Goal: Task Accomplishment & Management: Manage account settings

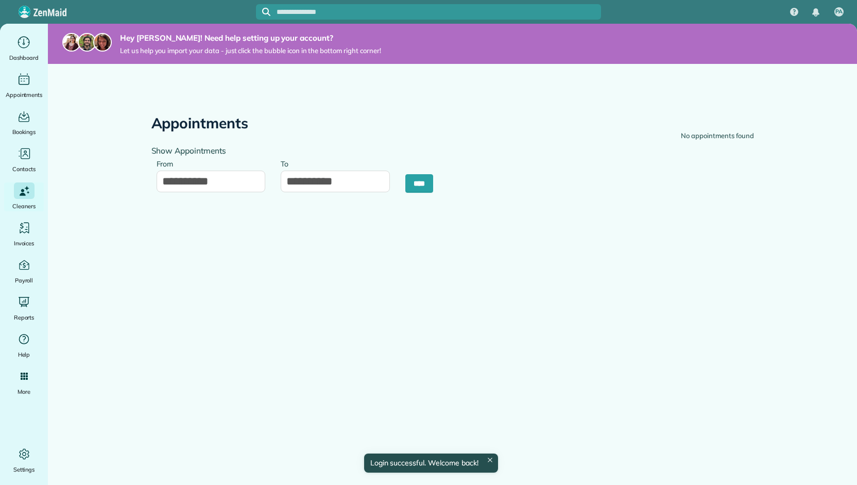
type input "**********"
click at [15, 40] on div "Main" at bounding box center [24, 42] width 21 height 16
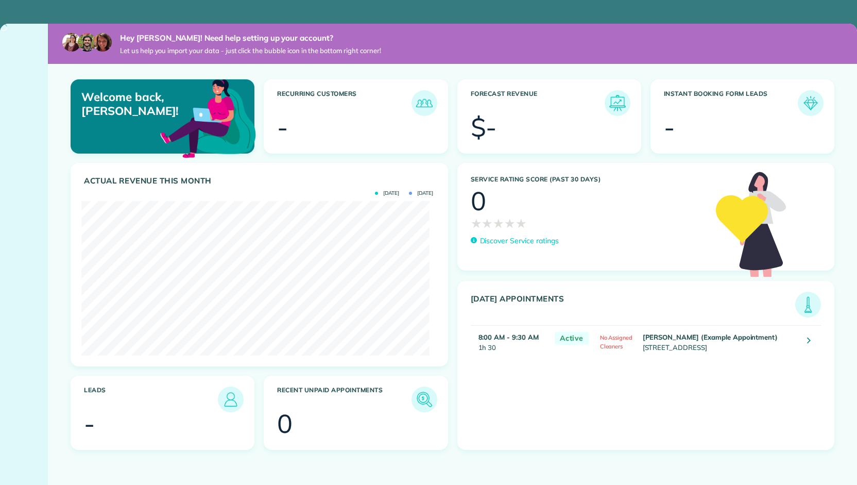
scroll to position [154, 348]
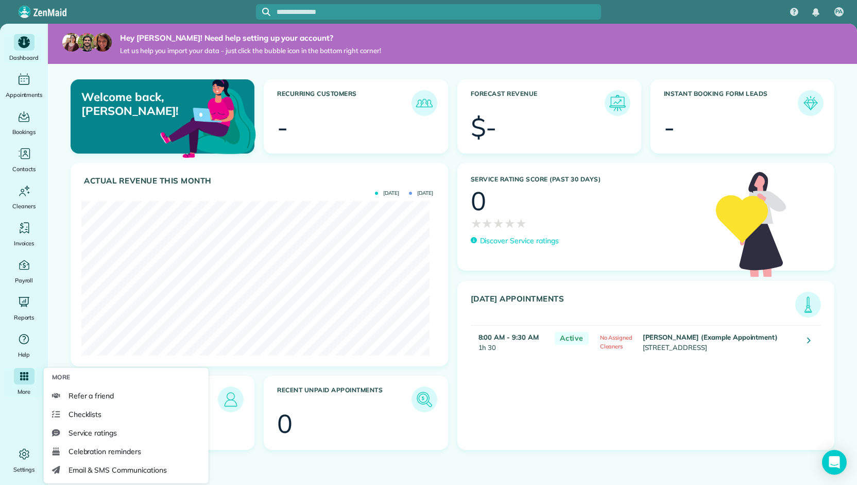
click at [25, 381] on div "Main" at bounding box center [24, 376] width 21 height 16
click at [164, 471] on span "Email & SMS Communications" at bounding box center [117, 469] width 98 height 10
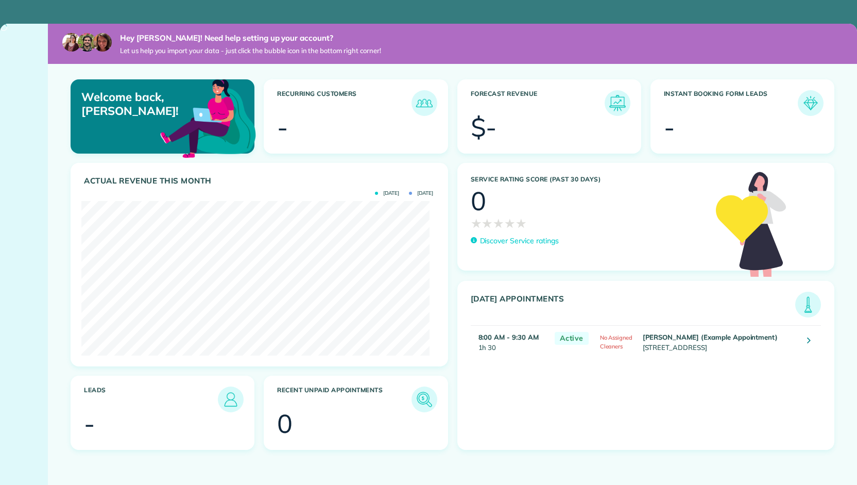
scroll to position [154, 348]
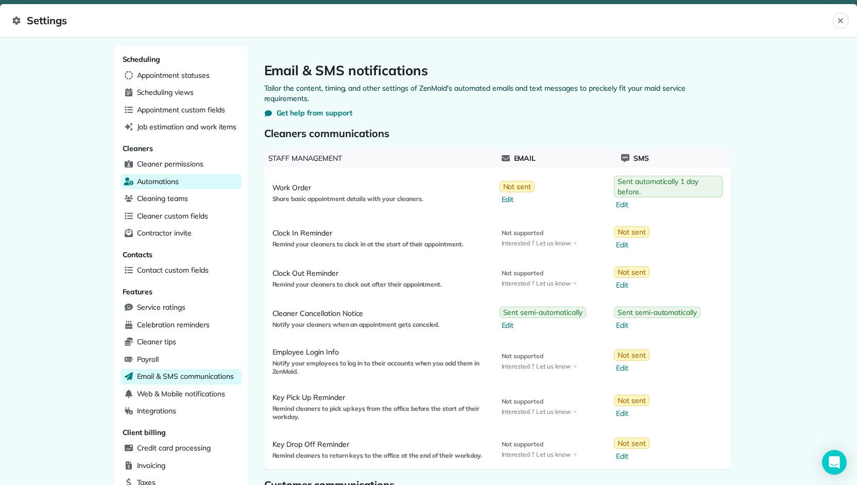
click at [168, 177] on span "Automations" at bounding box center [158, 181] width 42 height 10
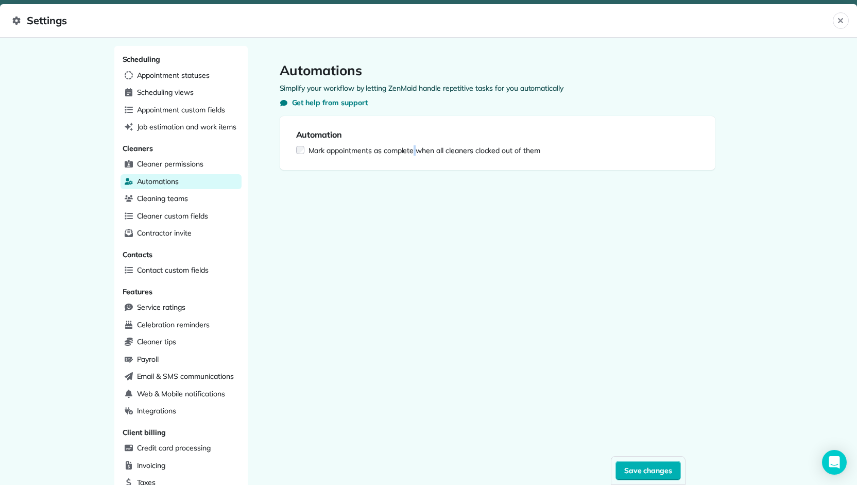
drag, startPoint x: 409, startPoint y: 188, endPoint x: 401, endPoint y: 188, distance: 8.2
click at [409, 188] on div "Automations Simplify your workflow by letting ZenMaid handle repetitive tasks f…" at bounding box center [497, 365] width 499 height 638
click at [385, 188] on div "Automations Simplify your workflow by letting ZenMaid handle repetitive tasks f…" at bounding box center [497, 365] width 499 height 638
drag, startPoint x: 385, startPoint y: 188, endPoint x: 375, endPoint y: 188, distance: 10.3
click at [384, 188] on div "Automations Simplify your workflow by letting ZenMaid handle repetitive tasks f…" at bounding box center [497, 365] width 499 height 638
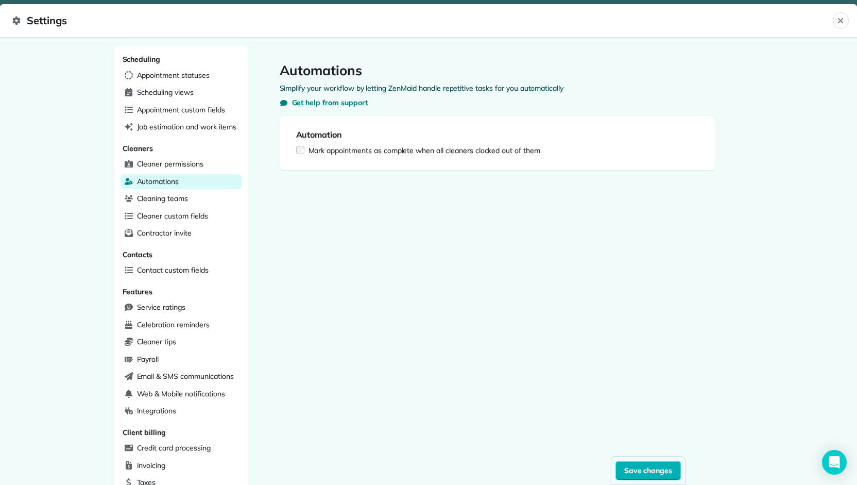
drag, startPoint x: 373, startPoint y: 188, endPoint x: 358, endPoint y: 190, distance: 14.5
click at [357, 190] on div "Automations Simplify your workflow by letting ZenMaid handle repetitive tasks f…" at bounding box center [497, 365] width 499 height 638
drag, startPoint x: 355, startPoint y: 191, endPoint x: 324, endPoint y: 193, distance: 31.0
click at [329, 193] on div "Automations Simplify your workflow by letting ZenMaid handle repetitive tasks f…" at bounding box center [497, 365] width 499 height 638
click at [321, 193] on div "Automations Simplify your workflow by letting ZenMaid handle repetitive tasks f…" at bounding box center [497, 365] width 499 height 638
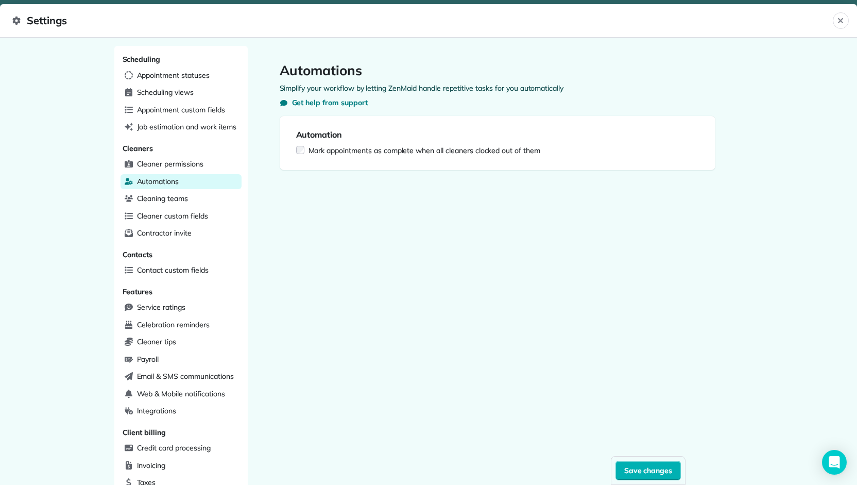
click at [315, 196] on div "Automations Simplify your workflow by letting ZenMaid handle repetitive tasks f…" at bounding box center [497, 365] width 499 height 638
click at [169, 164] on span "Cleaner permissions" at bounding box center [170, 164] width 66 height 10
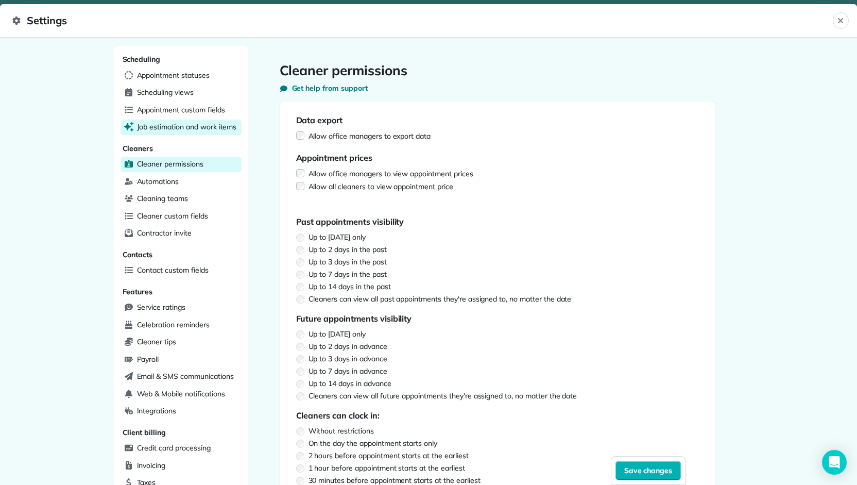
click at [166, 126] on span "Job estimation and work items" at bounding box center [187, 127] width 100 height 10
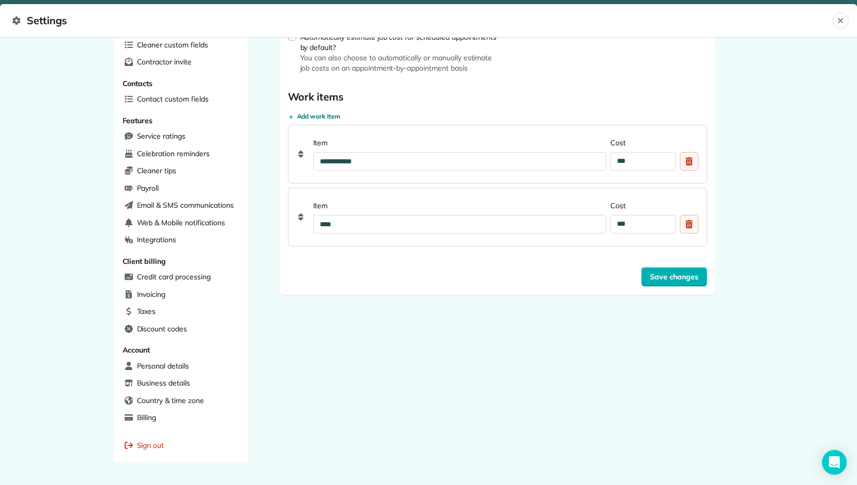
scroll to position [171, 0]
click at [312, 113] on span "Add work item" at bounding box center [319, 116] width 44 height 8
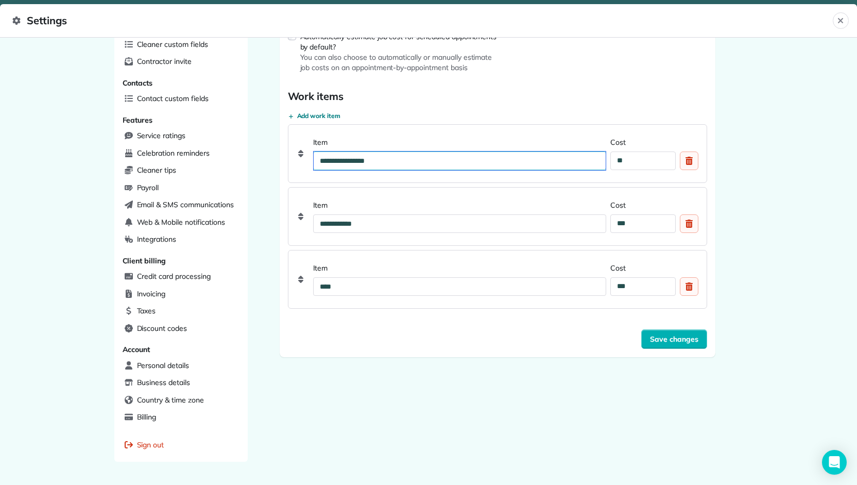
click at [345, 160] on input "**********" at bounding box center [460, 160] width 292 height 19
click at [683, 165] on div "Delete custom field" at bounding box center [689, 160] width 19 height 19
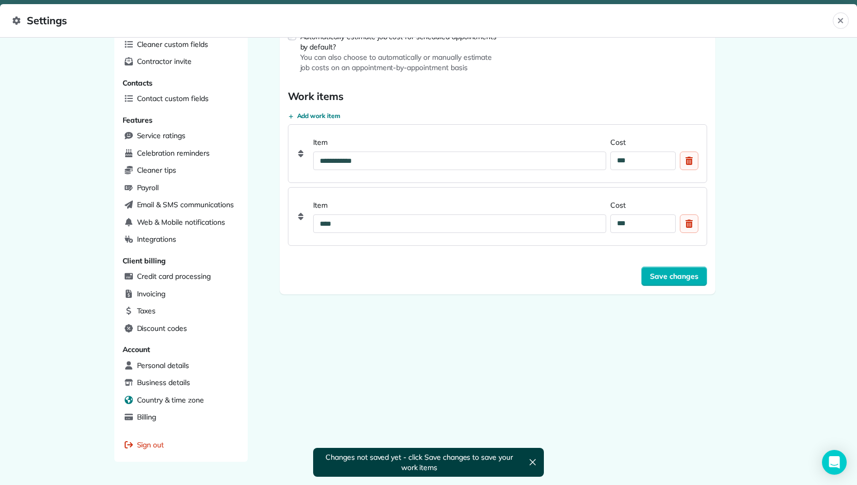
drag, startPoint x: 306, startPoint y: 325, endPoint x: 220, endPoint y: 390, distance: 107.6
click at [274, 325] on div "**********" at bounding box center [497, 193] width 499 height 638
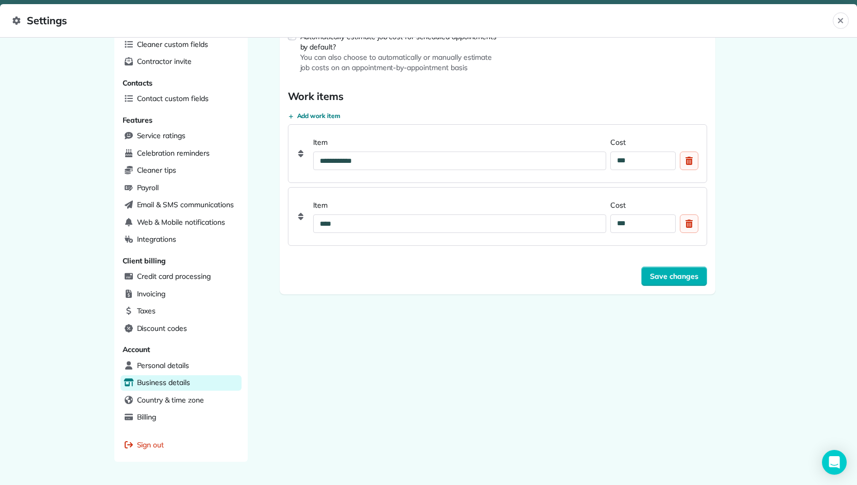
click at [159, 377] on span "Business details" at bounding box center [163, 382] width 53 height 10
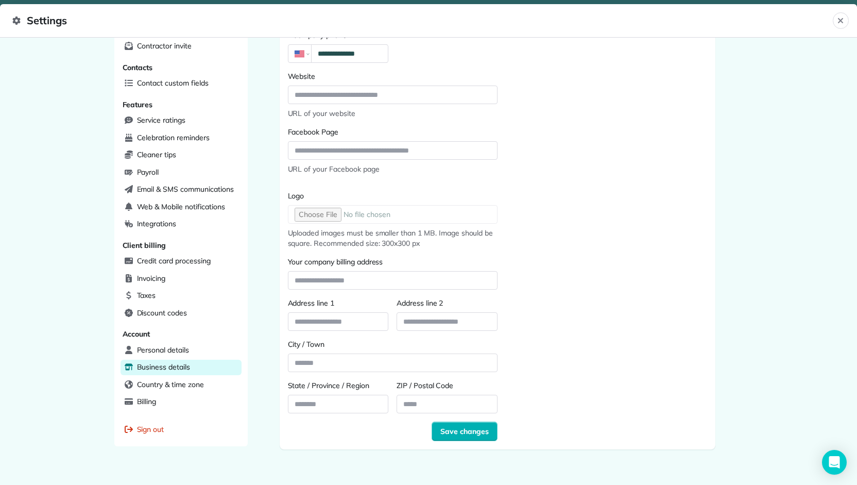
scroll to position [189, 0]
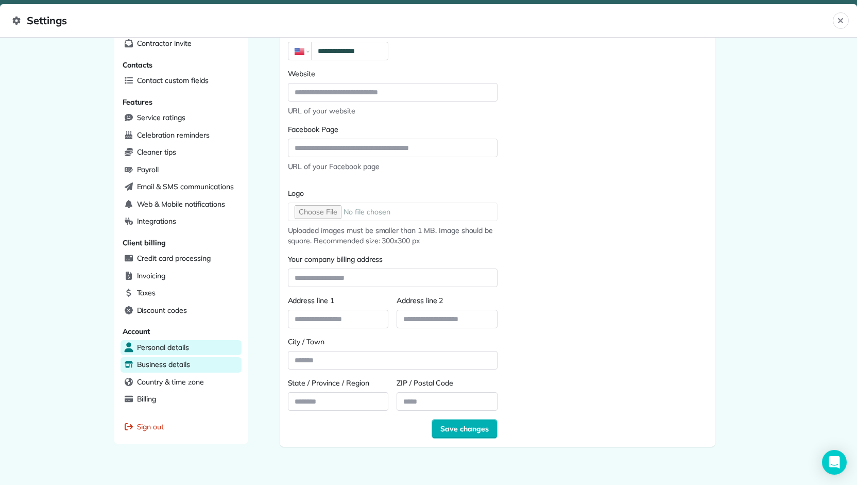
click at [187, 340] on div "Personal details" at bounding box center [180, 347] width 121 height 15
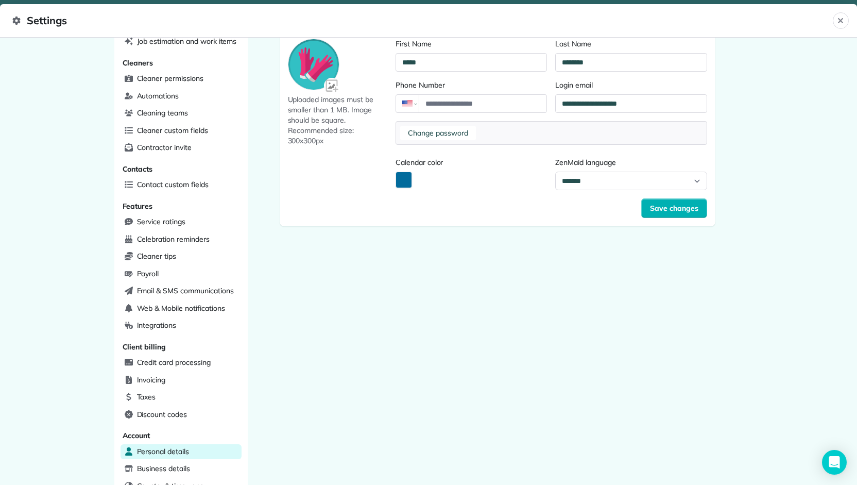
scroll to position [189, 0]
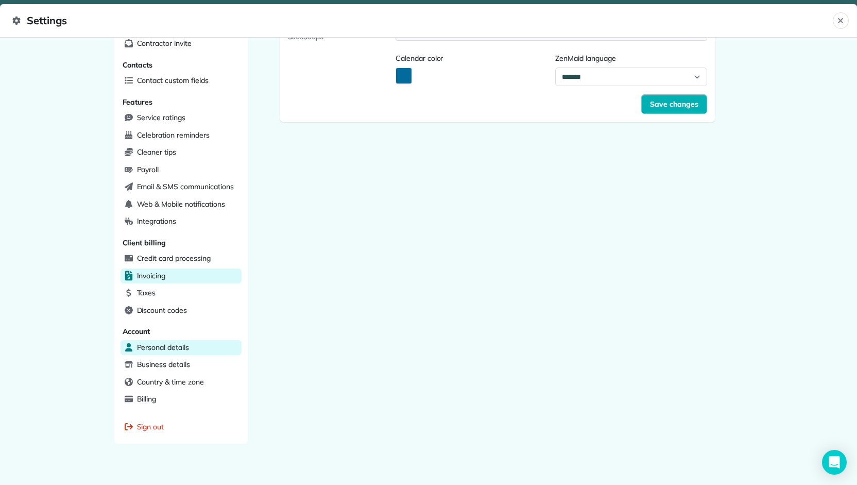
click at [183, 269] on div "Invoicing" at bounding box center [180, 275] width 121 height 15
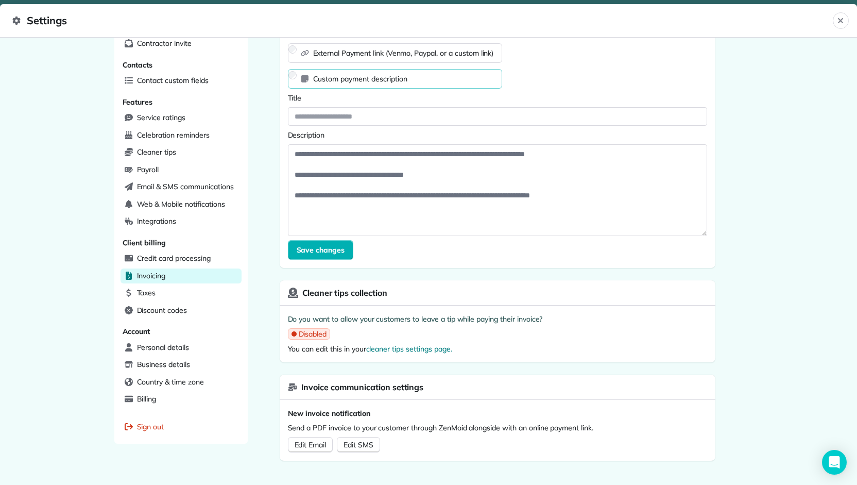
scroll to position [103, 0]
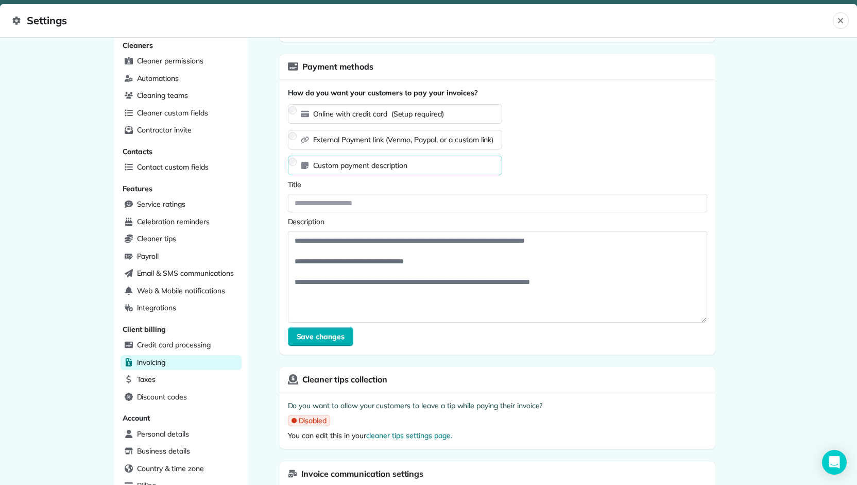
click at [403, 115] on span "(Setup required)" at bounding box center [417, 113] width 53 height 9
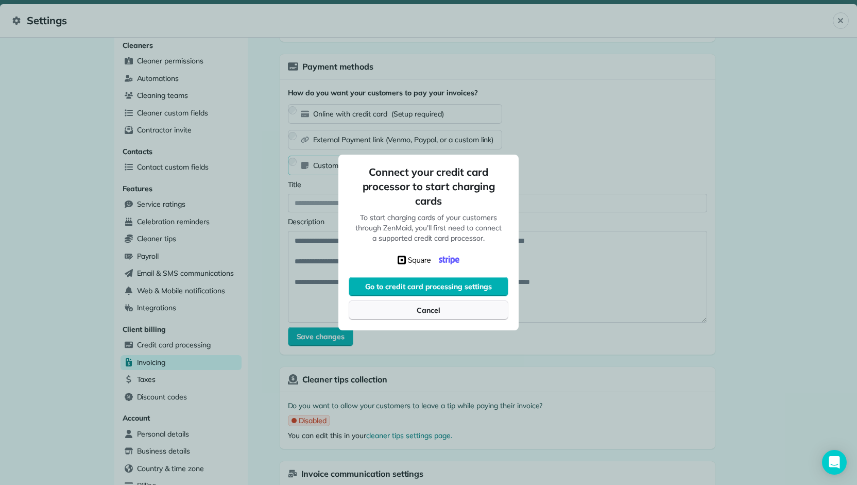
drag, startPoint x: 439, startPoint y: 308, endPoint x: 450, endPoint y: 301, distance: 12.3
click at [439, 308] on span "Cancel" at bounding box center [429, 310] width 24 height 10
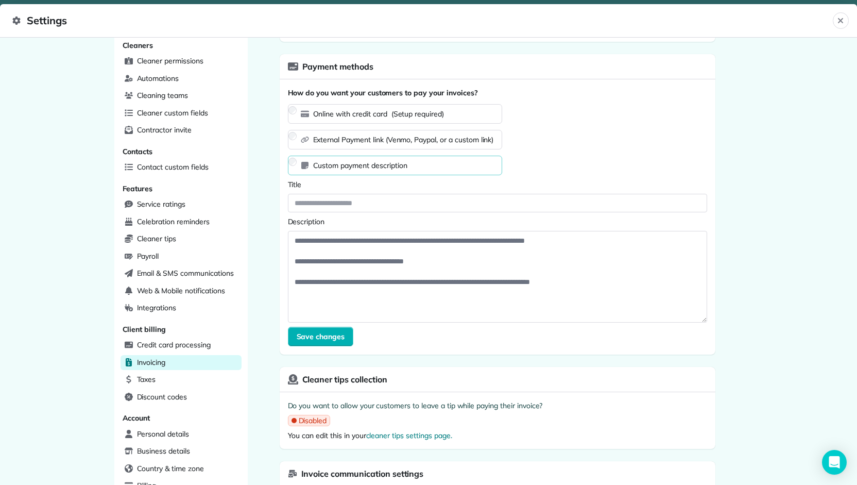
click at [798, 167] on div "Scheduling Appointment statuses Scheduling views Appointment custom fields Job …" at bounding box center [428, 261] width 857 height 447
drag, startPoint x: 798, startPoint y: 167, endPoint x: 799, endPoint y: 130, distance: 37.1
click at [799, 130] on div "Scheduling Appointment statuses Scheduling views Appointment custom fields Job …" at bounding box center [428, 261] width 857 height 447
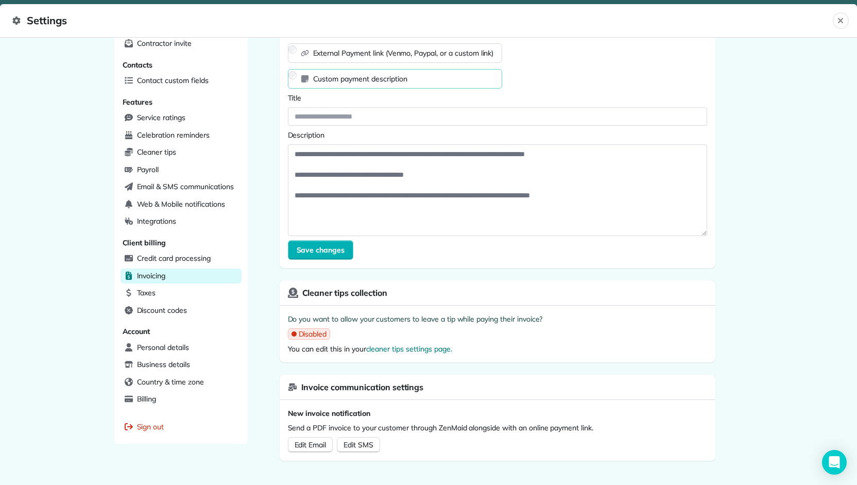
drag, startPoint x: 404, startPoint y: 288, endPoint x: 397, endPoint y: 287, distance: 6.8
drag, startPoint x: 397, startPoint y: 287, endPoint x: 387, endPoint y: 286, distance: 9.8
click at [393, 286] on div "Cleaner tips collection" at bounding box center [498, 292] width 436 height 25
drag, startPoint x: 387, startPoint y: 286, endPoint x: 378, endPoint y: 285, distance: 9.3
click at [379, 286] on span "Cleaner tips collection" at bounding box center [344, 292] width 85 height 12
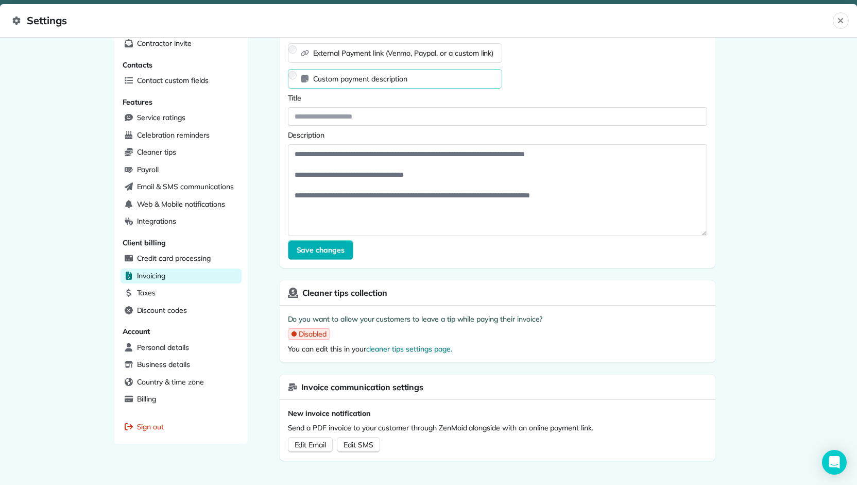
drag, startPoint x: 378, startPoint y: 285, endPoint x: 361, endPoint y: 289, distance: 16.9
click at [361, 289] on span "Cleaner tips collection" at bounding box center [344, 292] width 85 height 12
click at [357, 444] on span "Edit SMS" at bounding box center [358, 444] width 30 height 9
drag, startPoint x: 37, startPoint y: 172, endPoint x: 28, endPoint y: 160, distance: 15.4
click at [23, 151] on div "Scheduling Appointment statuses Scheduling views Appointment custom fields Job …" at bounding box center [428, 261] width 857 height 447
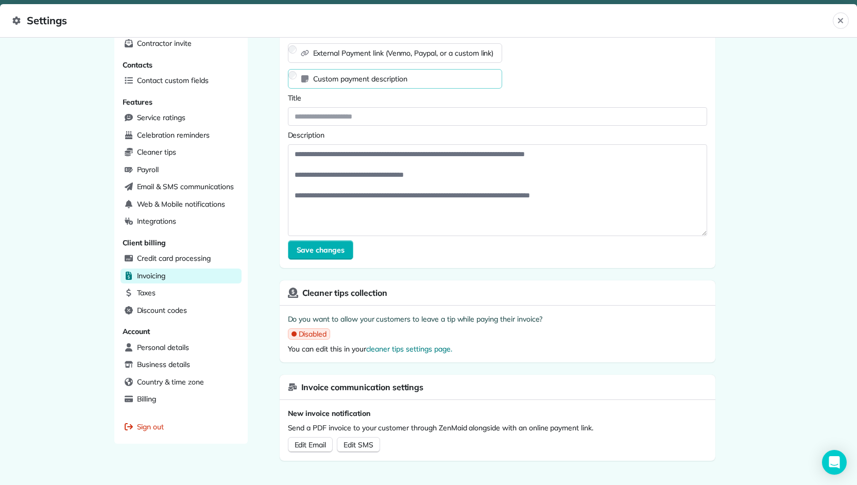
scroll to position [0, 0]
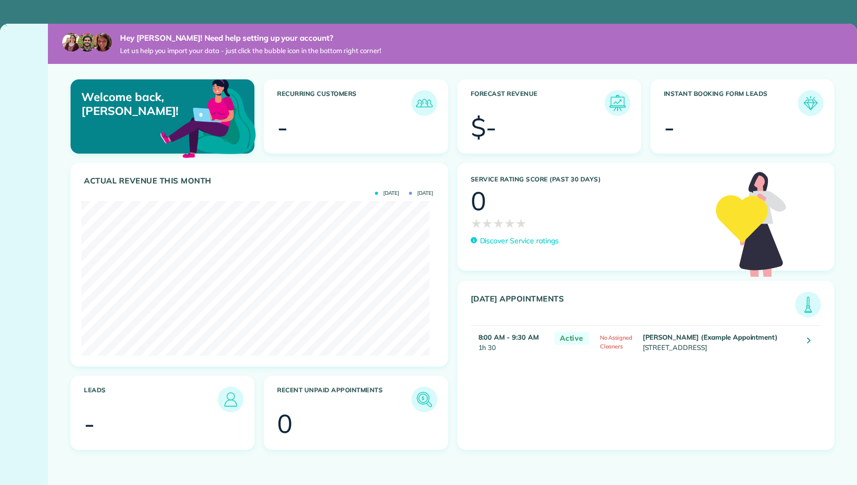
scroll to position [154, 348]
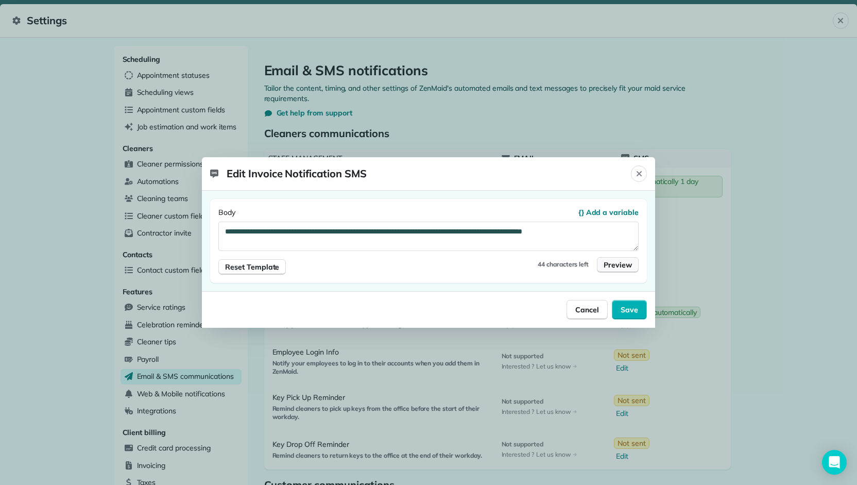
drag, startPoint x: 618, startPoint y: 272, endPoint x: 615, endPoint y: 267, distance: 6.5
click at [617, 272] on div "Reset Template 44 characters left Preview" at bounding box center [428, 263] width 420 height 24
click at [615, 267] on span "Preview" at bounding box center [617, 265] width 28 height 10
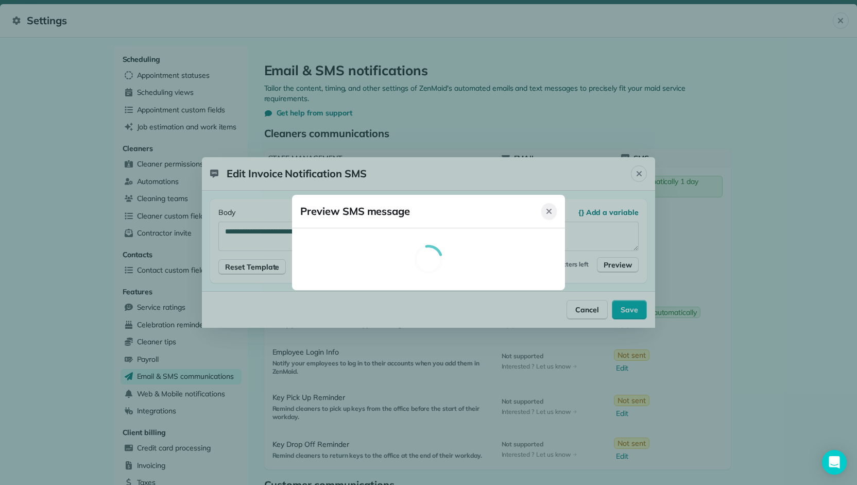
click at [546, 213] on icon "Close" at bounding box center [549, 211] width 8 height 8
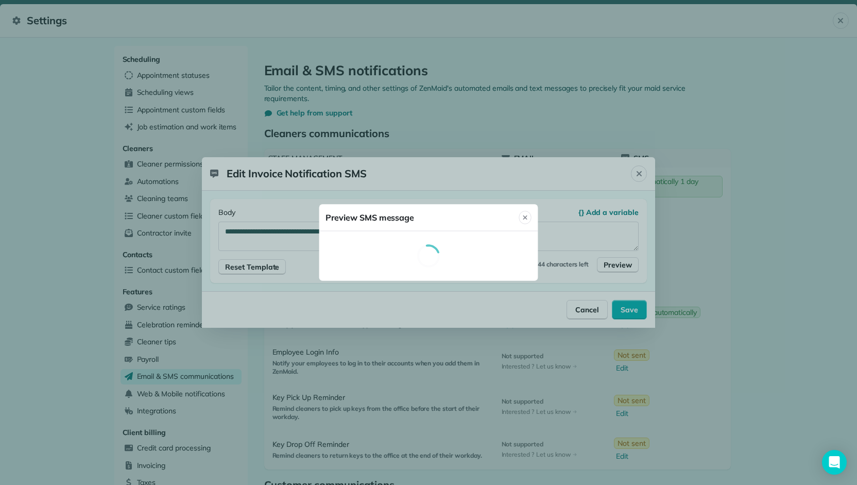
click at [607, 266] on span "Preview" at bounding box center [617, 265] width 28 height 10
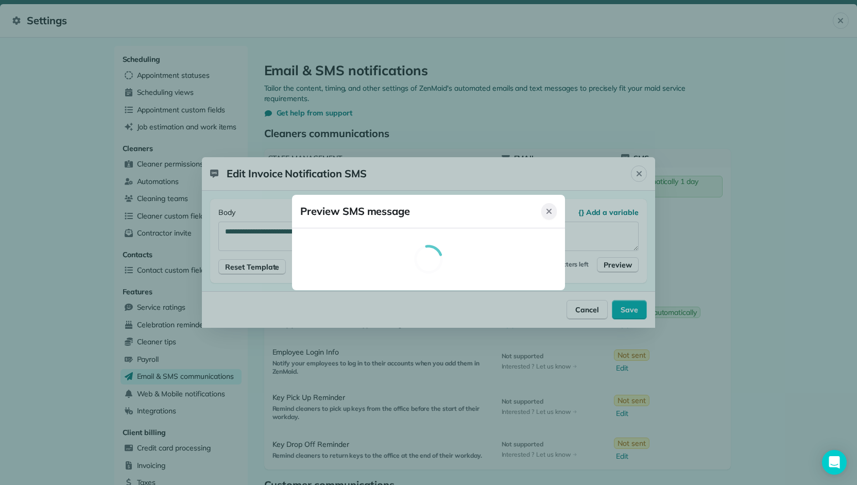
click at [550, 209] on icon "Close" at bounding box center [549, 211] width 8 height 8
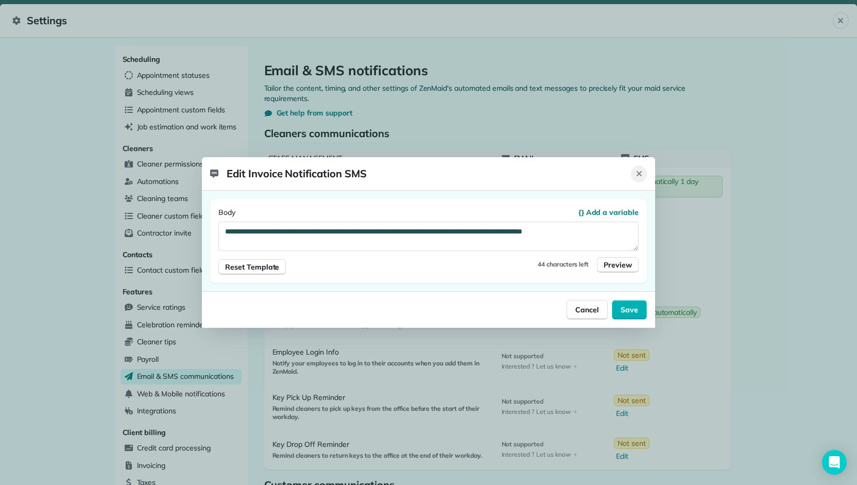
click at [633, 177] on button "Close" at bounding box center [639, 173] width 16 height 16
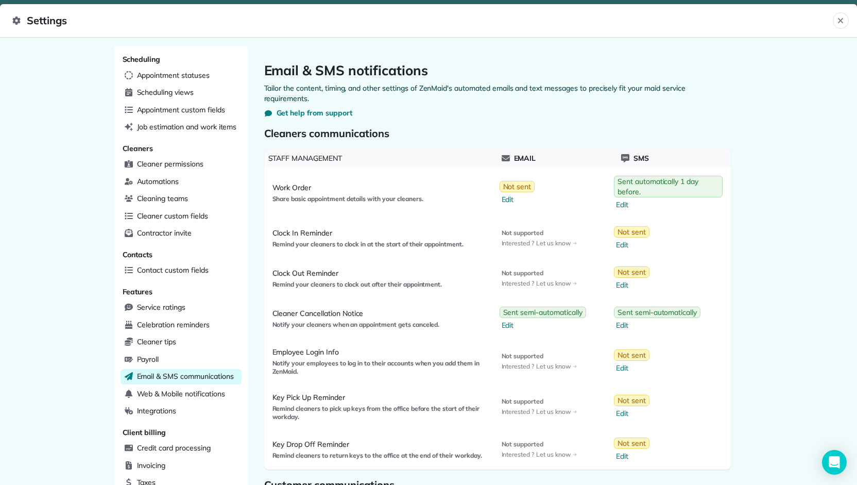
click at [800, 149] on div "Scheduling Appointment statuses Scheduling views Appointment custom fields Job …" at bounding box center [428, 261] width 857 height 447
drag, startPoint x: 800, startPoint y: 149, endPoint x: 802, endPoint y: 142, distance: 7.7
click at [800, 148] on div "Scheduling Appointment statuses Scheduling views Appointment custom fields Job …" at bounding box center [428, 261] width 857 height 447
drag, startPoint x: 804, startPoint y: 124, endPoint x: 799, endPoint y: 108, distance: 17.3
click at [799, 108] on div "Scheduling Appointment statuses Scheduling views Appointment custom fields Job …" at bounding box center [428, 261] width 857 height 447
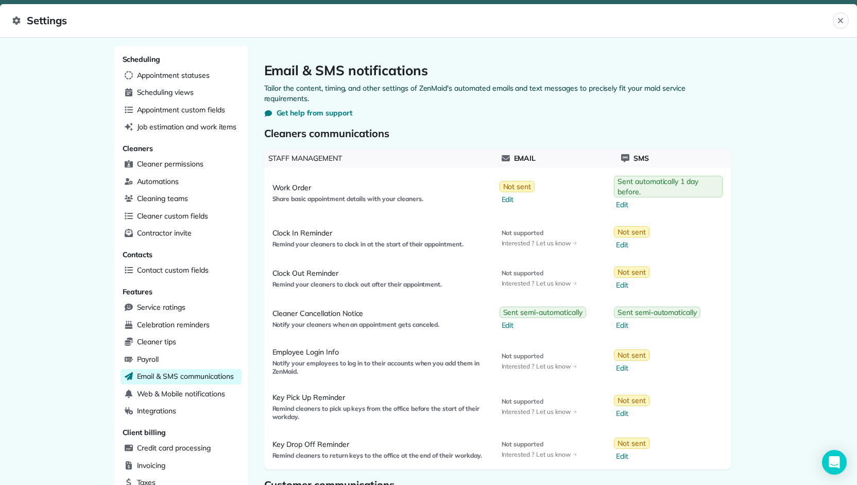
drag, startPoint x: 797, startPoint y: 92, endPoint x: 791, endPoint y: 80, distance: 12.9
click at [792, 81] on div "Scheduling Appointment statuses Scheduling views Appointment custom fields Job …" at bounding box center [428, 261] width 857 height 447
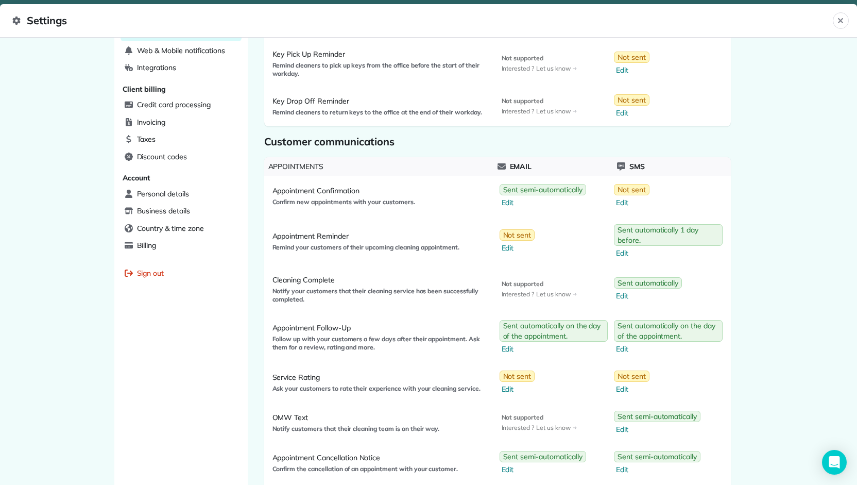
scroll to position [429, 0]
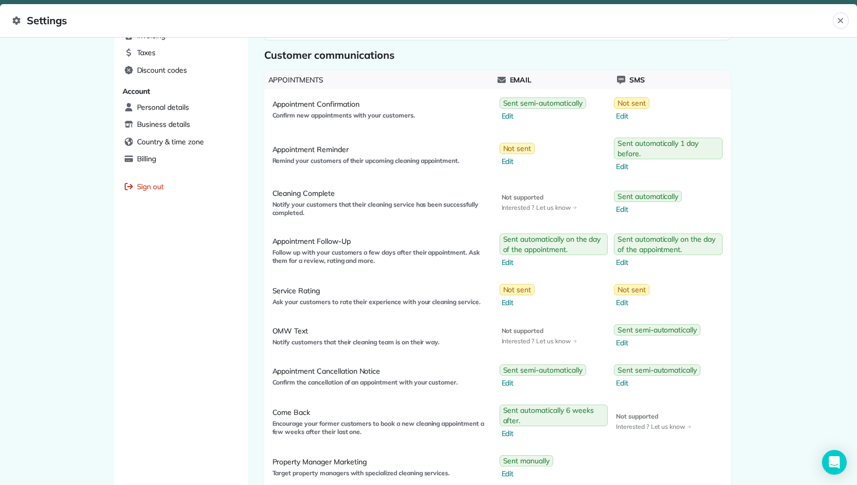
click at [193, 252] on div "Scheduling Appointment statuses Scheduling views Appointment custom fields Job …" at bounding box center [180, 163] width 133 height 1095
drag, startPoint x: 185, startPoint y: 246, endPoint x: 174, endPoint y: 242, distance: 12.4
click at [174, 242] on div "Scheduling Appointment statuses Scheduling views Appointment custom fields Job …" at bounding box center [180, 163] width 133 height 1095
drag, startPoint x: 189, startPoint y: 254, endPoint x: 149, endPoint y: 251, distance: 40.3
click at [150, 251] on div "Scheduling Appointment statuses Scheduling views Appointment custom fields Job …" at bounding box center [180, 163] width 133 height 1095
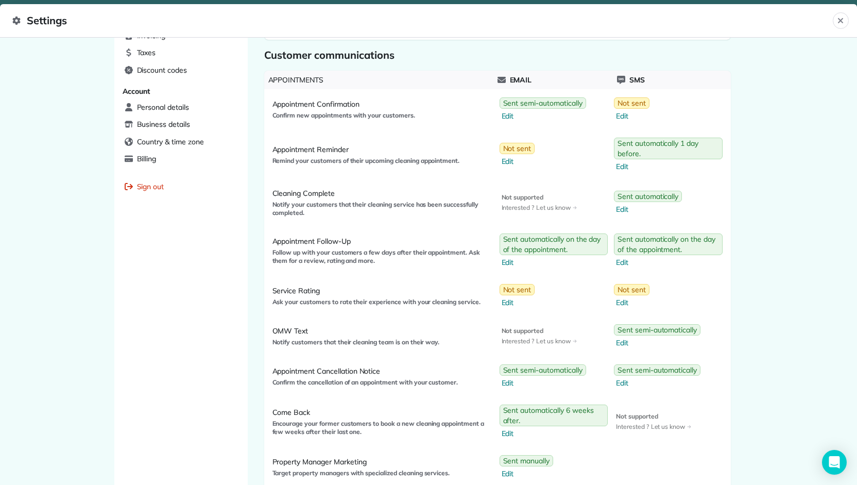
scroll to position [601, 0]
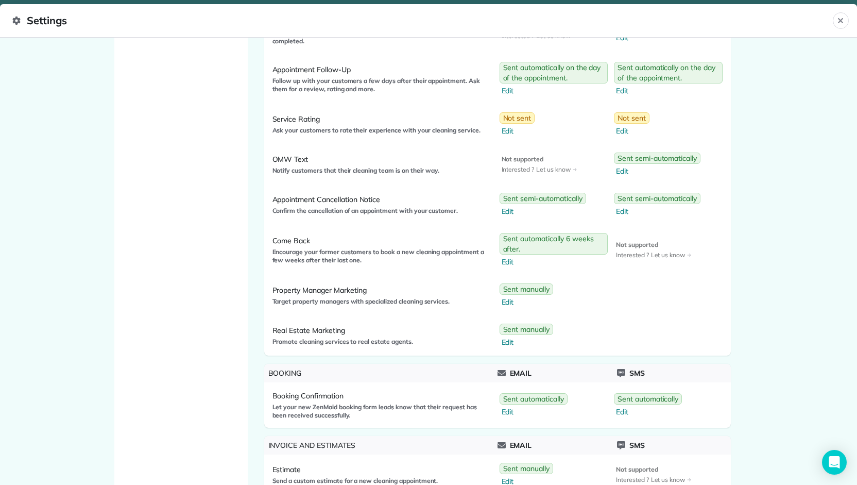
click at [758, 98] on div "Scheduling Appointment statuses Scheduling views Appointment custom fields Job …" at bounding box center [428, 261] width 857 height 447
click at [775, 48] on div "Scheduling Appointment statuses Scheduling views Appointment custom fields Job …" at bounding box center [428, 261] width 857 height 447
drag, startPoint x: 772, startPoint y: 31, endPoint x: 768, endPoint y: 24, distance: 8.8
click at [768, 24] on span "Settings" at bounding box center [422, 20] width 820 height 16
drag, startPoint x: 765, startPoint y: 112, endPoint x: 763, endPoint y: 83, distance: 28.9
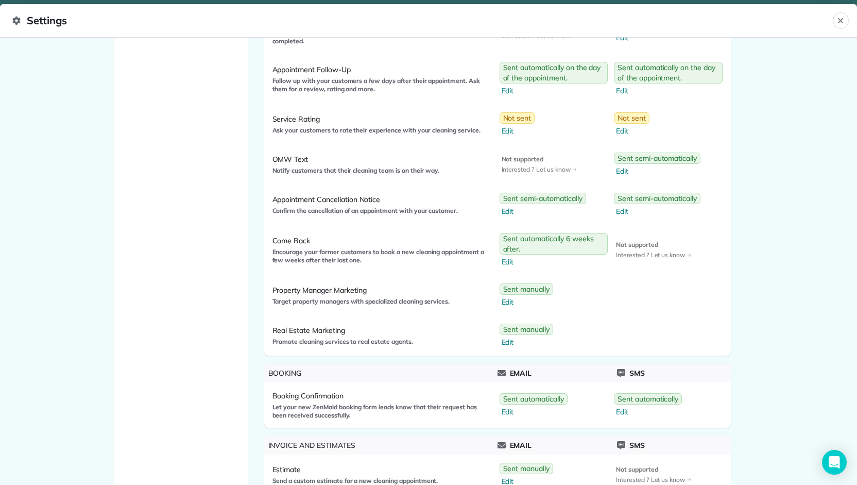
click at [763, 83] on div "Scheduling Appointment statuses Scheduling views Appointment custom fields Job …" at bounding box center [428, 261] width 857 height 447
click at [404, 258] on span "Encourage your former customers to book a new cleaning appointment a few weeks …" at bounding box center [380, 256] width 217 height 16
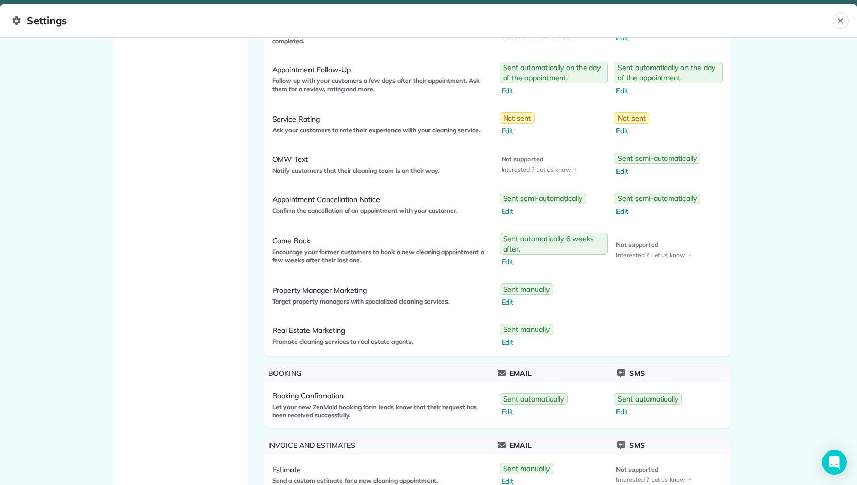
click at [384, 256] on span "Encourage your former customers to book a new cleaning appointment a few weeks …" at bounding box center [380, 256] width 217 height 16
drag, startPoint x: 384, startPoint y: 256, endPoint x: 374, endPoint y: 256, distance: 10.3
click at [379, 256] on span "Encourage your former customers to book a new cleaning appointment a few weeks …" at bounding box center [380, 256] width 217 height 16
click at [372, 256] on span "Encourage your former customers to book a new cleaning appointment a few weeks …" at bounding box center [380, 256] width 217 height 16
drag, startPoint x: 372, startPoint y: 256, endPoint x: 357, endPoint y: 253, distance: 15.2
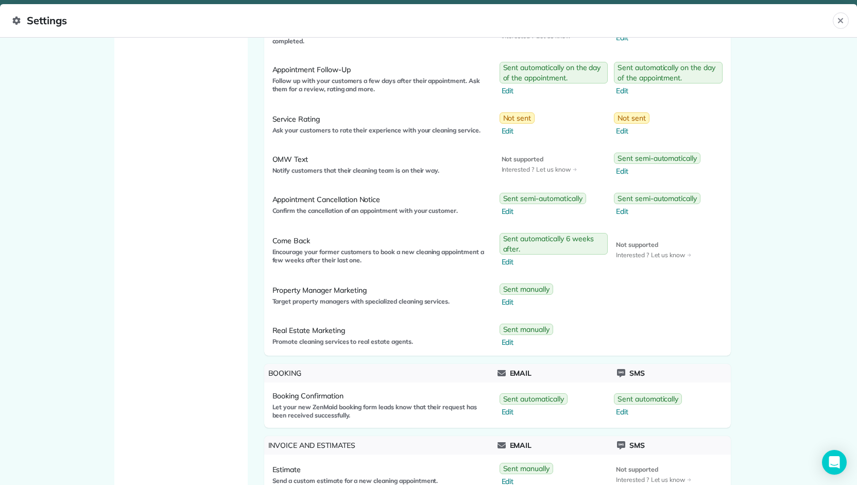
click at [357, 253] on span "Encourage your former customers to book a new cleaning appointment a few weeks …" at bounding box center [380, 256] width 217 height 16
click at [499, 284] on div "Sent manually" at bounding box center [526, 288] width 54 height 11
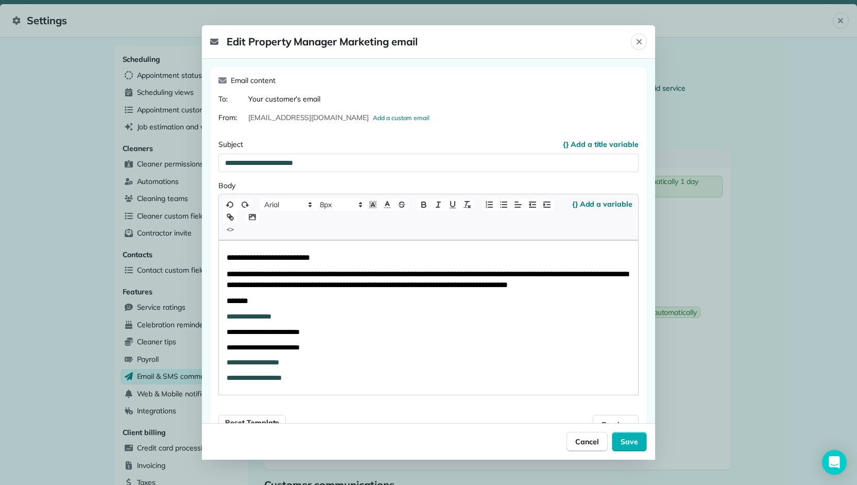
scroll to position [65, 0]
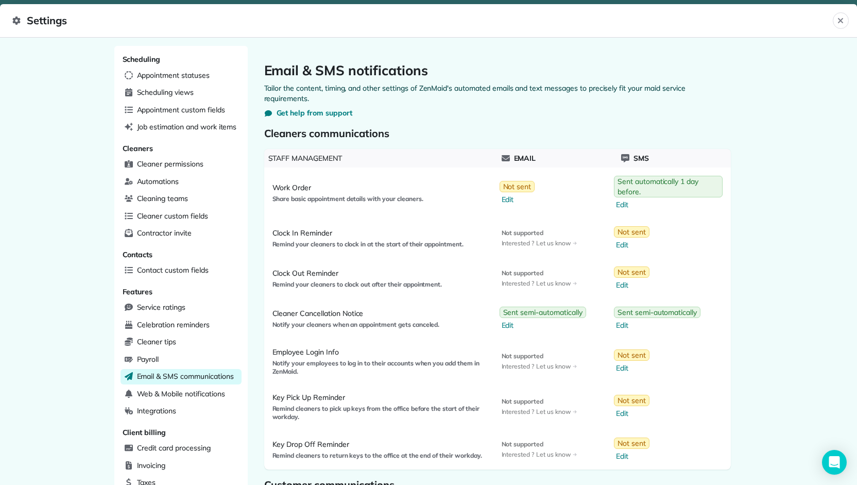
click at [46, 292] on div at bounding box center [428, 242] width 857 height 485
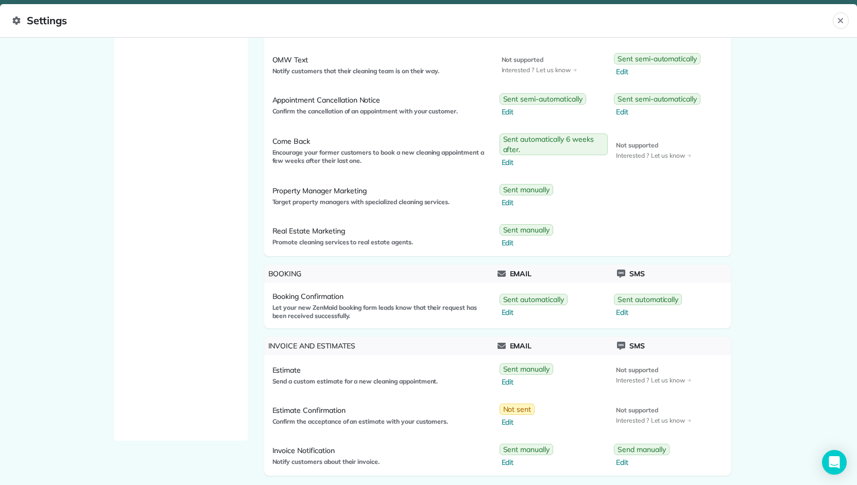
scroll to position [701, 0]
click at [392, 319] on div "Booking Confirmation Let your new ZenMaid booking form leads know that their re…" at bounding box center [497, 304] width 466 height 45
drag, startPoint x: 392, startPoint y: 319, endPoint x: 385, endPoint y: 319, distance: 7.2
click at [391, 319] on div "Booking Confirmation Let your new ZenMaid booking form leads know that their re…" at bounding box center [497, 304] width 466 height 45
click at [352, 317] on div "Booking Confirmation Let your new ZenMaid booking form leads know that their re…" at bounding box center [382, 304] width 229 height 37
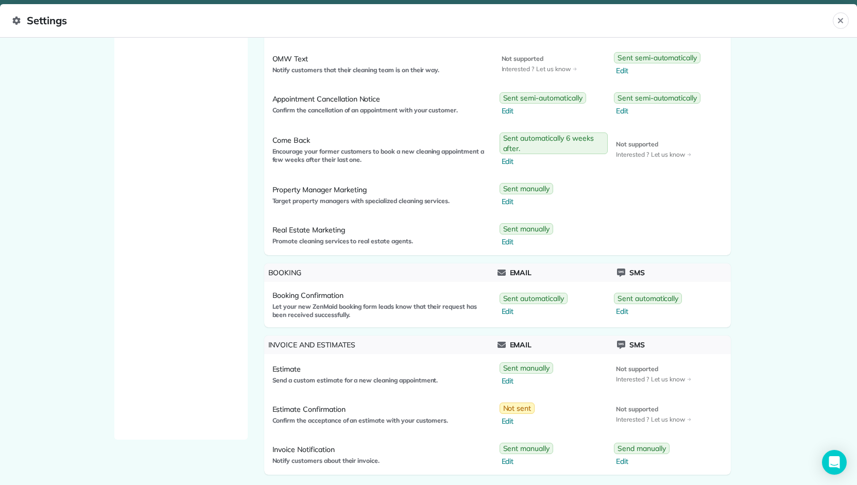
drag, startPoint x: 403, startPoint y: 319, endPoint x: 396, endPoint y: 319, distance: 6.2
click at [401, 319] on div "Booking Confirmation Let your new ZenMaid booking form leads know that their re…" at bounding box center [497, 304] width 466 height 45
click at [370, 315] on div "Booking Confirmation Let your new ZenMaid booking form leads know that their re…" at bounding box center [382, 304] width 229 height 37
drag, startPoint x: 405, startPoint y: 385, endPoint x: 365, endPoint y: 389, distance: 40.4
click at [367, 394] on div "Estimate Confirmation Confirm the acceptance of an estimate with your customers…" at bounding box center [497, 414] width 466 height 40
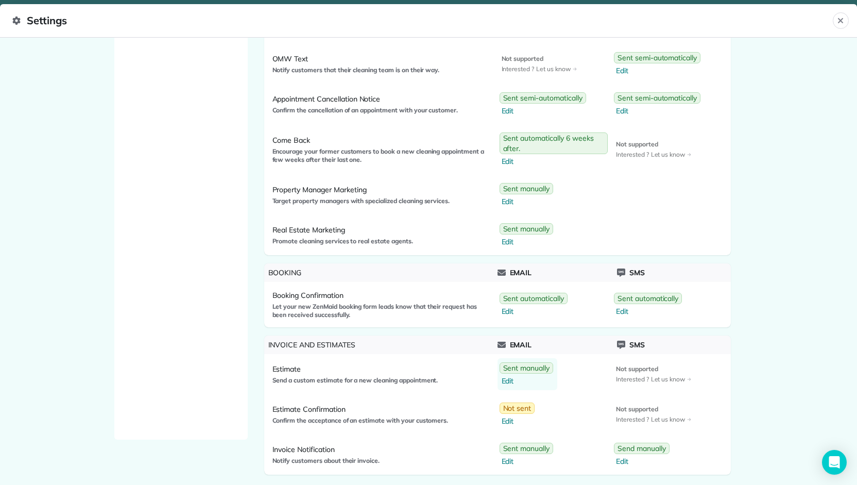
click at [525, 366] on span "Sent manually" at bounding box center [526, 367] width 47 height 10
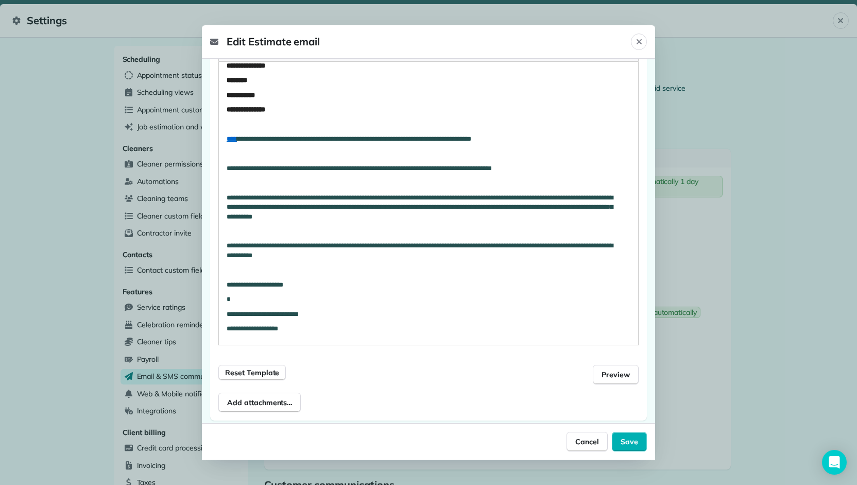
scroll to position [182, 0]
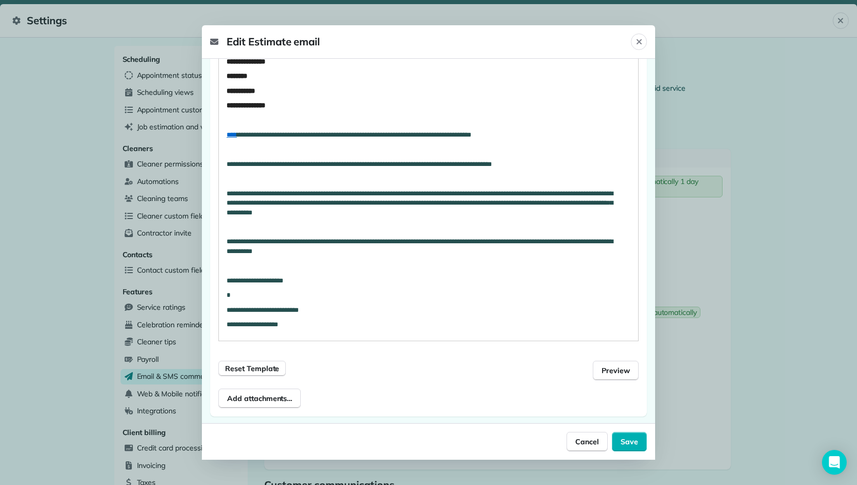
click at [82, 193] on div at bounding box center [428, 242] width 857 height 485
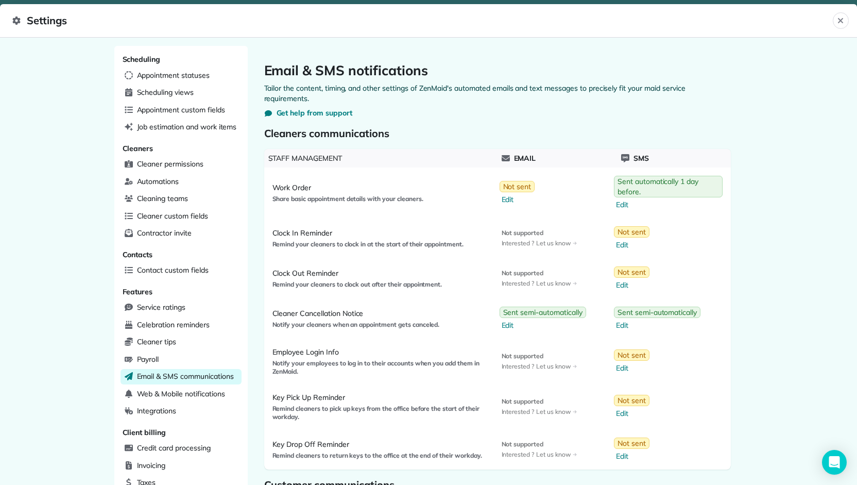
click at [82, 193] on div at bounding box center [428, 242] width 857 height 485
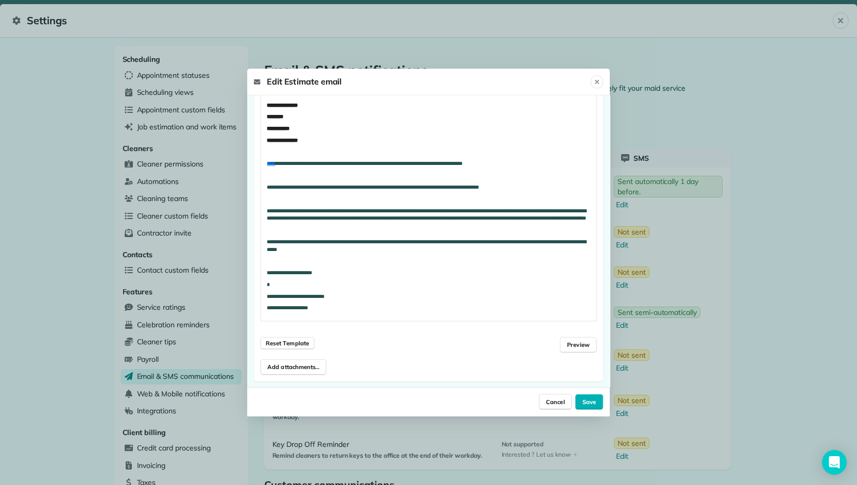
drag, startPoint x: 82, startPoint y: 193, endPoint x: 67, endPoint y: 192, distance: 15.0
click at [68, 192] on div "Scheduling Appointment statuses Scheduling views Appointment custom fields Job …" at bounding box center [428, 261] width 857 height 447
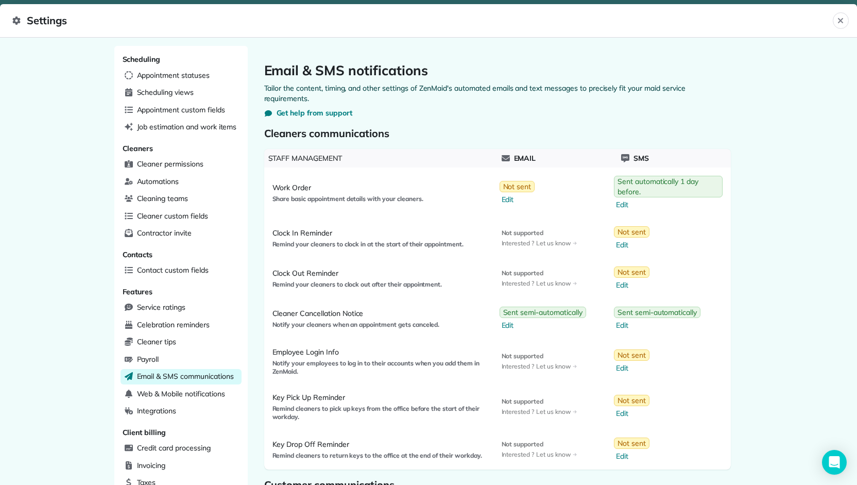
scroll to position [171, 0]
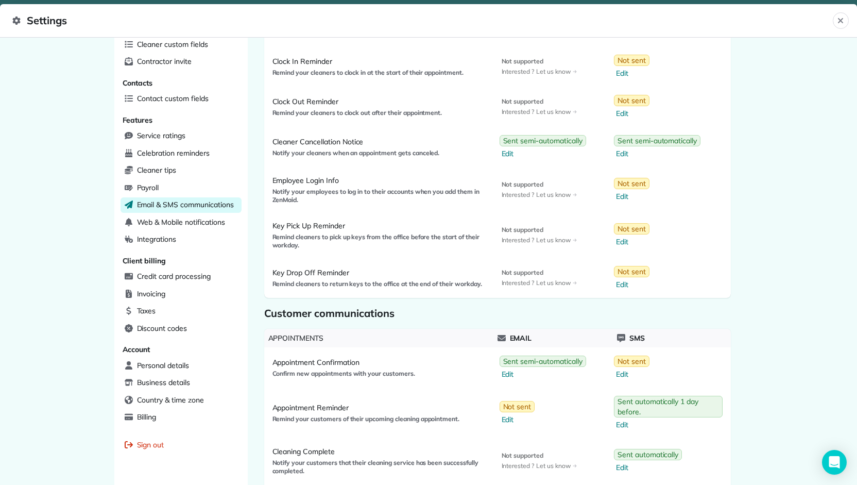
click at [35, 229] on div "Scheduling Appointment statuses Scheduling views Appointment custom fields Job …" at bounding box center [428, 261] width 857 height 447
drag, startPoint x: 35, startPoint y: 229, endPoint x: 27, endPoint y: 222, distance: 10.9
click at [27, 222] on div "Scheduling Appointment statuses Scheduling views Appointment custom fields Job …" at bounding box center [428, 261] width 857 height 447
click at [180, 166] on div "Cleaner tips" at bounding box center [180, 170] width 121 height 15
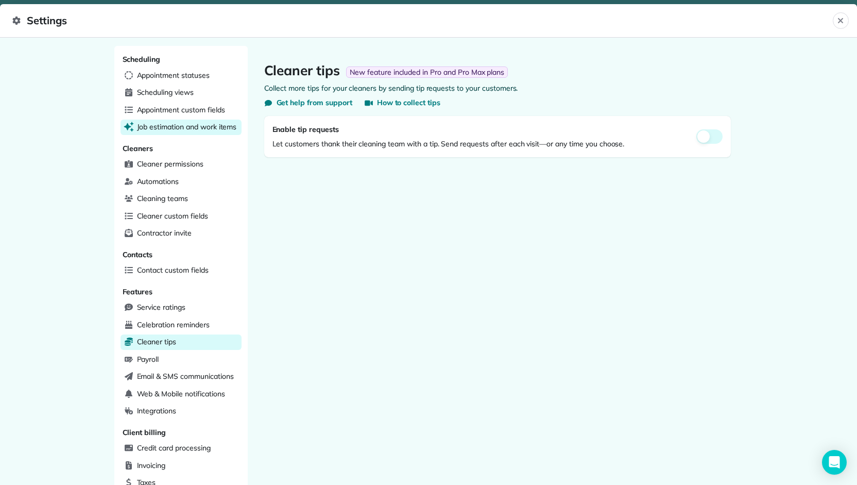
click at [180, 128] on span "Job estimation and work items" at bounding box center [187, 127] width 100 height 10
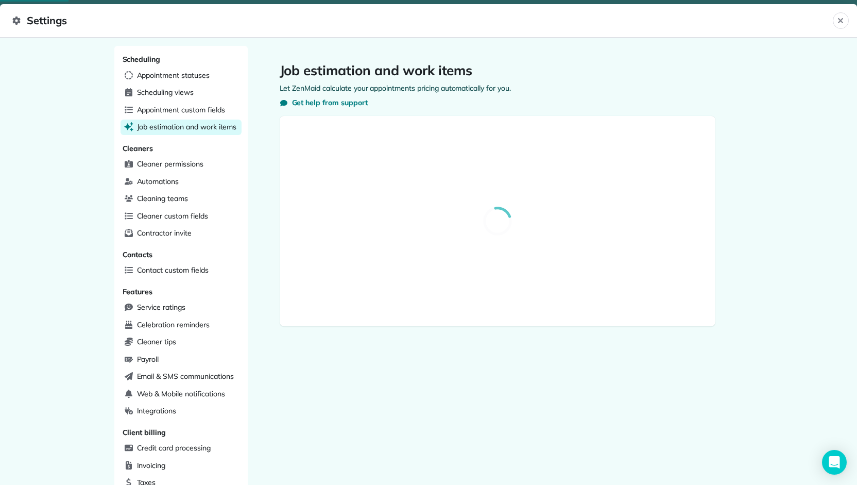
click at [180, 128] on span "Job estimation and work items" at bounding box center [187, 127] width 100 height 10
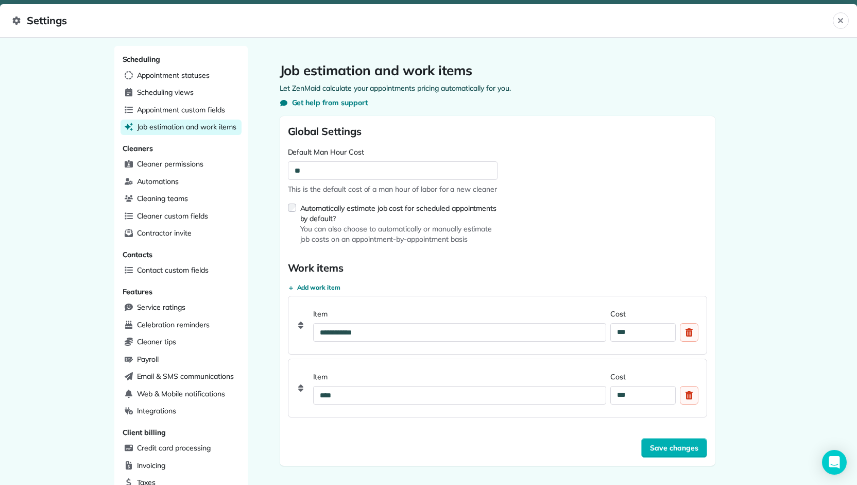
click at [40, 22] on span "Settings" at bounding box center [422, 20] width 820 height 16
click at [15, 20] on icon at bounding box center [16, 20] width 8 height 8
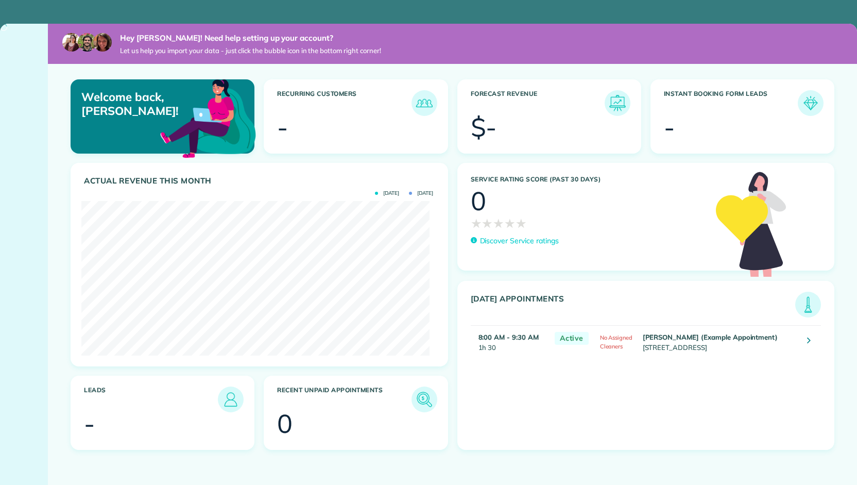
scroll to position [154, 348]
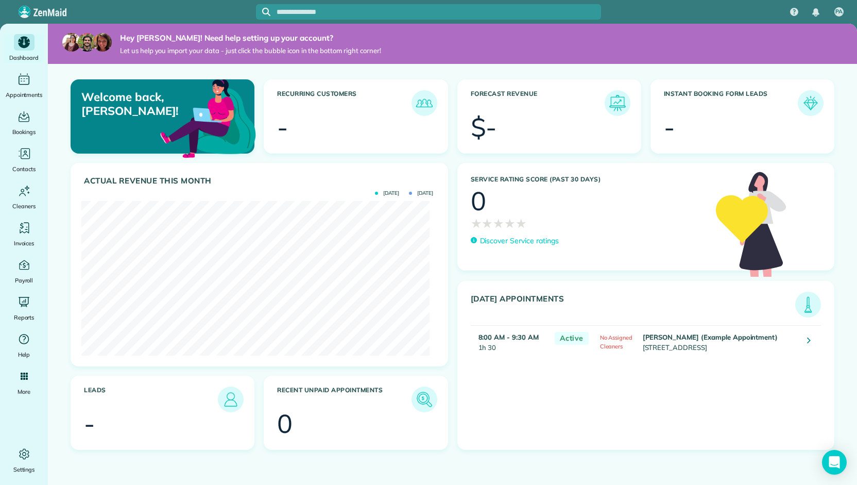
click at [154, 53] on span "Let us help you import your data - just click the bubble icon in the bottom rig…" at bounding box center [250, 50] width 261 height 9
click at [119, 62] on div "Hey Paula! Need help setting up your account? Let us help you import your data …" at bounding box center [452, 44] width 809 height 40
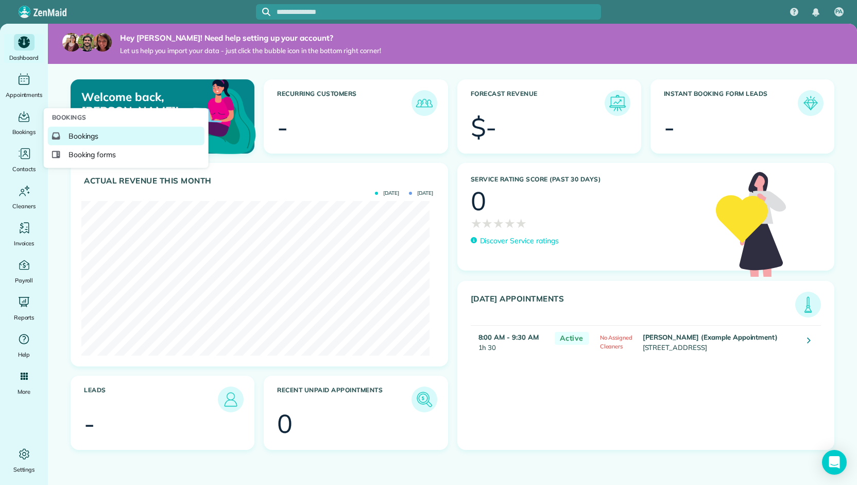
click at [95, 141] on span "Bookings" at bounding box center [83, 136] width 30 height 10
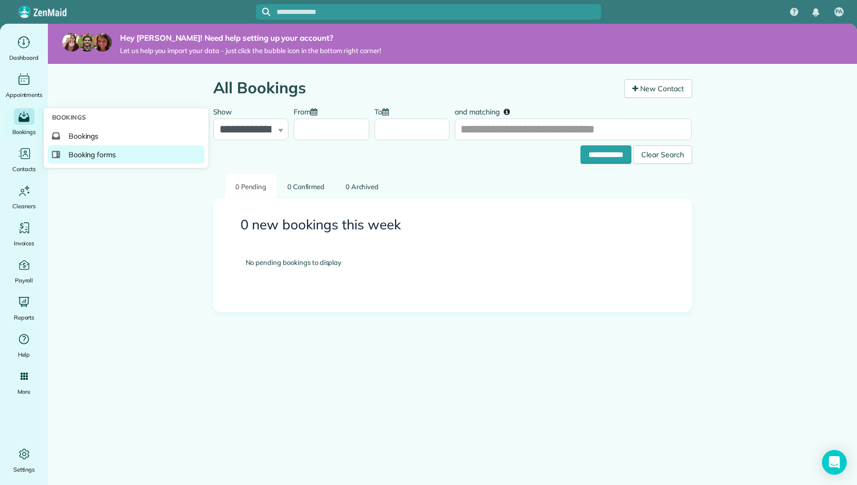
click at [113, 158] on span "Booking forms" at bounding box center [92, 154] width 48 height 10
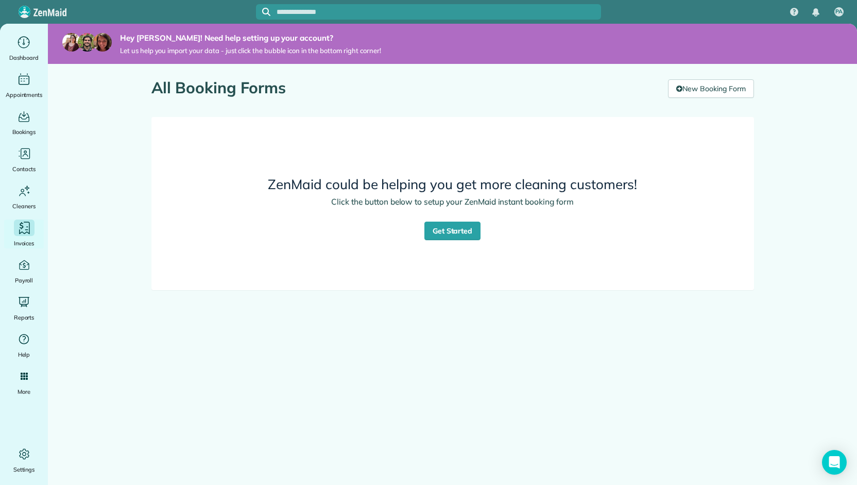
click at [24, 224] on icon "Main" at bounding box center [23, 227] width 15 height 15
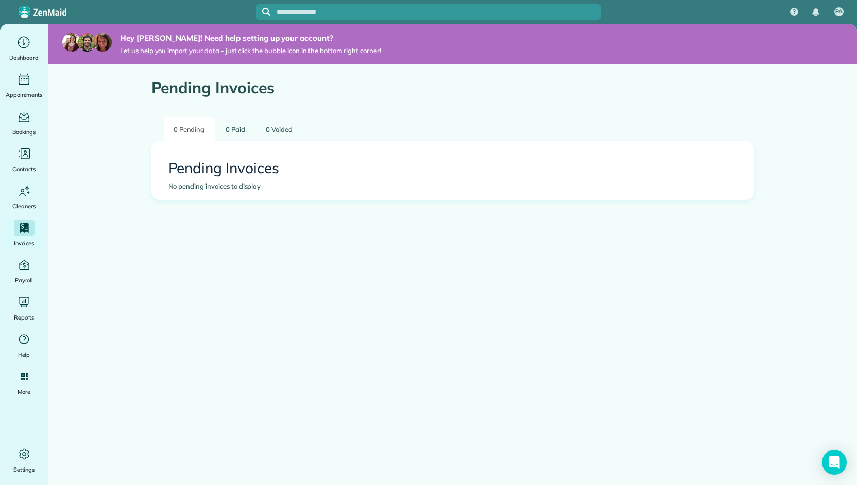
click at [152, 221] on div "Pending Invoices 0 Pending 0 Paid 0 Voided Pending Invoices No pending invoices…" at bounding box center [453, 170] width 618 height 213
click at [150, 221] on div "Pending Invoices 0 Pending 0 Paid 0 Voided Pending Invoices No pending invoices…" at bounding box center [453, 170] width 618 height 213
click at [118, 219] on main "Hey Paula! Need help setting up your account? Let us help you import your data …" at bounding box center [452, 266] width 809 height 485
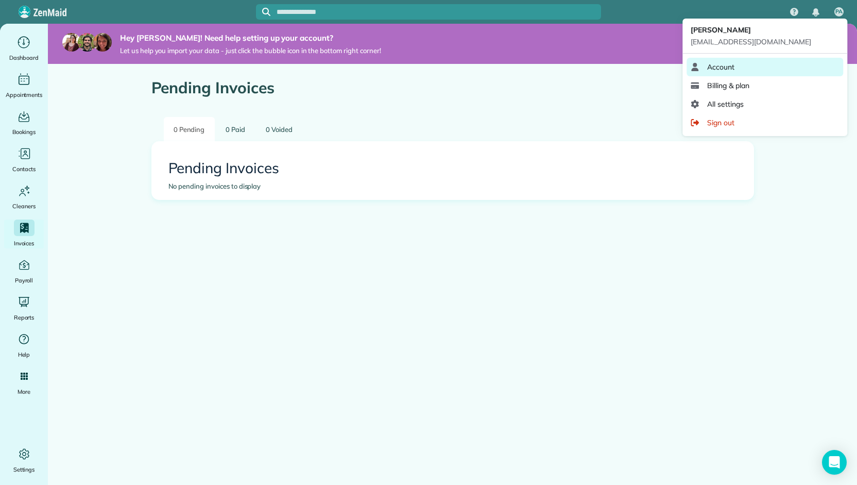
click at [779, 60] on link "Account" at bounding box center [764, 67] width 157 height 19
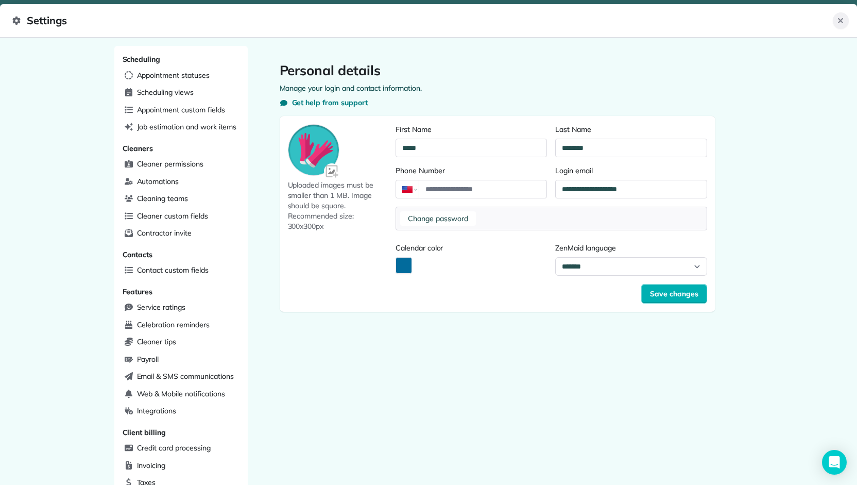
click at [838, 18] on icon "Close" at bounding box center [840, 20] width 5 height 5
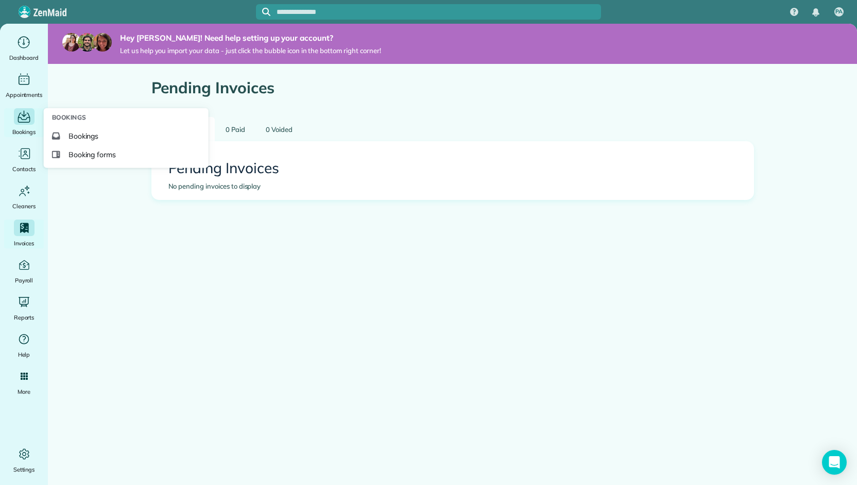
click at [33, 129] on span "Bookings" at bounding box center [24, 132] width 24 height 10
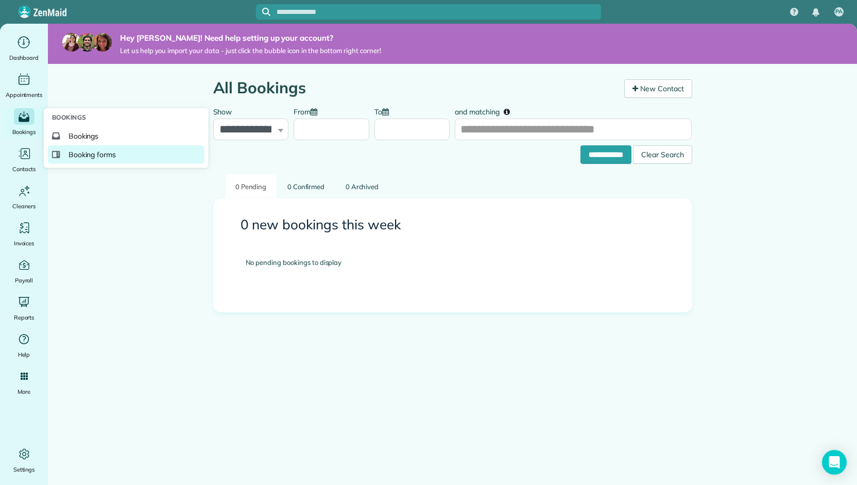
click at [109, 155] on span "Booking forms" at bounding box center [92, 154] width 48 height 10
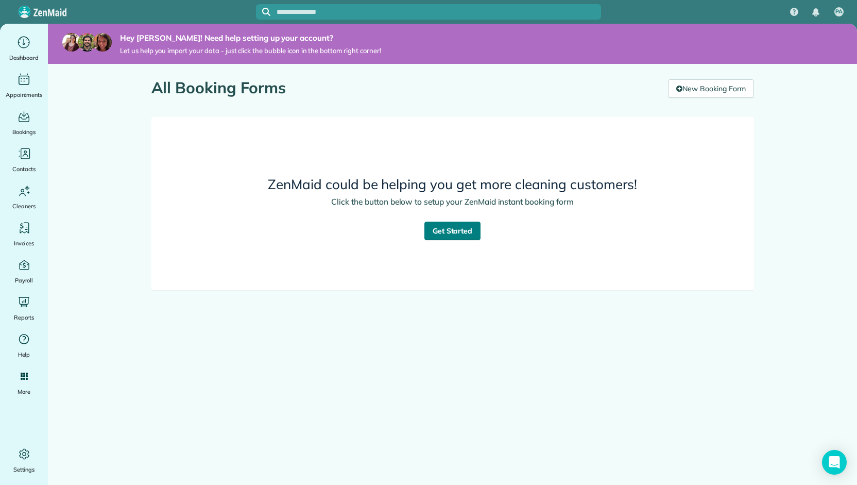
click at [467, 233] on link "Get Started" at bounding box center [452, 230] width 57 height 19
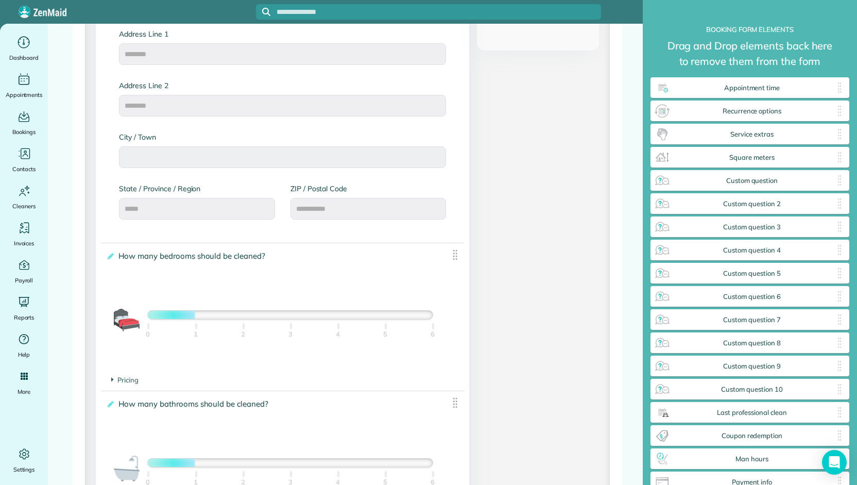
scroll to position [600, 0]
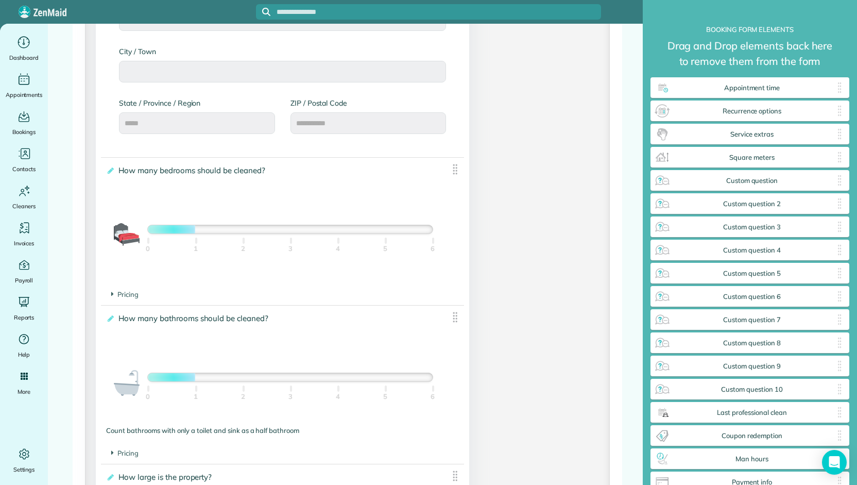
click at [241, 230] on div at bounding box center [290, 229] width 285 height 8
click at [257, 231] on div at bounding box center [290, 229] width 285 height 8
click at [268, 231] on div at bounding box center [290, 229] width 285 height 8
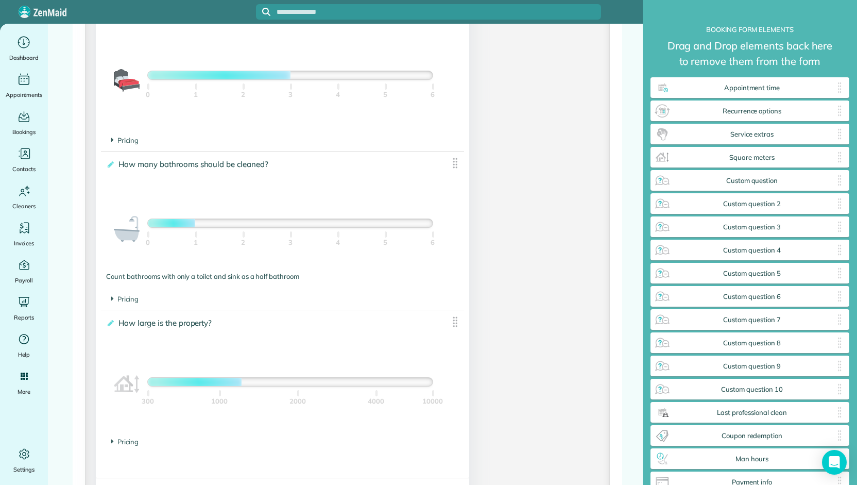
scroll to position [772, 0]
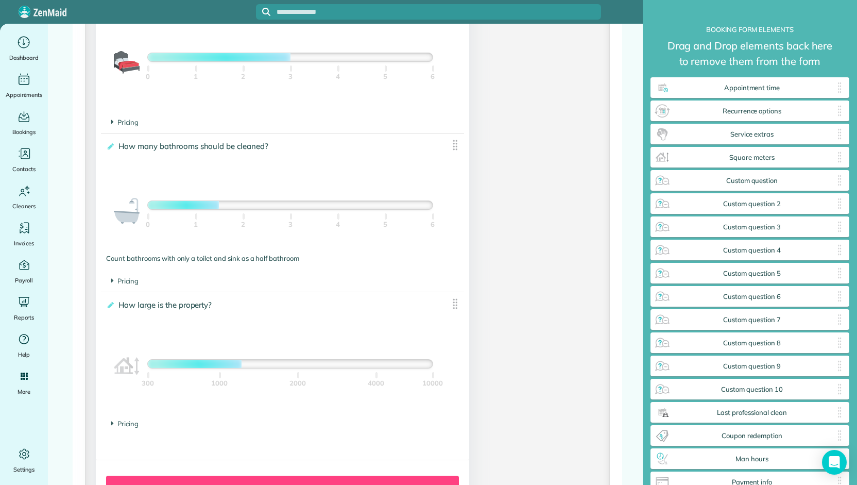
click at [223, 206] on div at bounding box center [290, 205] width 285 height 8
click at [120, 276] on section "Pricing The base price per bathroom is $" at bounding box center [282, 281] width 342 height 10
click at [121, 280] on span "Pricing" at bounding box center [124, 280] width 27 height 8
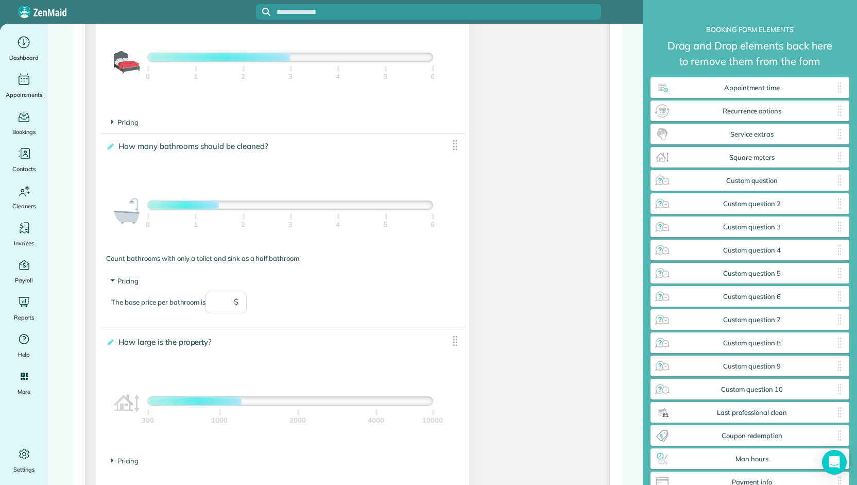
click at [121, 280] on span "Pricing" at bounding box center [124, 280] width 27 height 8
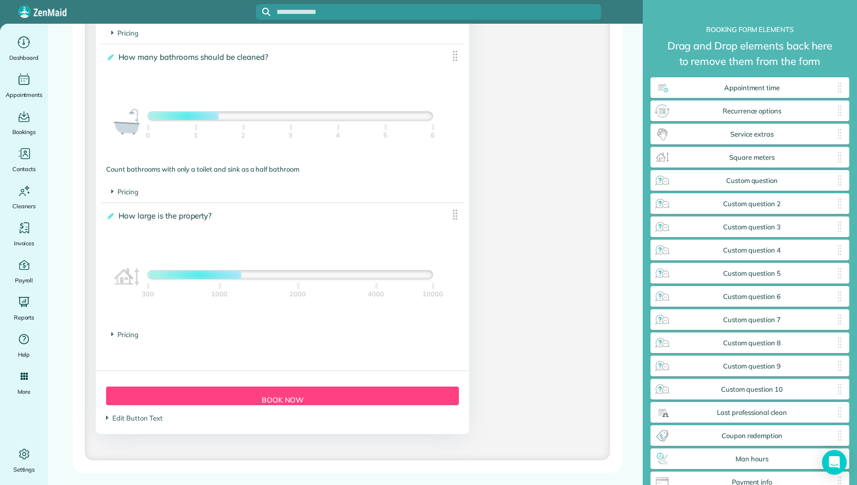
scroll to position [944, 0]
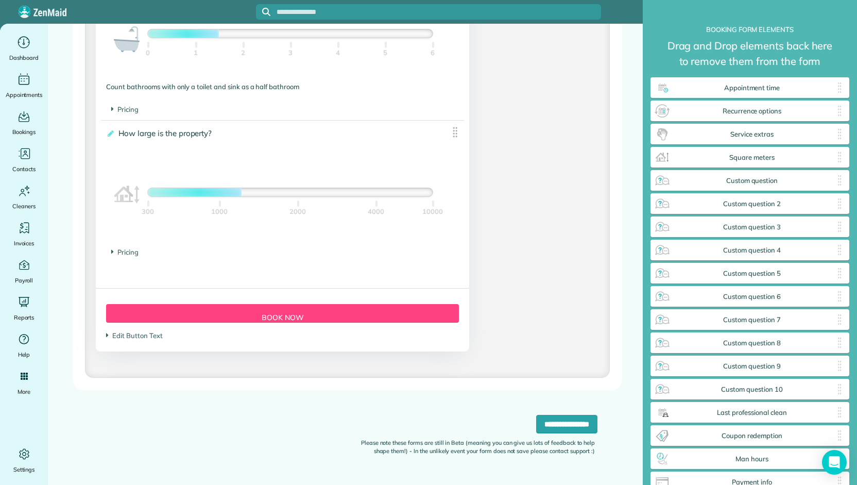
click at [257, 190] on div at bounding box center [290, 192] width 285 height 8
click at [267, 194] on div at bounding box center [290, 192] width 285 height 8
click at [113, 252] on span "Pricing" at bounding box center [124, 252] width 27 height 8
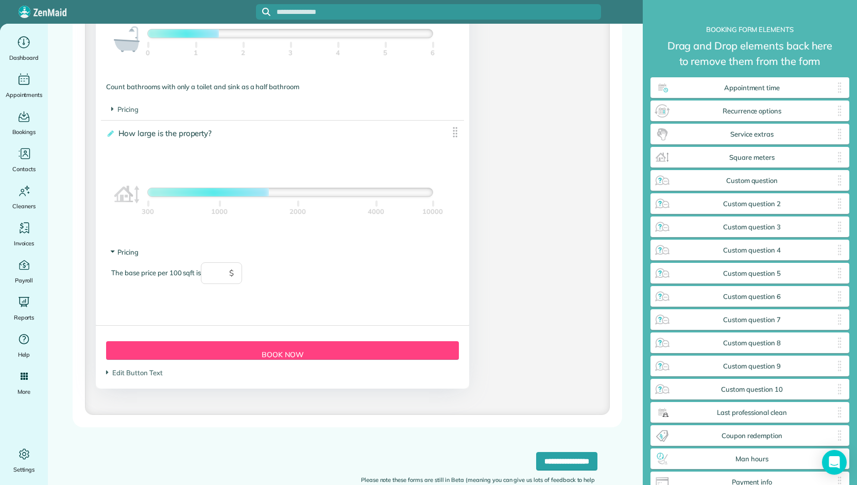
click at [114, 252] on icon at bounding box center [112, 251] width 9 height 3
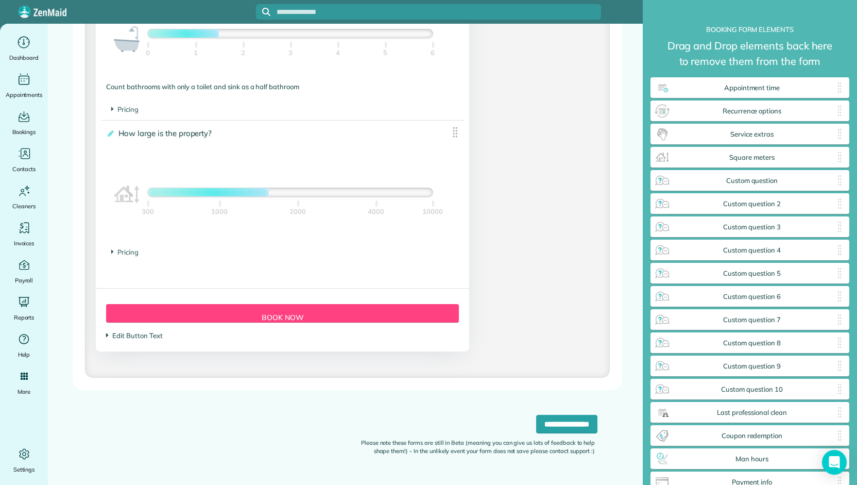
click at [124, 334] on span "Edit Button Text" at bounding box center [134, 335] width 56 height 8
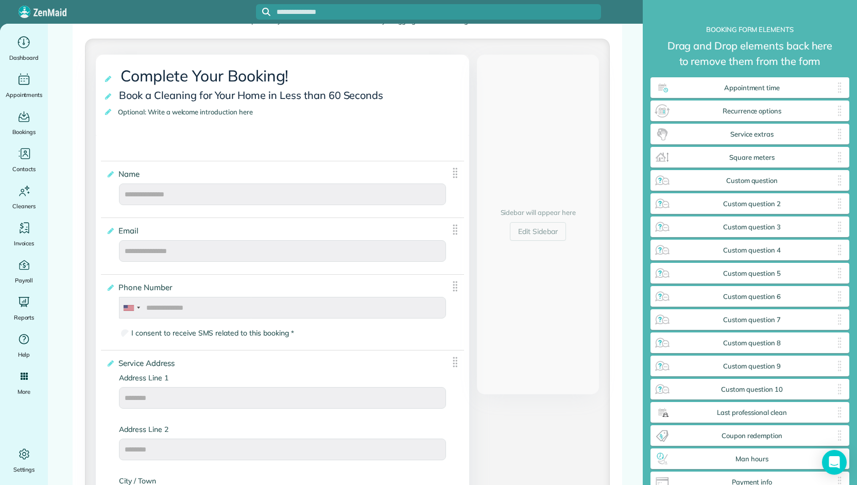
scroll to position [0, 0]
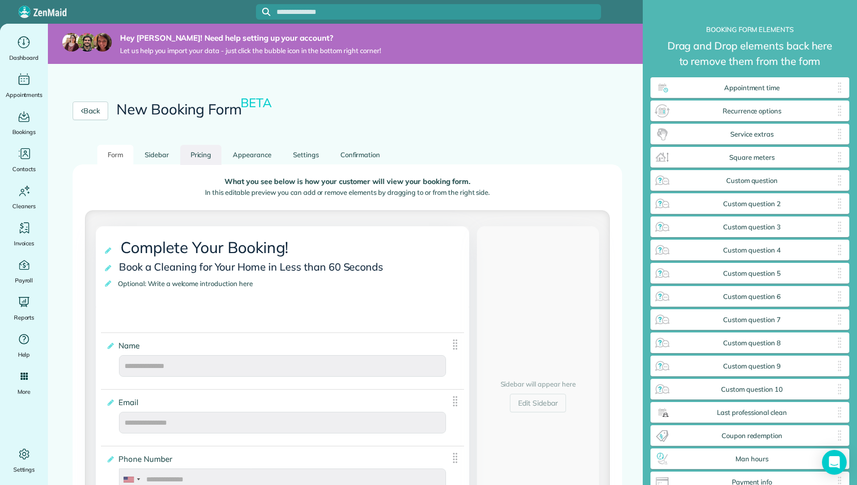
click at [201, 156] on link "Pricing" at bounding box center [201, 155] width 42 height 20
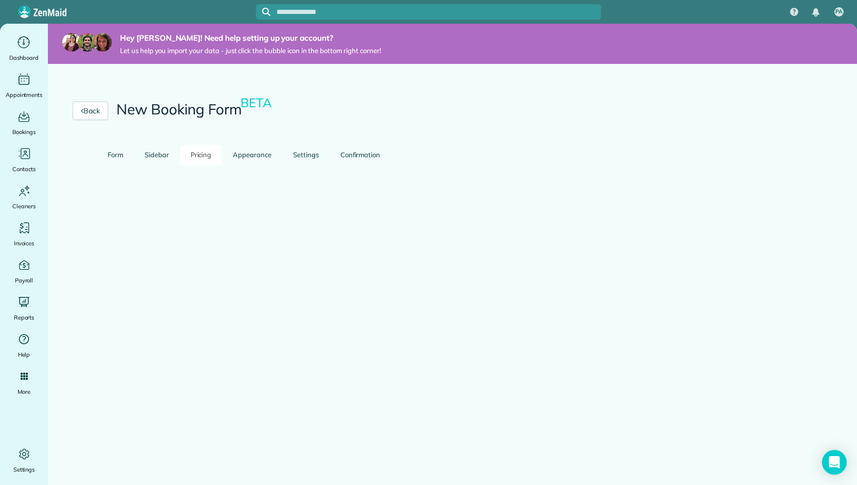
click at [201, 156] on link "Pricing" at bounding box center [201, 155] width 42 height 20
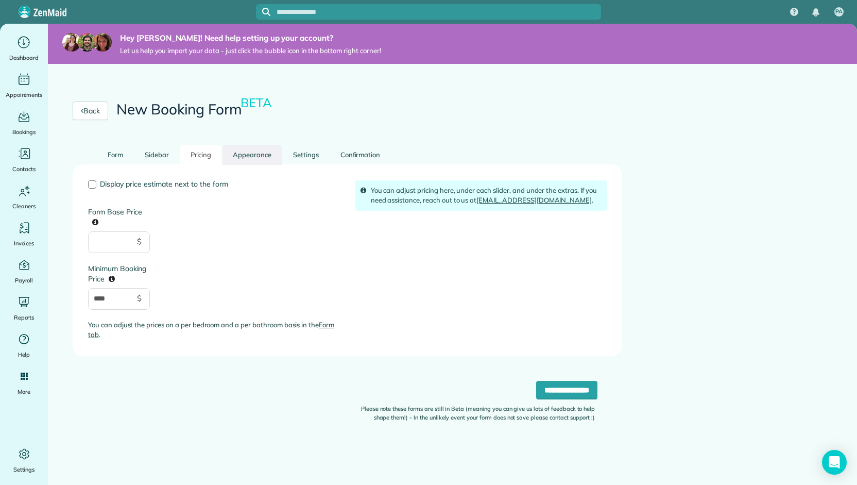
click at [244, 160] on link "Appearance" at bounding box center [251, 155] width 59 height 20
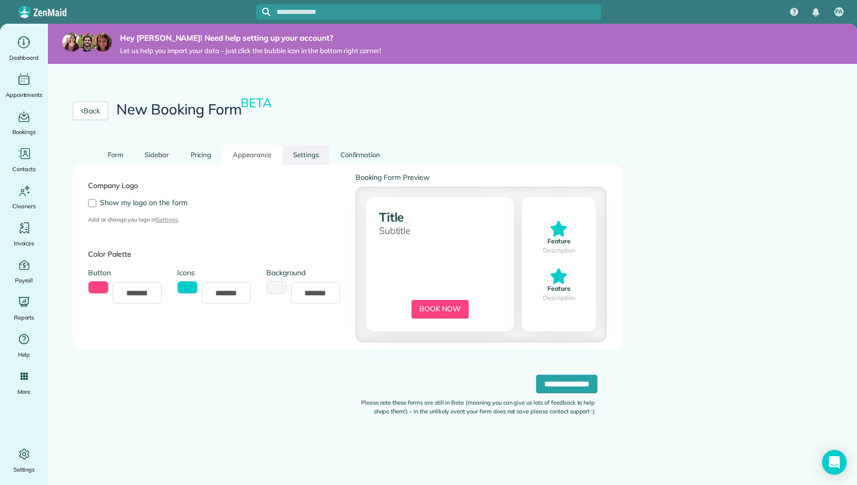
click at [299, 148] on link "Settings" at bounding box center [306, 155] width 46 height 20
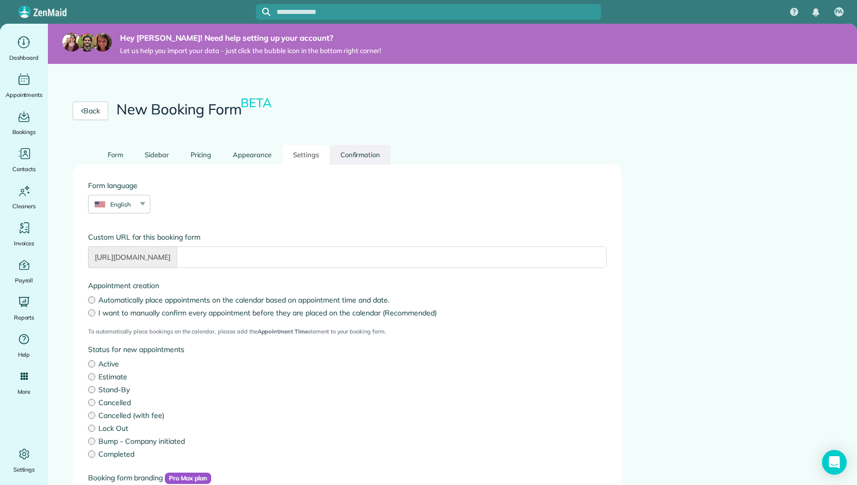
click at [344, 156] on link "Confirmation" at bounding box center [360, 155] width 61 height 20
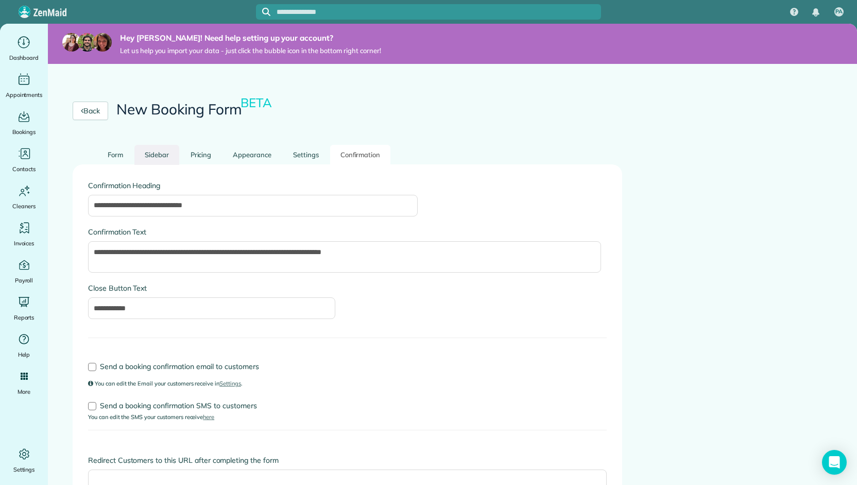
click at [160, 157] on link "Sidebar" at bounding box center [156, 155] width 45 height 20
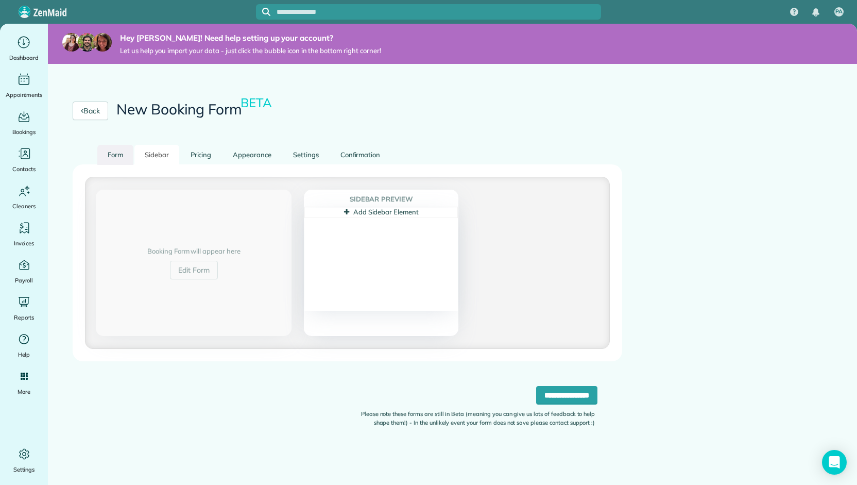
click at [119, 150] on link "Form" at bounding box center [115, 155] width 36 height 20
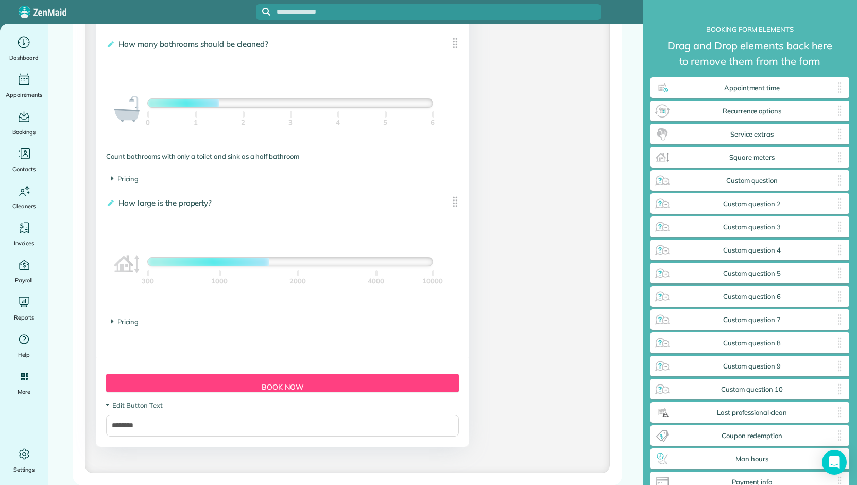
scroll to position [971, 0]
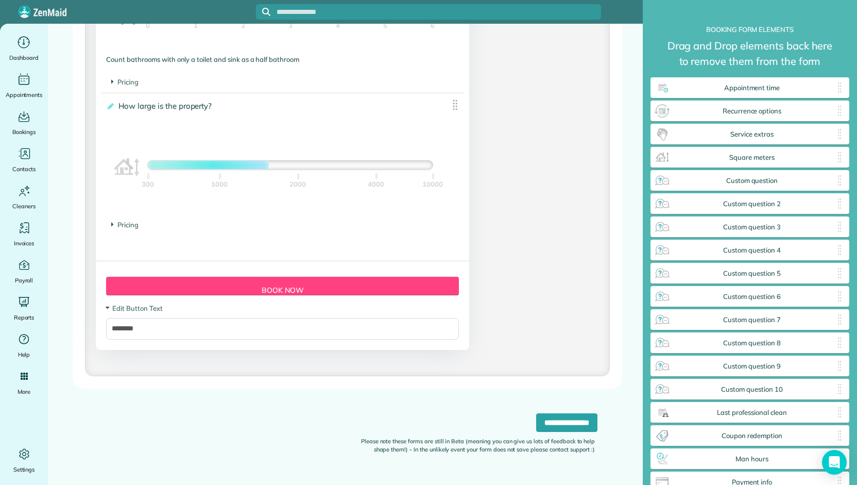
click at [274, 289] on div "Form Button Preview Book Now" at bounding box center [282, 285] width 353 height 19
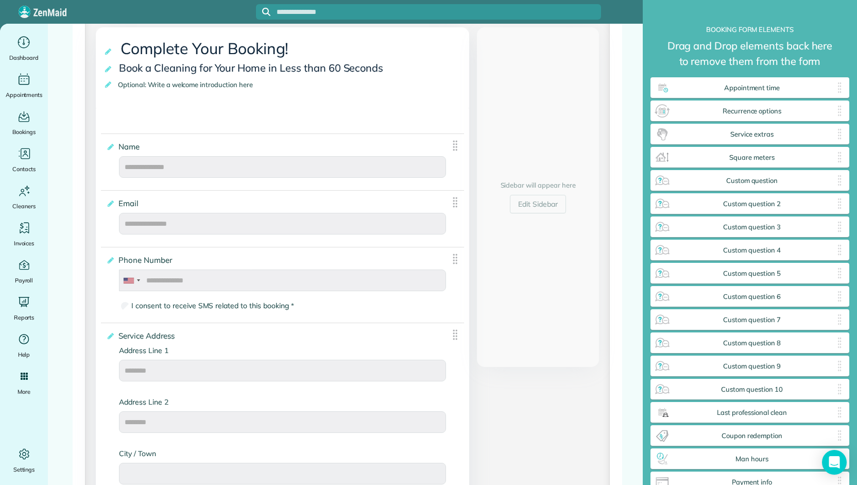
scroll to position [0, 0]
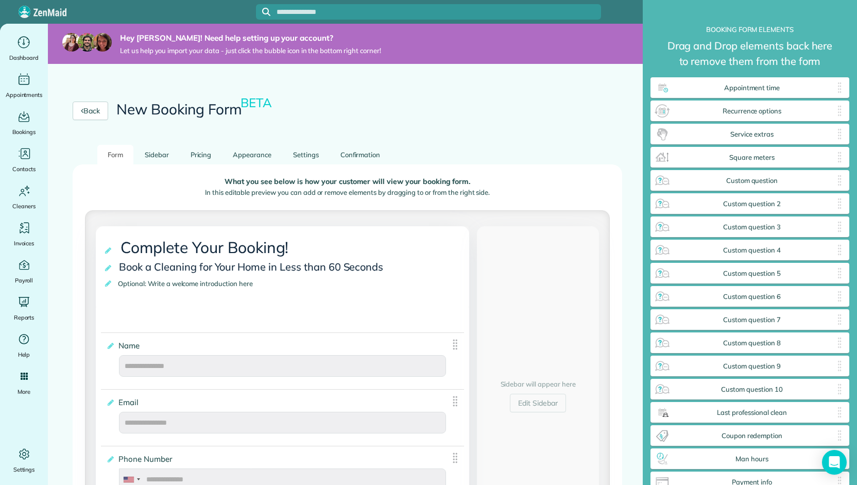
click at [232, 189] on p "In this editable preview you can add or remove elements by dragging to or from …" at bounding box center [347, 192] width 508 height 10
drag, startPoint x: 232, startPoint y: 189, endPoint x: 213, endPoint y: 191, distance: 19.1
click at [213, 191] on p "In this editable preview you can add or remove elements by dragging to or from …" at bounding box center [347, 192] width 508 height 10
click at [210, 154] on link "Pricing" at bounding box center [201, 155] width 42 height 20
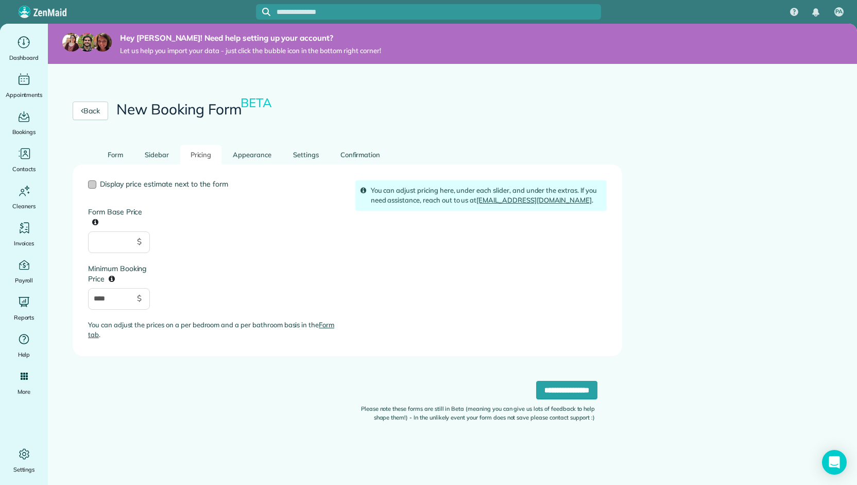
click at [145, 184] on span "Display price estimate next to the form" at bounding box center [164, 183] width 128 height 9
click at [103, 241] on input "Form Base Price" at bounding box center [119, 242] width 62 height 22
click at [237, 220] on div "Display price estimate next to the form Form Base Price $ Minimum Booking Price…" at bounding box center [213, 264] width 267 height 168
click at [103, 153] on link "Form" at bounding box center [115, 155] width 36 height 20
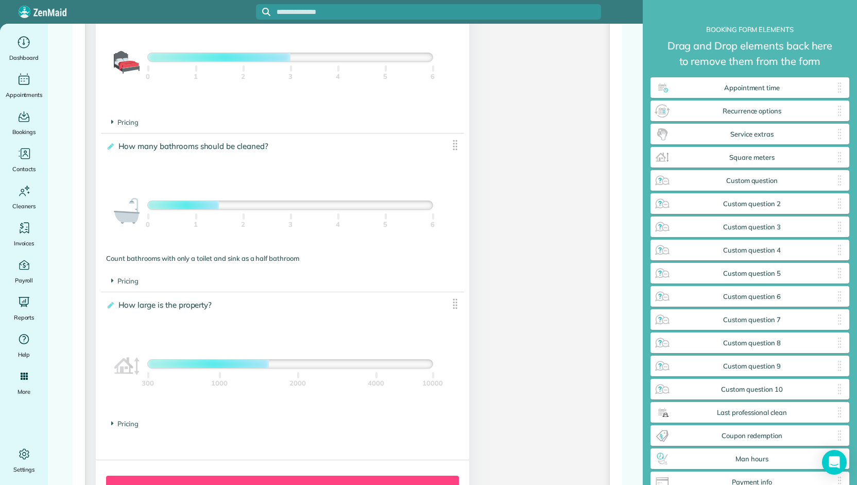
scroll to position [858, 0]
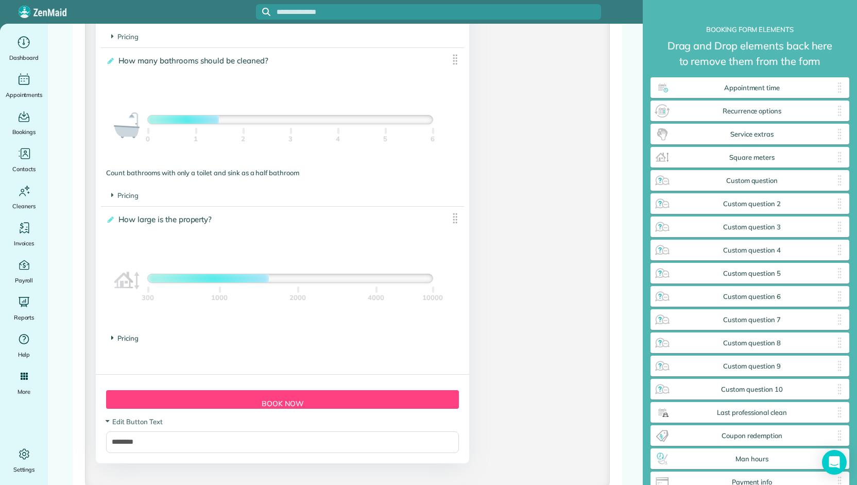
click at [115, 336] on span "Pricing" at bounding box center [124, 338] width 27 height 8
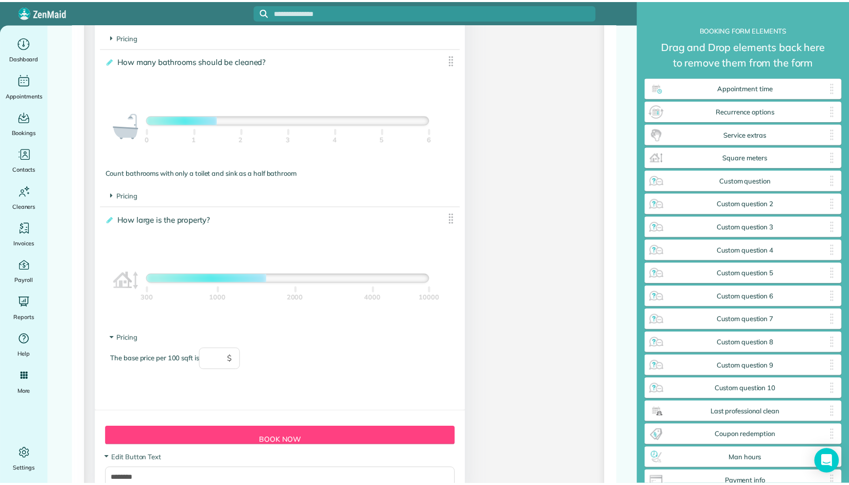
scroll to position [944, 0]
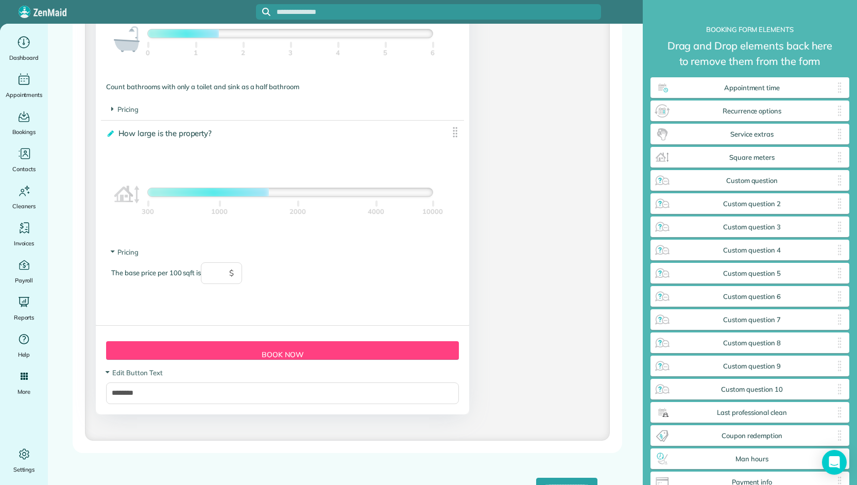
click at [111, 134] on icon at bounding box center [110, 133] width 8 height 7
click at [0, 0] on input "**********" at bounding box center [0, 0] width 0 height 0
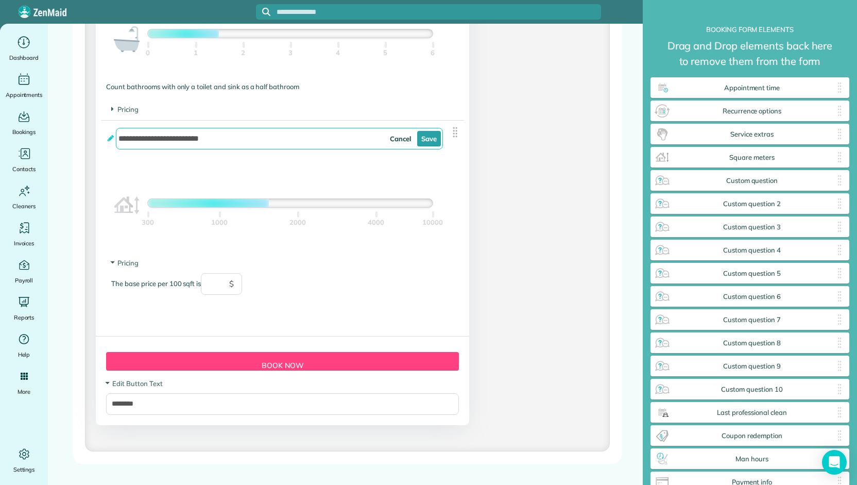
click at [110, 138] on icon at bounding box center [110, 137] width 8 height 7
click at [116, 138] on input "**********" at bounding box center [279, 139] width 327 height 22
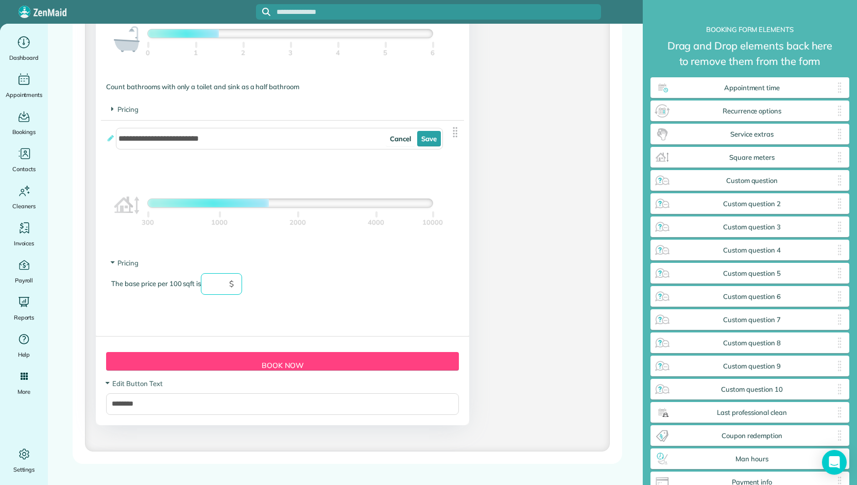
click at [211, 282] on input "text" at bounding box center [221, 284] width 41 height 22
click at [394, 274] on div "The base price per 100 sqft is * $" at bounding box center [282, 289] width 342 height 32
type input "*"
click at [290, 206] on div at bounding box center [290, 203] width 285 height 8
click at [296, 204] on div at bounding box center [290, 203] width 285 height 8
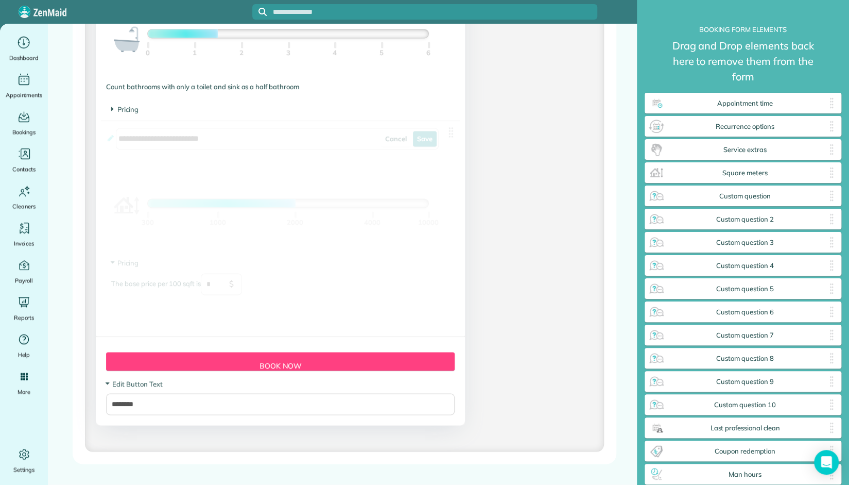
drag, startPoint x: 293, startPoint y: 204, endPoint x: 254, endPoint y: 204, distance: 38.6
click at [254, 204] on div at bounding box center [288, 203] width 281 height 8
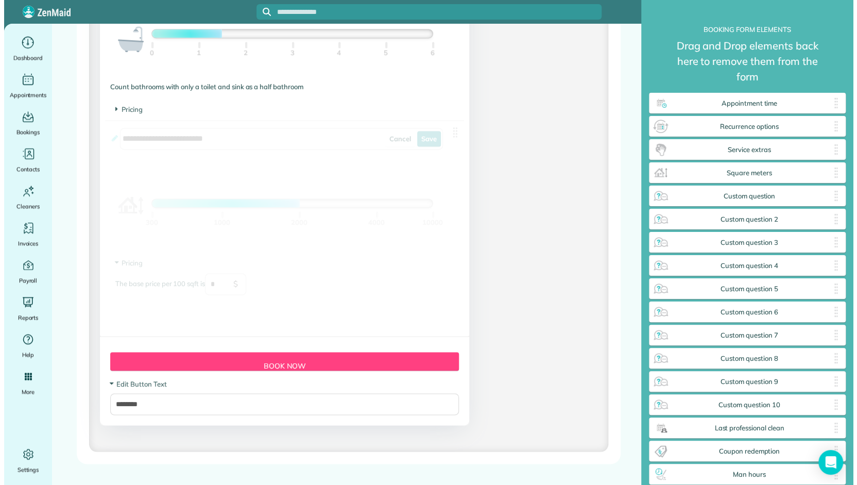
scroll to position [510, 199]
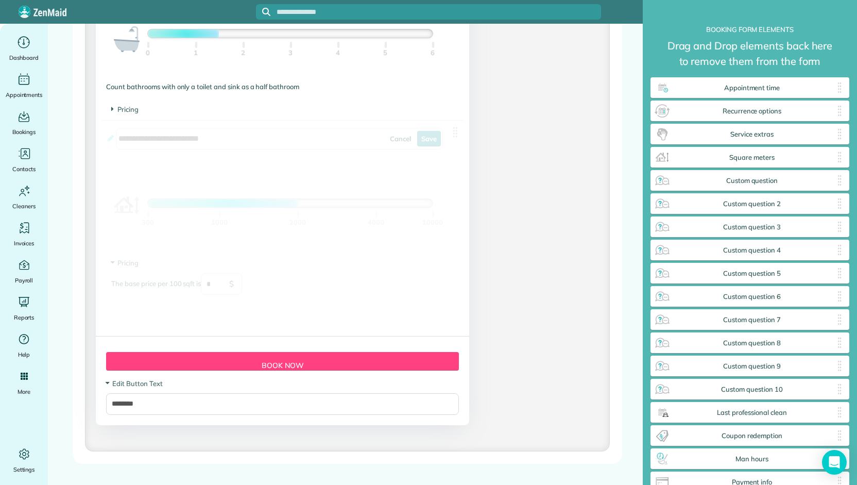
click at [254, 204] on div at bounding box center [223, 203] width 150 height 8
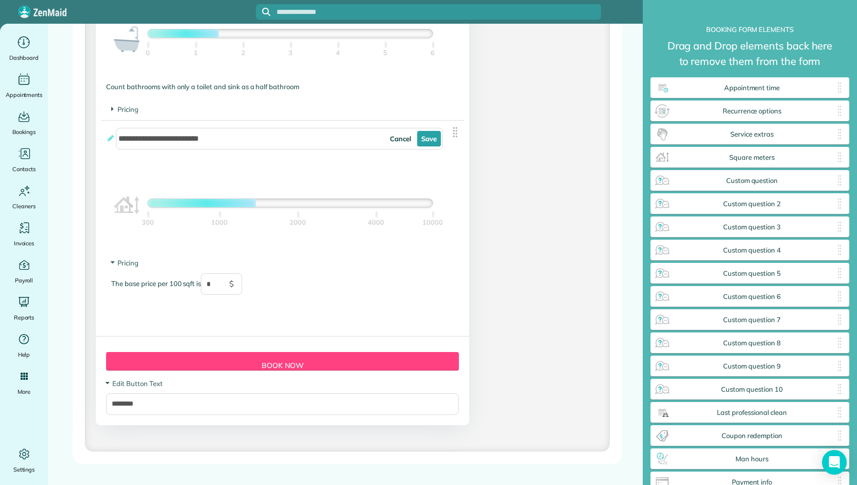
click at [254, 204] on div at bounding box center [202, 203] width 108 height 8
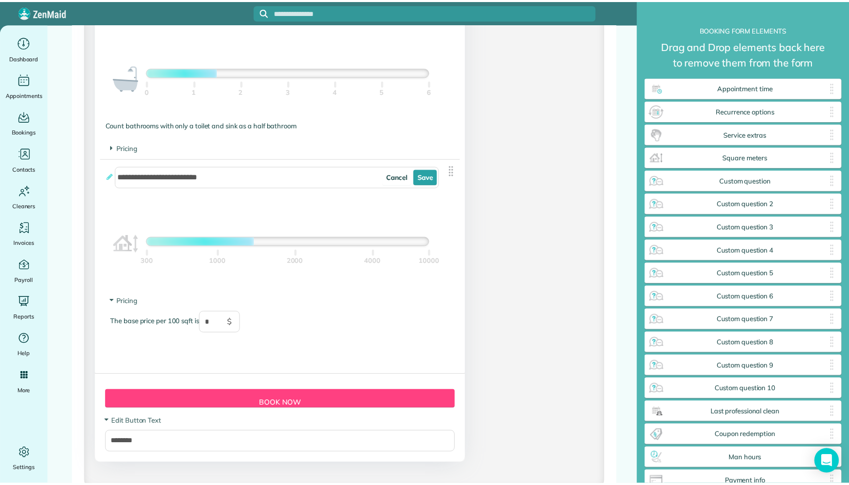
scroll to position [944, 0]
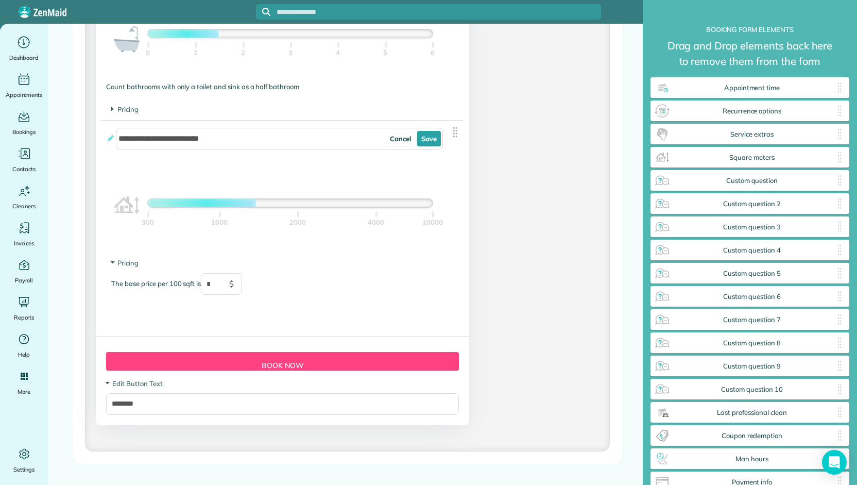
drag, startPoint x: 216, startPoint y: 205, endPoint x: 207, endPoint y: 205, distance: 9.3
click at [211, 205] on div at bounding box center [202, 203] width 108 height 8
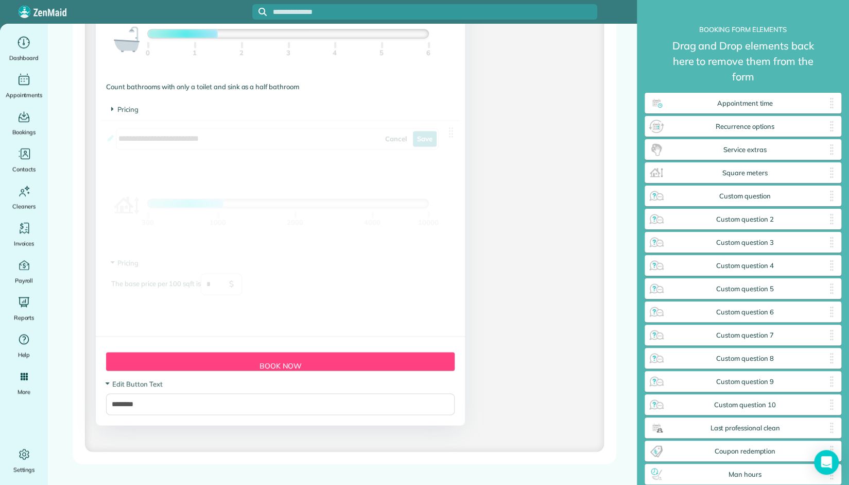
drag, startPoint x: 207, startPoint y: 205, endPoint x: 187, endPoint y: 205, distance: 19.6
click at [187, 205] on div at bounding box center [186, 203] width 76 height 8
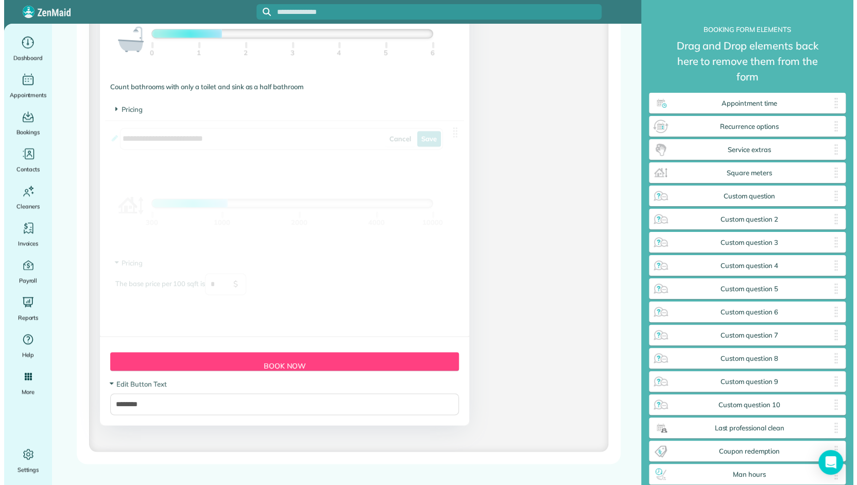
scroll to position [510, 199]
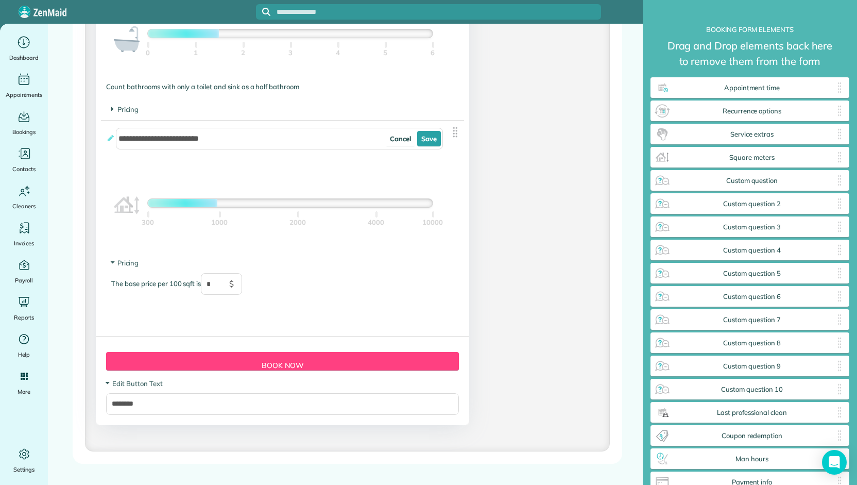
drag, startPoint x: 216, startPoint y: 206, endPoint x: 236, endPoint y: 207, distance: 20.1
click at [234, 208] on div "about 1000 sqft 300 1000 2000 4000 10000" at bounding box center [290, 202] width 286 height 9
click at [296, 205] on div at bounding box center [290, 203] width 285 height 8
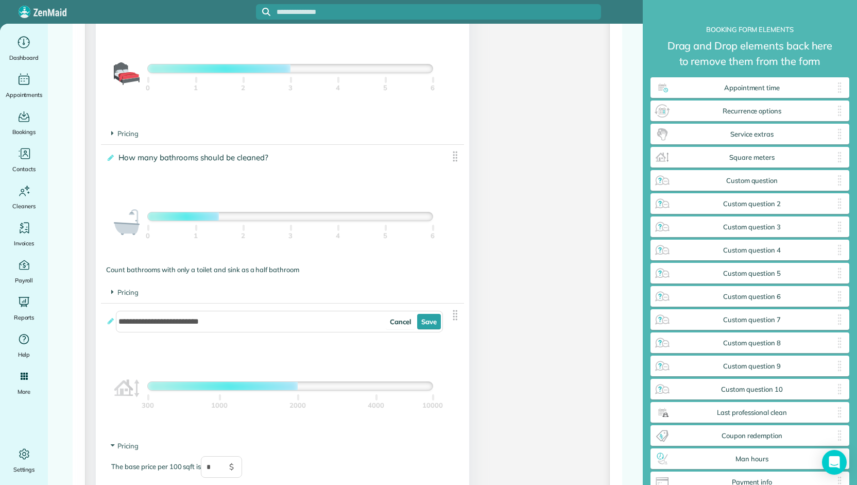
scroll to position [772, 0]
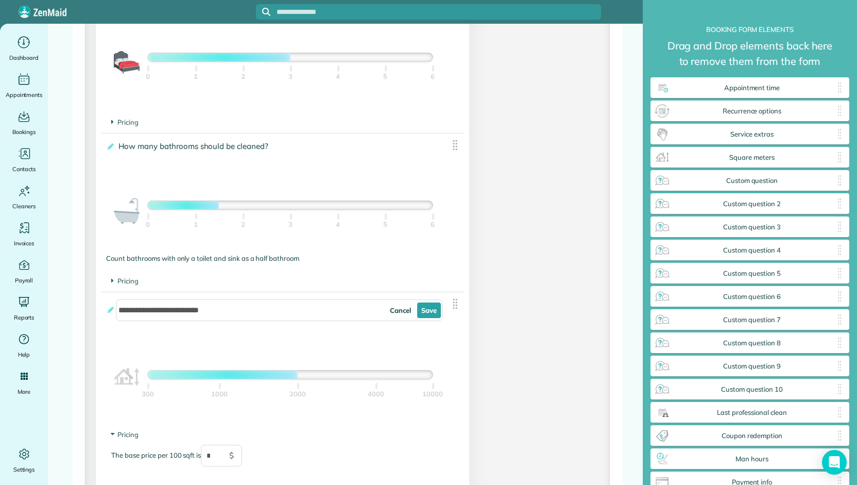
click at [516, 147] on div "**********" at bounding box center [347, 25] width 518 height 1143
drag, startPoint x: 516, startPoint y: 147, endPoint x: 516, endPoint y: 140, distance: 7.2
click at [516, 145] on div "**********" at bounding box center [347, 25] width 518 height 1143
drag, startPoint x: 511, startPoint y: 126, endPoint x: 511, endPoint y: 120, distance: 5.7
click at [511, 120] on div "**********" at bounding box center [347, 25] width 518 height 1143
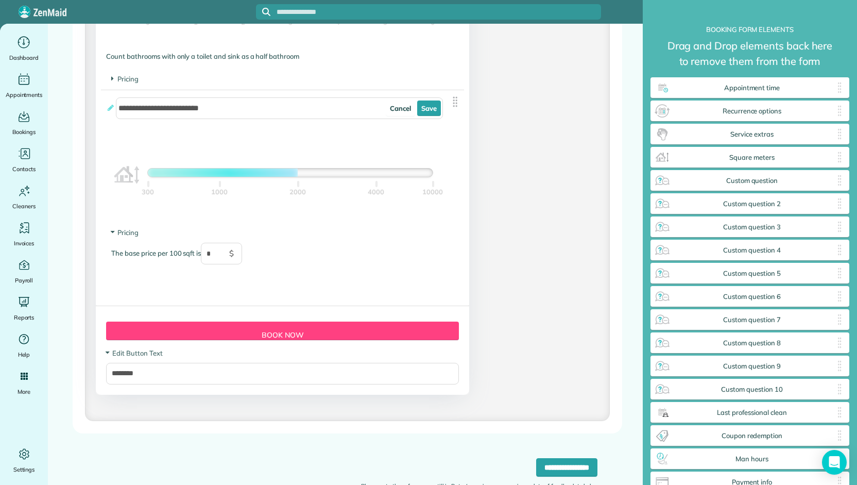
scroll to position [933, 0]
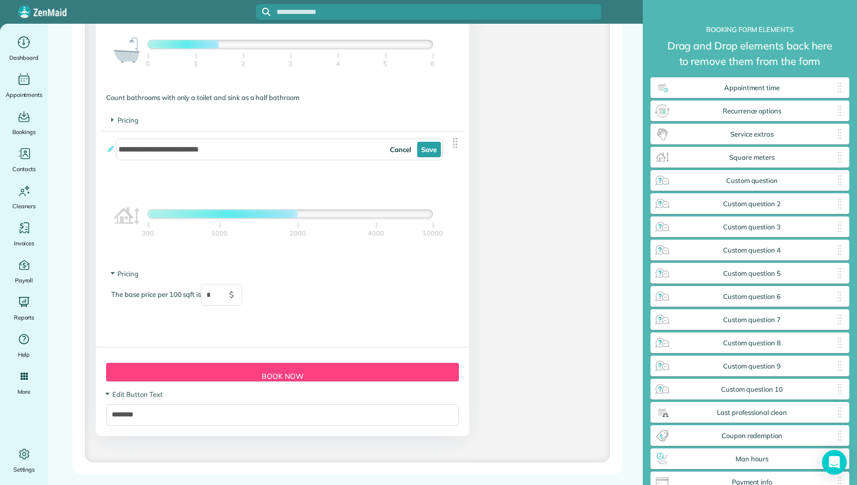
click at [415, 213] on div at bounding box center [290, 214] width 285 height 8
click at [293, 217] on div at bounding box center [221, 214] width 147 height 8
click at [266, 217] on div at bounding box center [221, 214] width 147 height 8
click at [244, 216] on div at bounding box center [208, 214] width 120 height 8
drag, startPoint x: 219, startPoint y: 216, endPoint x: 218, endPoint y: 231, distance: 15.5
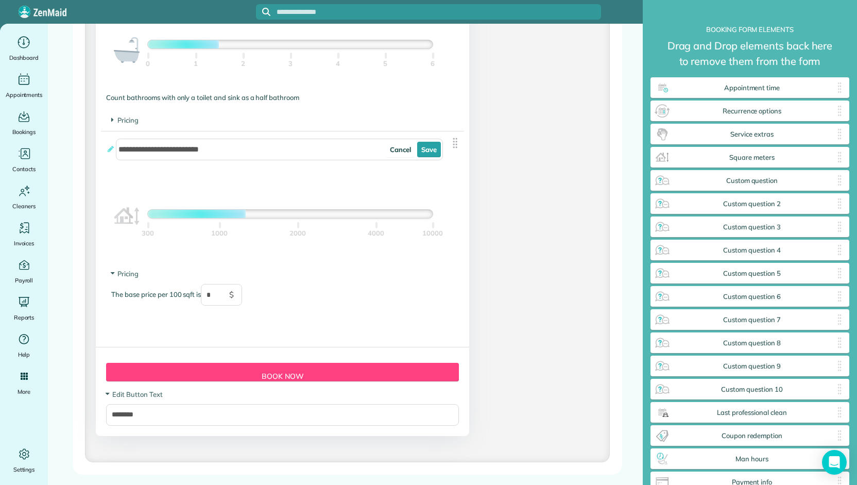
click at [219, 217] on div at bounding box center [197, 214] width 98 height 8
click at [219, 231] on div "1000" at bounding box center [219, 233] width 16 height 10
click at [219, 213] on div at bounding box center [290, 214] width 285 height 8
click at [228, 212] on div at bounding box center [290, 214] width 285 height 8
click at [424, 215] on div at bounding box center [290, 214] width 285 height 8
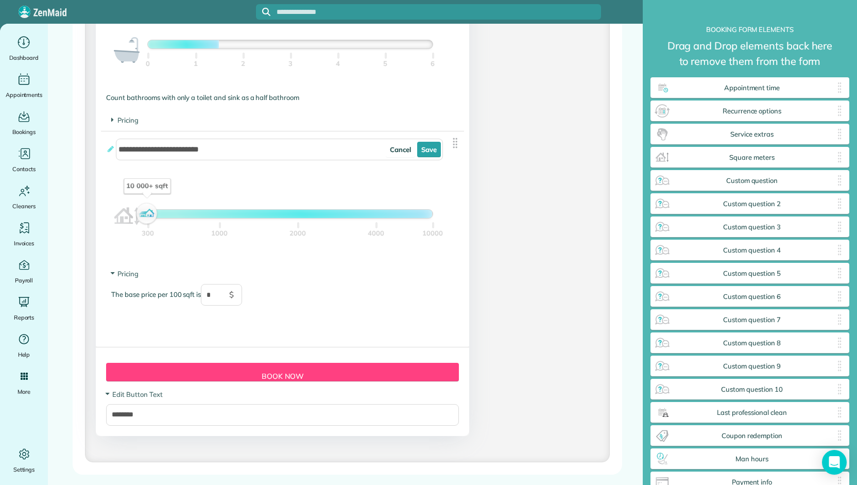
click at [428, 215] on div at bounding box center [290, 214] width 285 height 8
drag, startPoint x: 153, startPoint y: 216, endPoint x: 183, endPoint y: 216, distance: 30.4
click at [183, 216] on div "10 000+ sqft" at bounding box center [290, 214] width 285 height 8
drag, startPoint x: 150, startPoint y: 214, endPoint x: 183, endPoint y: 212, distance: 33.5
click at [181, 212] on div "10 000+ sqft" at bounding box center [290, 214] width 285 height 8
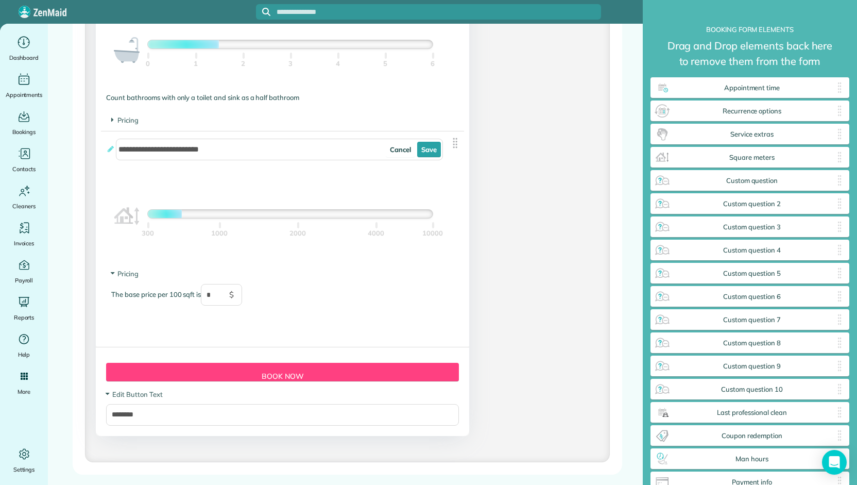
drag, startPoint x: 183, startPoint y: 212, endPoint x: 191, endPoint y: 213, distance: 7.9
click at [182, 213] on div at bounding box center [165, 214] width 34 height 8
click at [208, 213] on div at bounding box center [290, 214] width 285 height 8
click at [219, 214] on div at bounding box center [290, 214] width 285 height 8
click at [257, 216] on div at bounding box center [290, 214] width 285 height 8
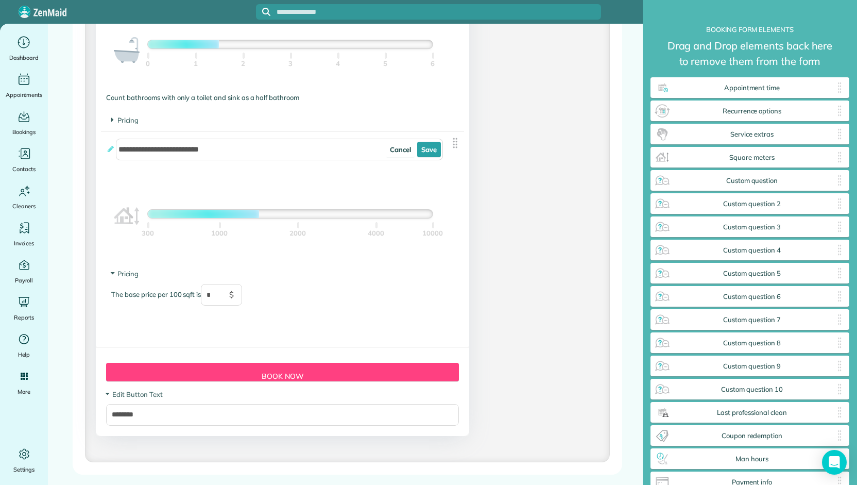
scroll to position [1018, 0]
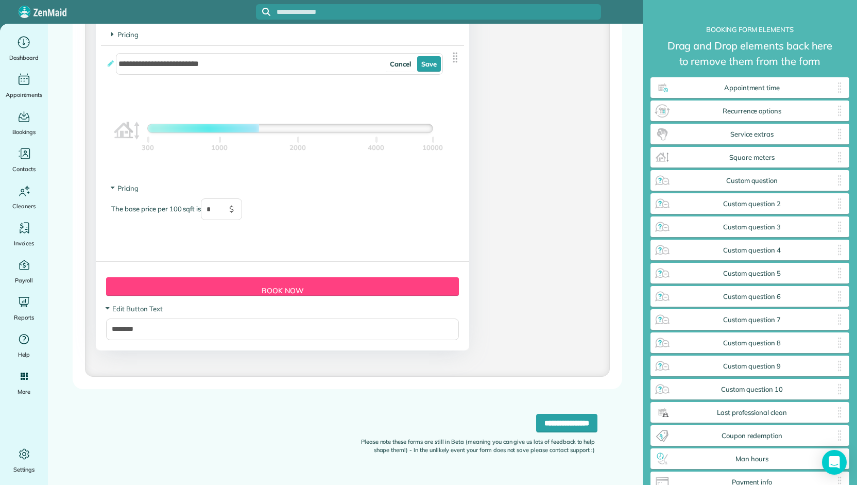
click at [261, 286] on div "Form Button Preview Book Now" at bounding box center [282, 286] width 353 height 19
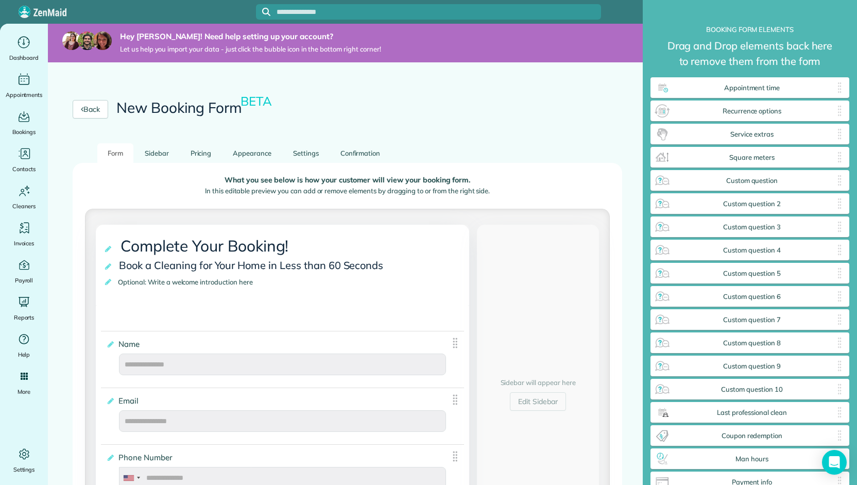
scroll to position [0, 0]
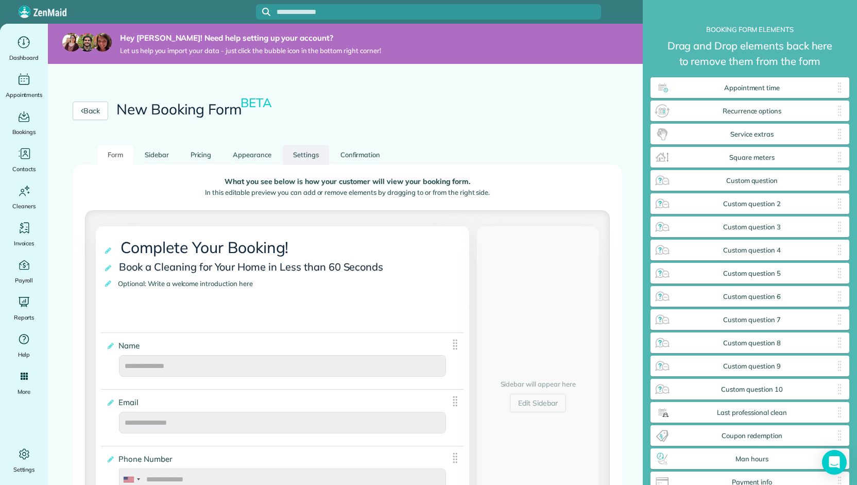
click at [302, 159] on link "Settings" at bounding box center [306, 155] width 46 height 20
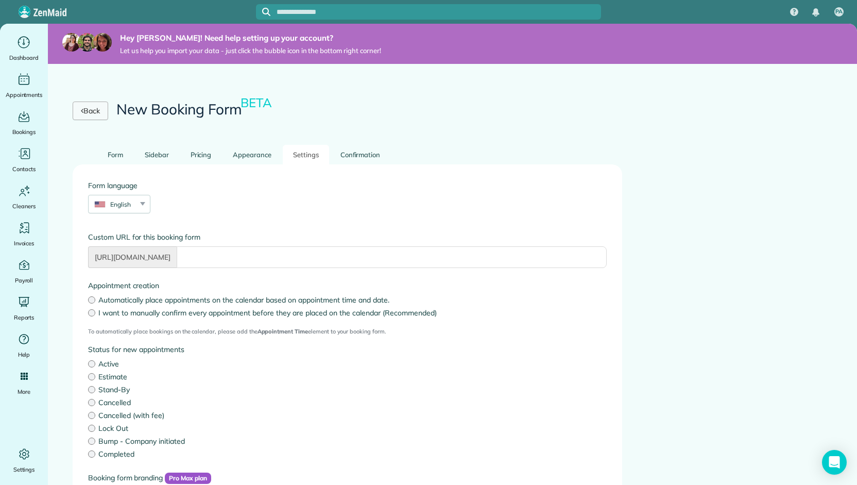
click at [91, 111] on link "Back" at bounding box center [91, 110] width 36 height 19
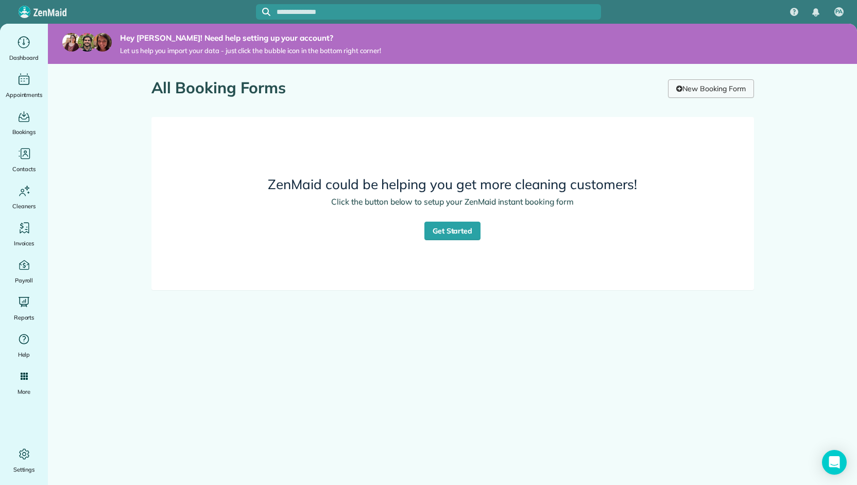
click at [712, 94] on link "New Booking Form" at bounding box center [710, 88] width 85 height 19
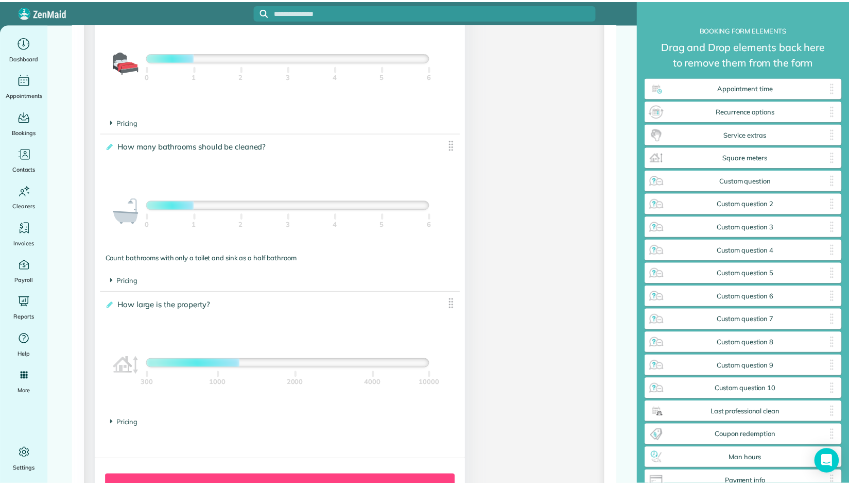
scroll to position [858, 0]
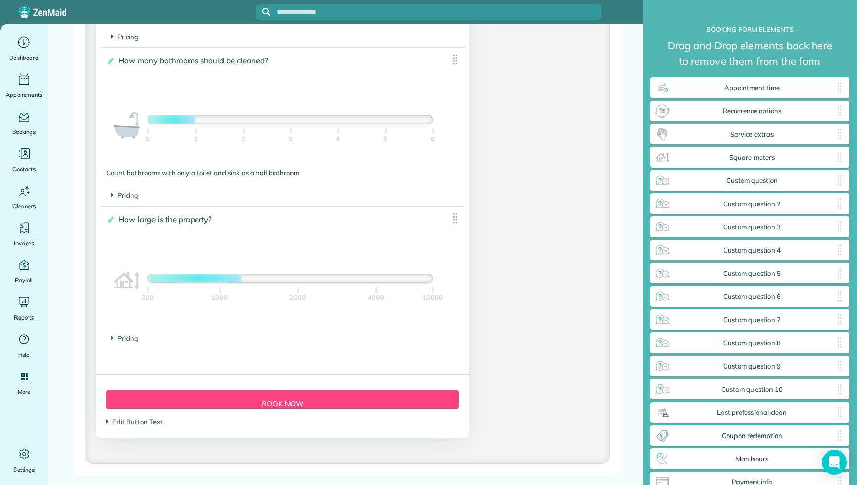
click at [452, 219] on img at bounding box center [454, 218] width 13 height 13
click at [109, 220] on icon at bounding box center [110, 219] width 8 height 7
click at [0, 0] on input "**********" at bounding box center [0, 0] width 0 height 0
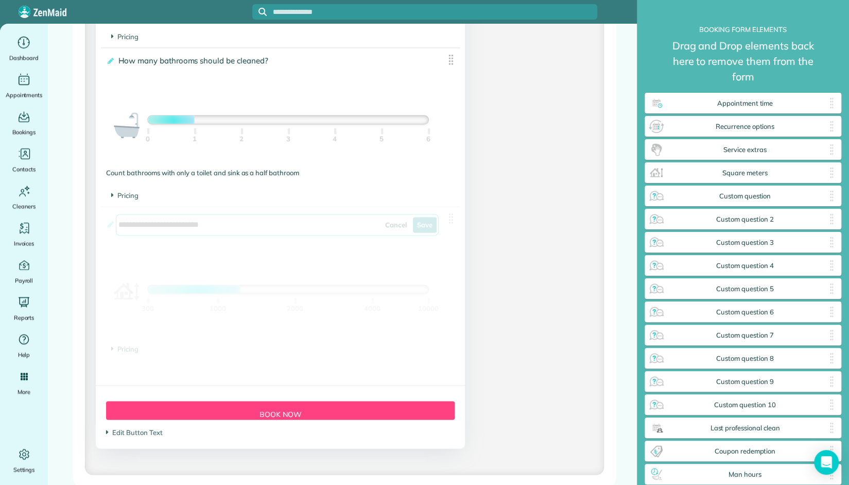
drag, startPoint x: 452, startPoint y: 219, endPoint x: 461, endPoint y: 241, distance: 24.5
drag, startPoint x: 451, startPoint y: 220, endPoint x: 430, endPoint y: 254, distance: 39.7
click at [430, 254] on div "**********" at bounding box center [280, 272] width 359 height 132
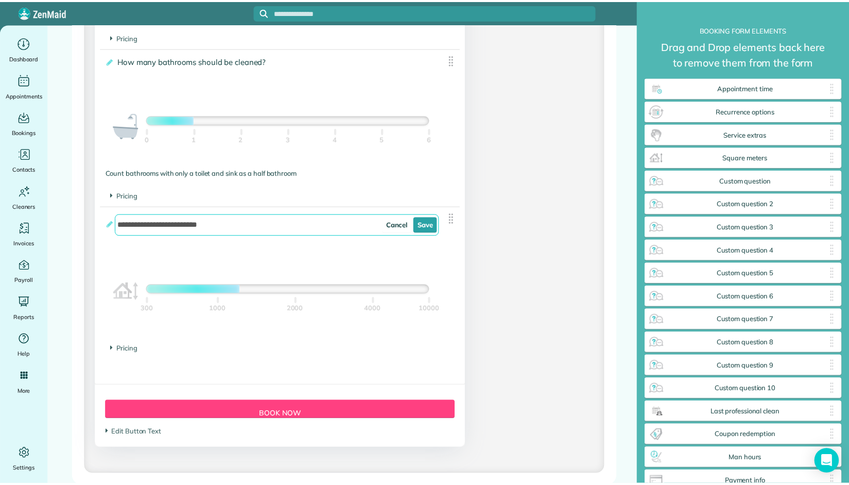
scroll to position [510, 199]
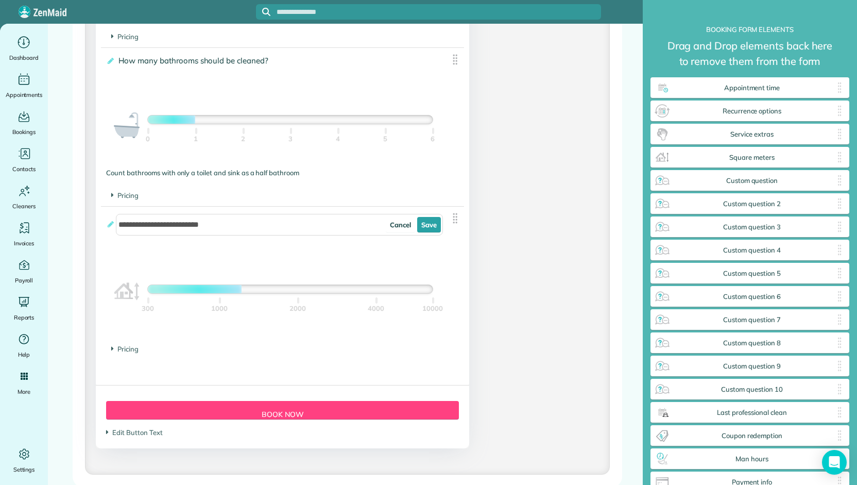
click at [393, 227] on link "Cancel" at bounding box center [401, 224] width 30 height 15
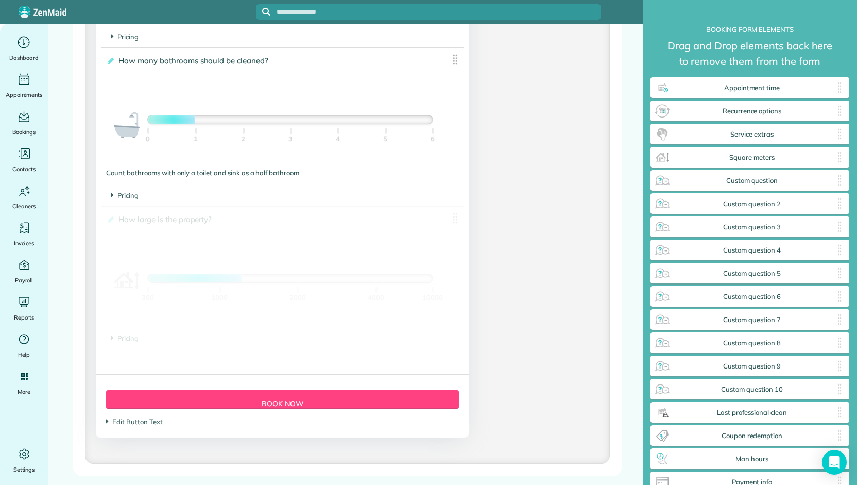
scroll to position [510, 197]
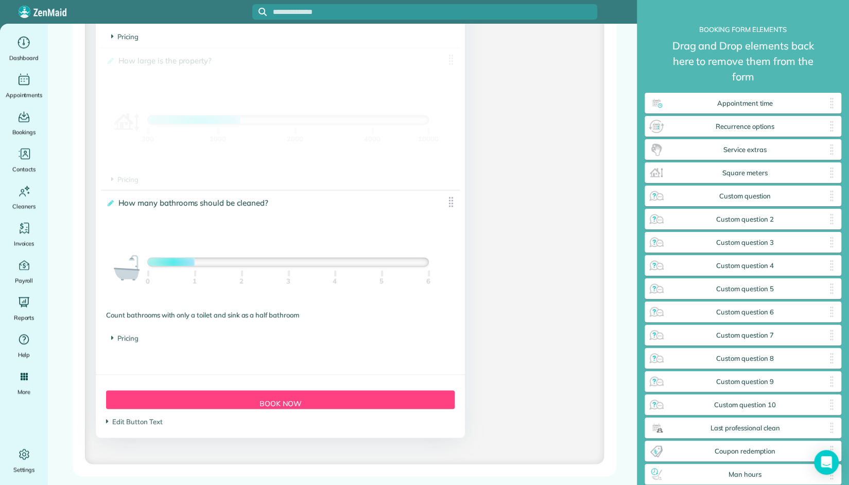
drag, startPoint x: 450, startPoint y: 218, endPoint x: 339, endPoint y: 122, distance: 146.8
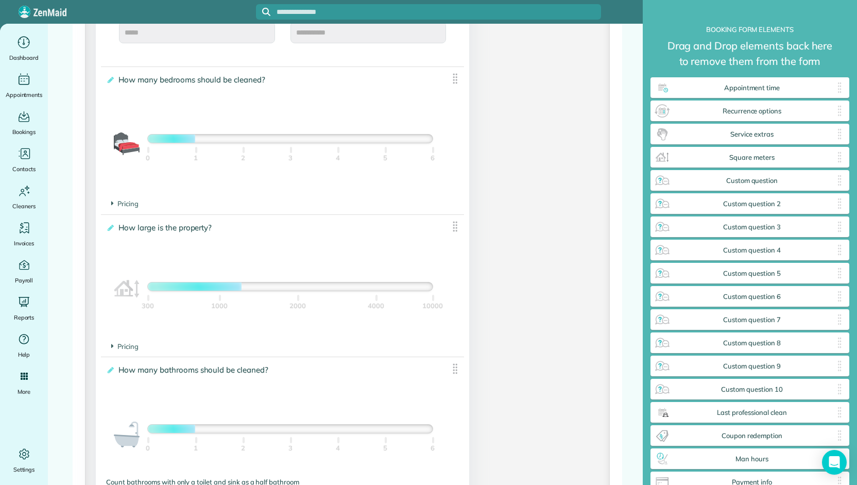
scroll to position [686, 0]
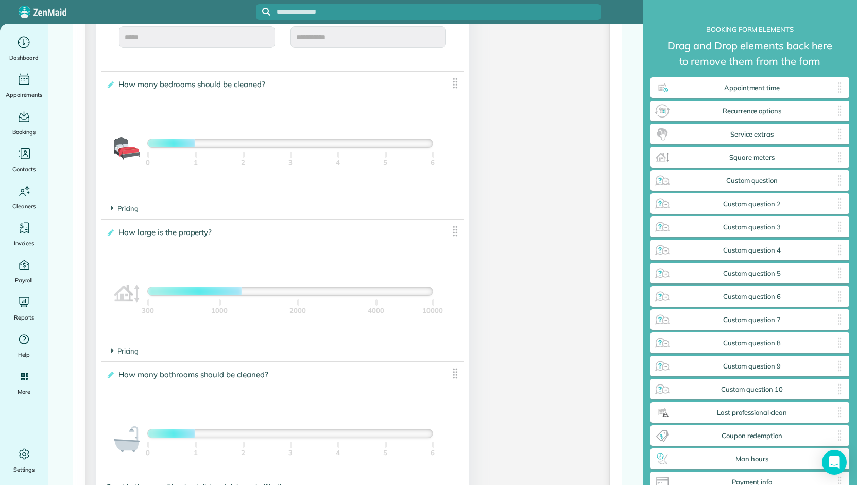
click at [409, 230] on label "**********" at bounding box center [274, 232] width 337 height 10
click at [0, 0] on input "**********" at bounding box center [0, 0] width 0 height 0
click at [409, 230] on label "**********" at bounding box center [274, 232] width 337 height 10
click at [0, 0] on input "**********" at bounding box center [0, 0] width 0 height 0
drag, startPoint x: 409, startPoint y: 230, endPoint x: 370, endPoint y: 232, distance: 38.7
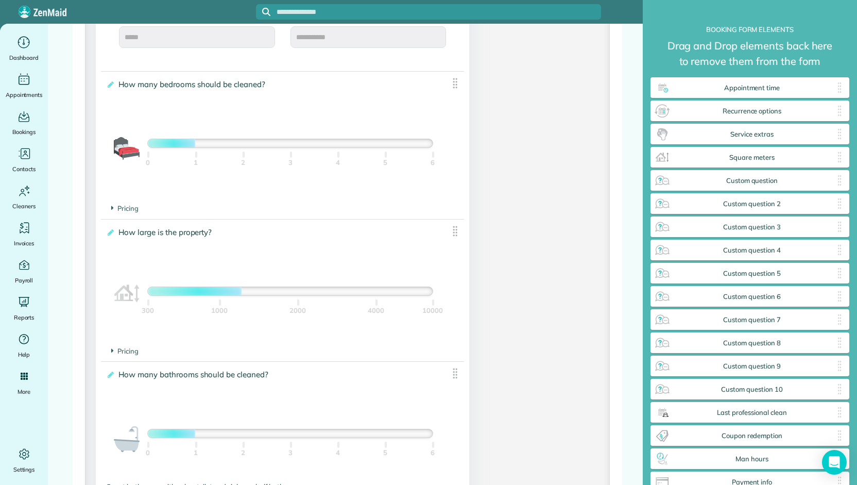
click at [370, 232] on label "**********" at bounding box center [274, 232] width 337 height 10
click at [0, 0] on input "**********" at bounding box center [0, 0] width 0 height 0
click at [370, 232] on label "**********" at bounding box center [274, 232] width 337 height 10
click at [0, 0] on input "**********" at bounding box center [0, 0] width 0 height 0
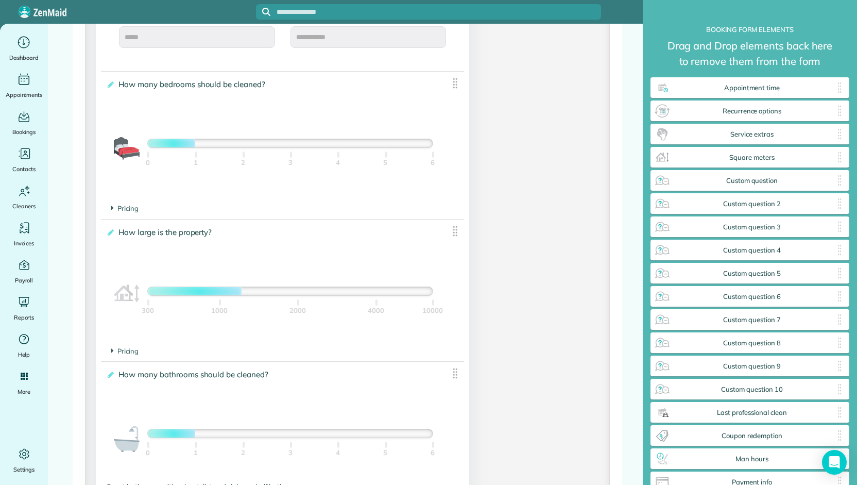
click at [155, 229] on span "How large is the property?" at bounding box center [167, 231] width 102 height 15
click at [0, 0] on input "**********" at bounding box center [0, 0] width 0 height 0
click at [288, 332] on div "300 1000 2000 4000 10000" at bounding box center [290, 315] width 285 height 41
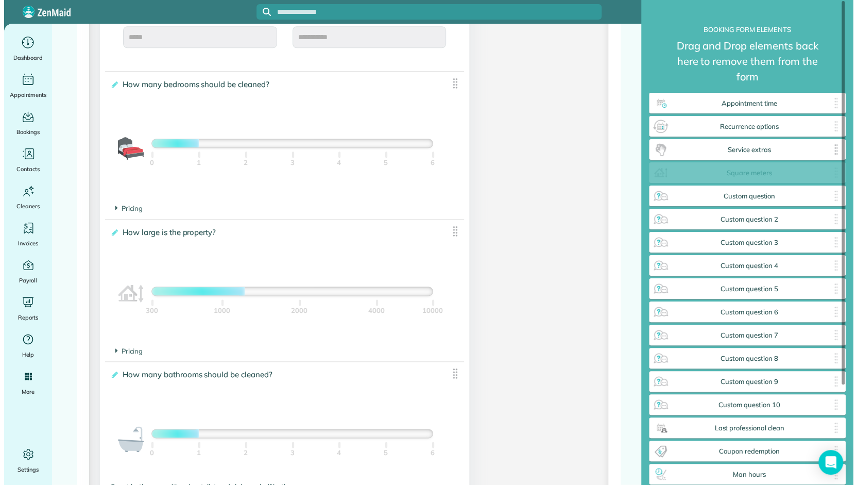
scroll to position [510, 197]
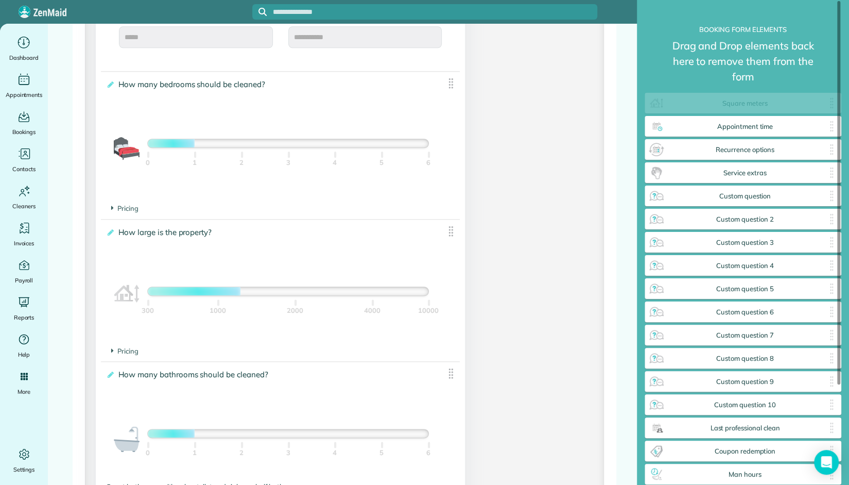
drag, startPoint x: 832, startPoint y: 174, endPoint x: 813, endPoint y: 94, distance: 81.6
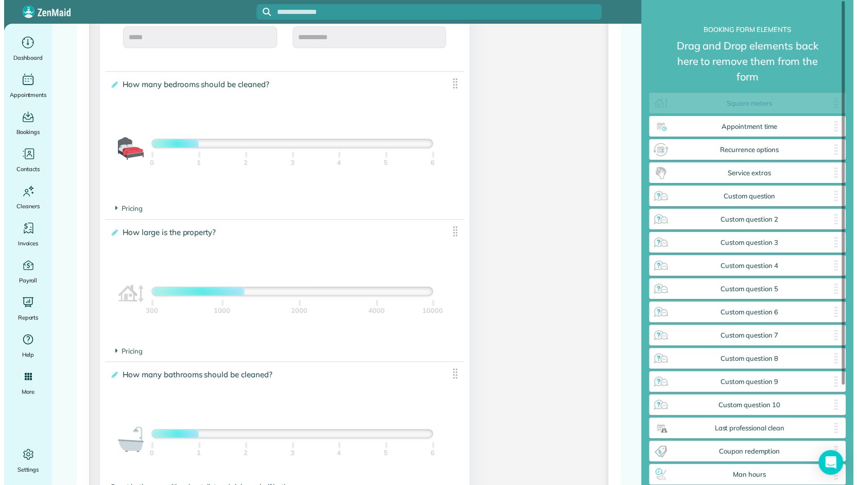
scroll to position [510, 199]
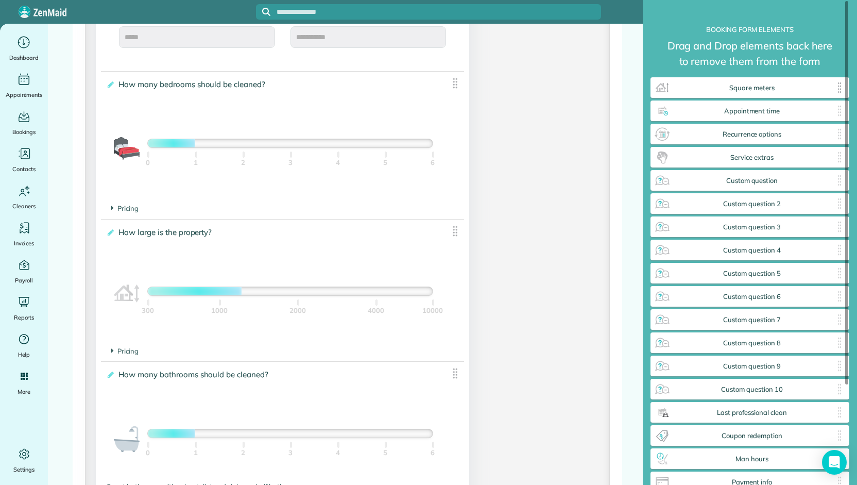
click at [679, 92] on span "Square meters" at bounding box center [751, 88] width 163 height 8
click at [662, 96] on img at bounding box center [662, 87] width 16 height 16
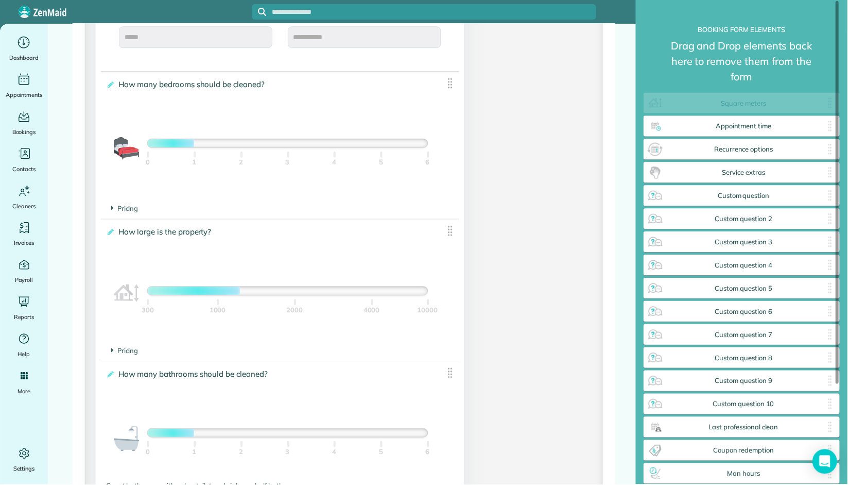
drag, startPoint x: 672, startPoint y: 105, endPoint x: 696, endPoint y: 105, distance: 23.2
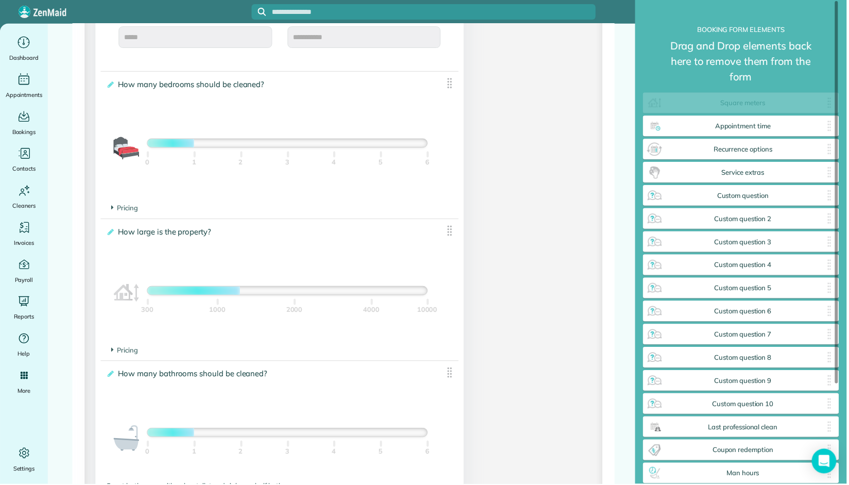
click at [686, 105] on span "Square meters" at bounding box center [745, 103] width 161 height 8
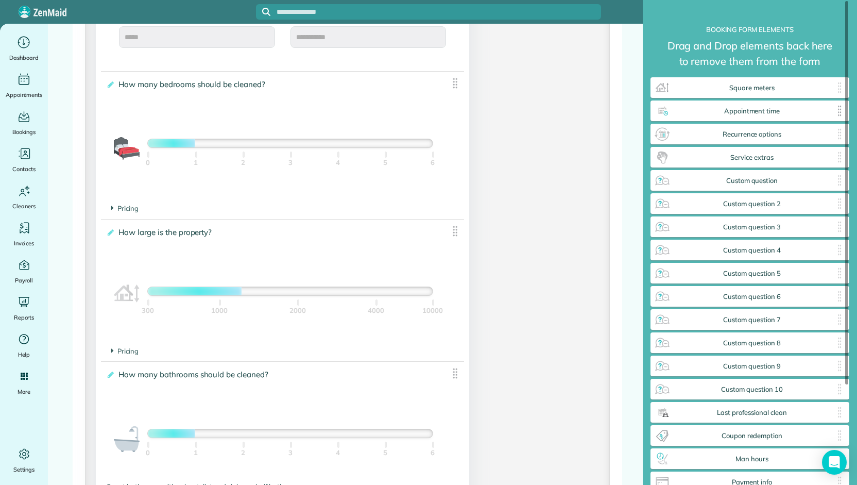
drag, startPoint x: 723, startPoint y: 107, endPoint x: 655, endPoint y: 116, distance: 69.0
click at [706, 98] on div "Square meters ✕" at bounding box center [749, 87] width 199 height 21
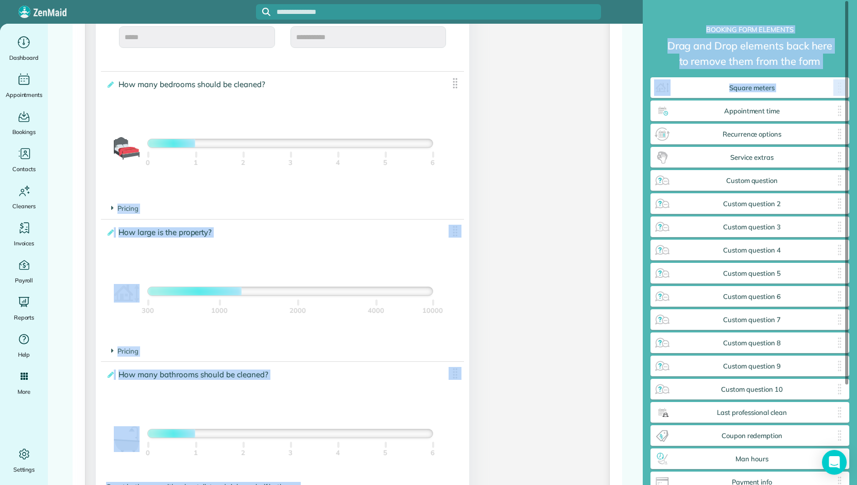
drag, startPoint x: 655, startPoint y: 116, endPoint x: 399, endPoint y: 180, distance: 264.4
click at [399, 180] on div "**********" at bounding box center [347, 79] width 525 height 1111
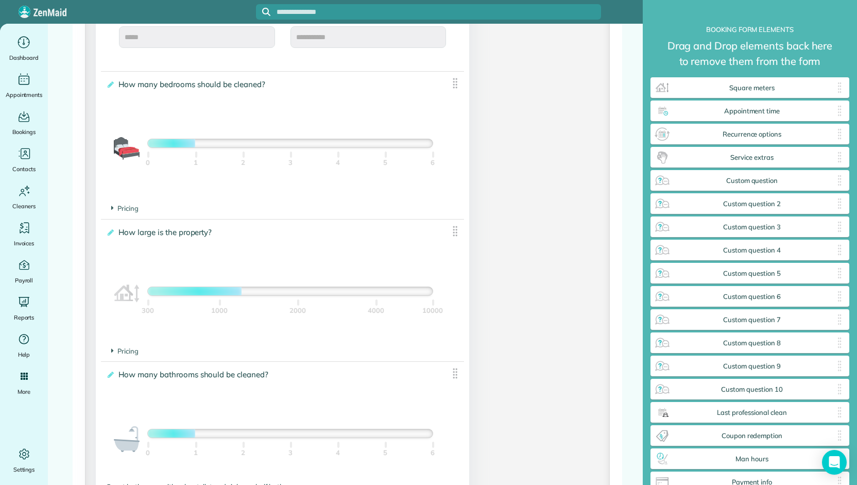
click at [555, 182] on div "**********" at bounding box center [347, 74] width 518 height 1069
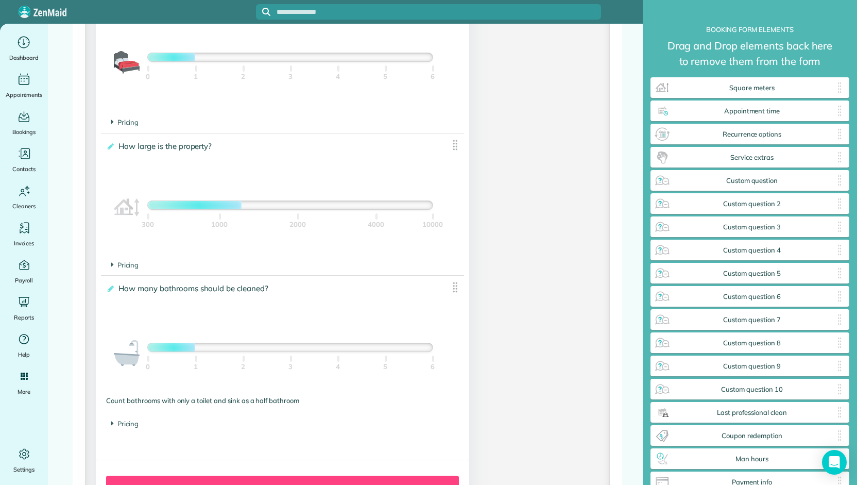
scroll to position [510, 197]
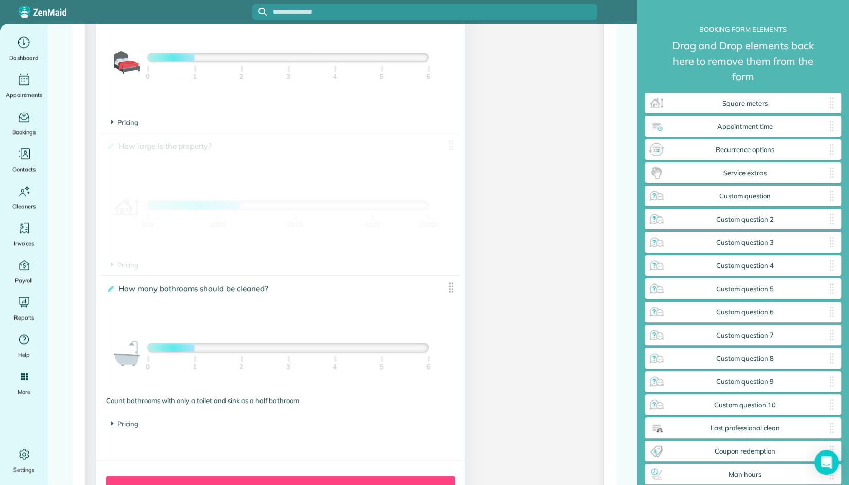
drag, startPoint x: 450, startPoint y: 141, endPoint x: 616, endPoint y: 300, distance: 230.5
click at [616, 300] on div "**********" at bounding box center [344, 26] width 593 height 1309
drag, startPoint x: 446, startPoint y: 151, endPoint x: 395, endPoint y: 318, distance: 173.8
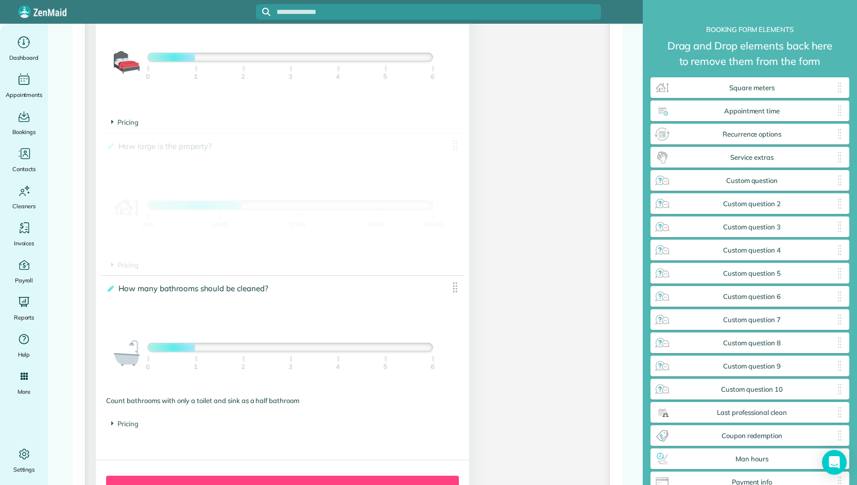
scroll to position [510, 197]
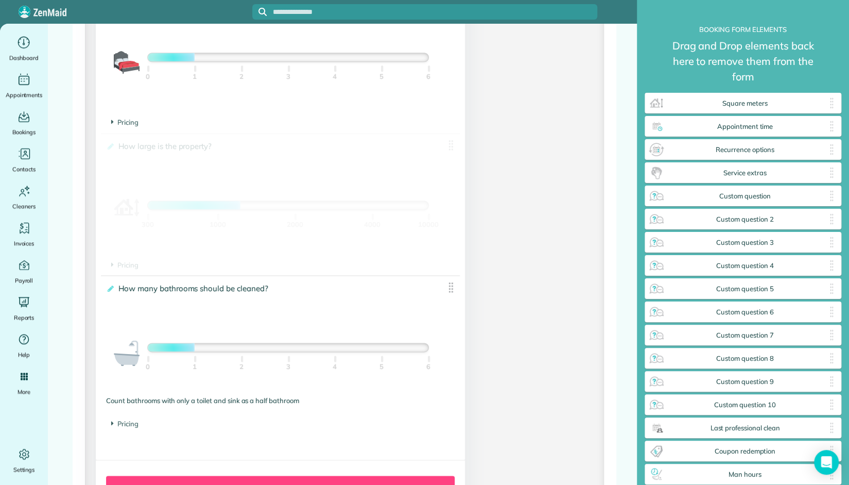
drag, startPoint x: 446, startPoint y: 157, endPoint x: 563, endPoint y: 438, distance: 304.0
drag, startPoint x: 452, startPoint y: 148, endPoint x: 23, endPoint y: 164, distance: 429.2
click at [23, 164] on div "Dashboard Appointments Bookings Contacts Cleaners Invoices Payroll Reports Help…" at bounding box center [424, 266] width 849 height 485
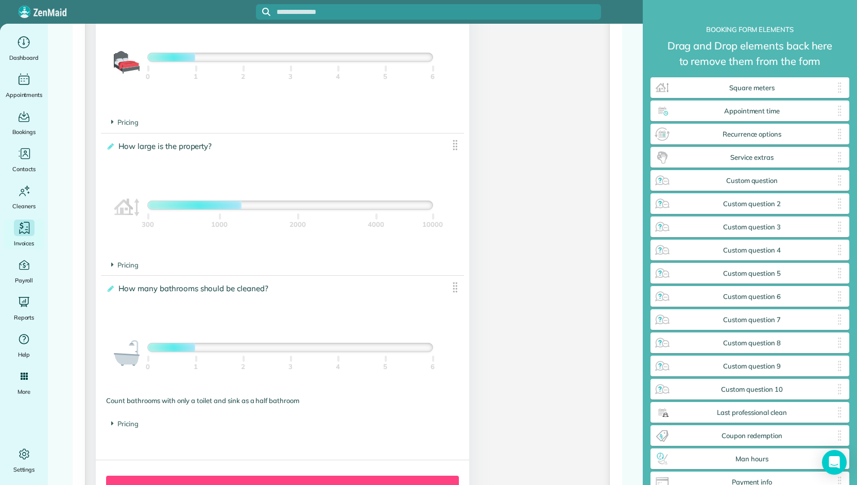
click at [15, 238] on span "Invoices" at bounding box center [24, 243] width 21 height 10
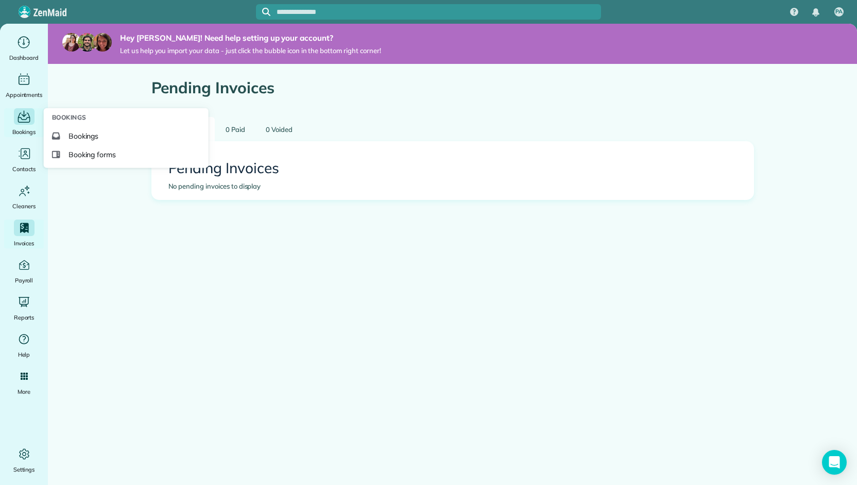
click at [24, 136] on span "Bookings" at bounding box center [24, 132] width 24 height 10
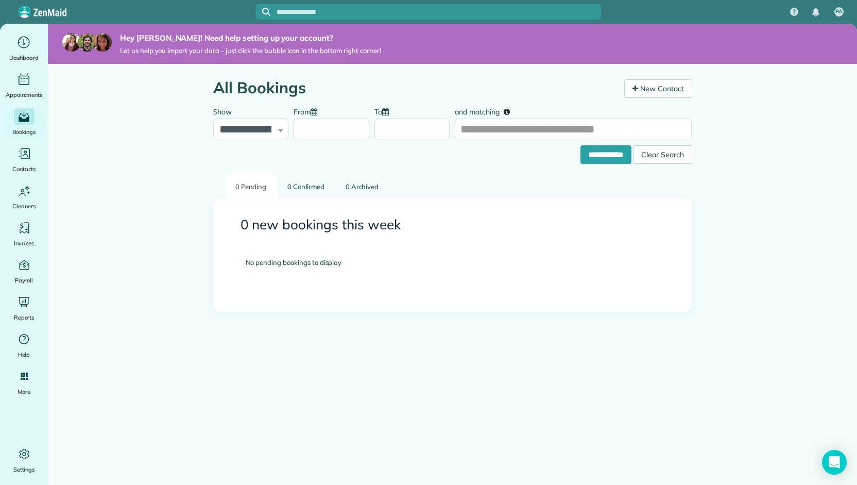
drag, startPoint x: 187, startPoint y: 273, endPoint x: 138, endPoint y: 281, distance: 50.0
click at [138, 281] on main "**********" at bounding box center [452, 266] width 809 height 485
click at [29, 49] on icon "Main" at bounding box center [24, 41] width 16 height 15
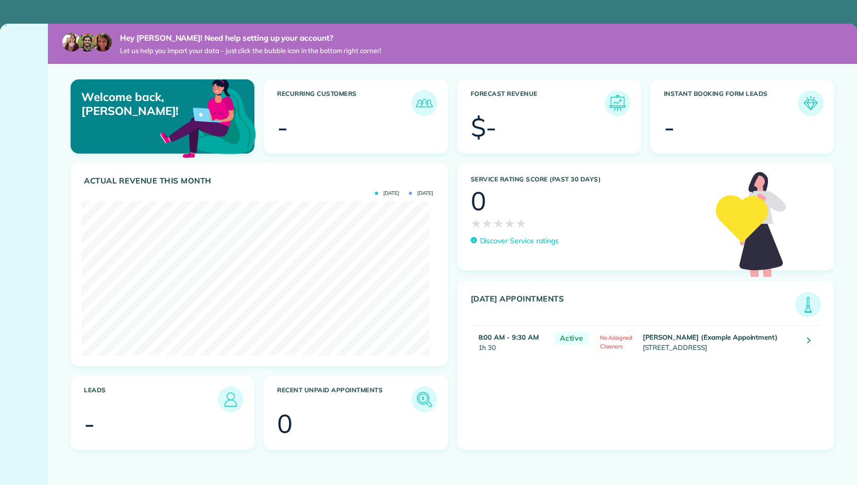
scroll to position [154, 348]
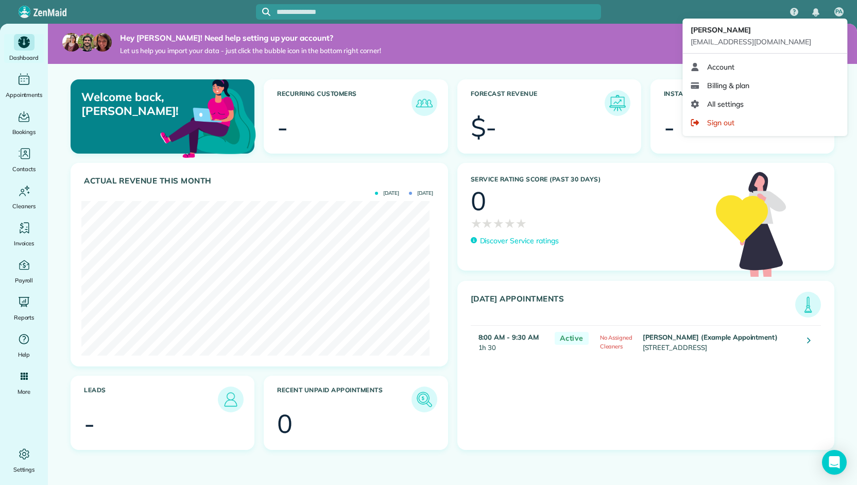
click at [836, 10] on span "PA" at bounding box center [838, 12] width 7 height 8
click at [758, 82] on link "Billing & plan" at bounding box center [764, 85] width 157 height 19
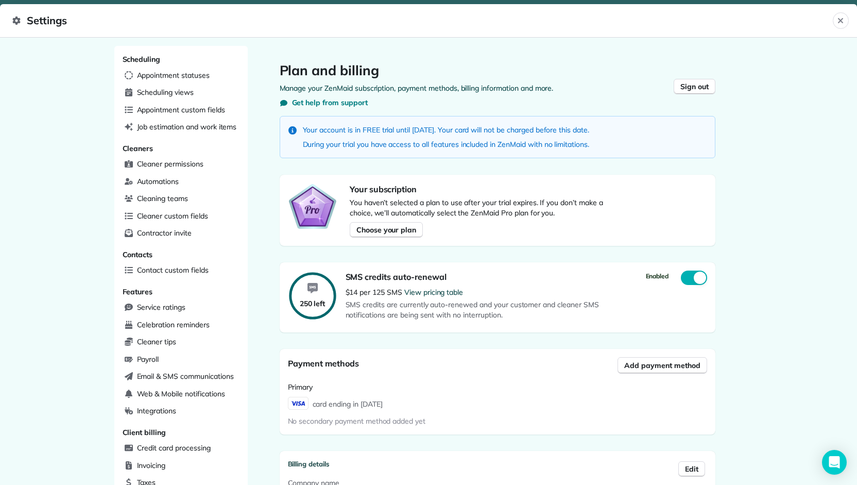
scroll to position [171, 0]
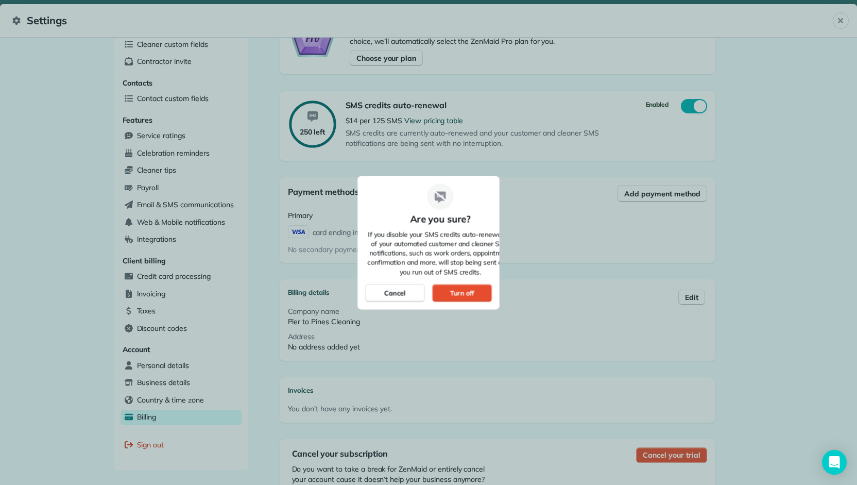
click at [680, 105] on div at bounding box center [428, 242] width 857 height 485
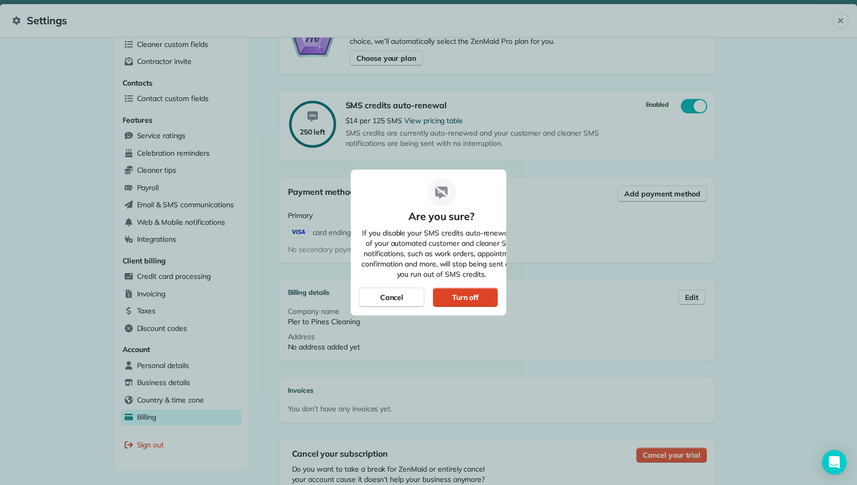
click at [461, 294] on div "Turn off" at bounding box center [465, 297] width 27 height 10
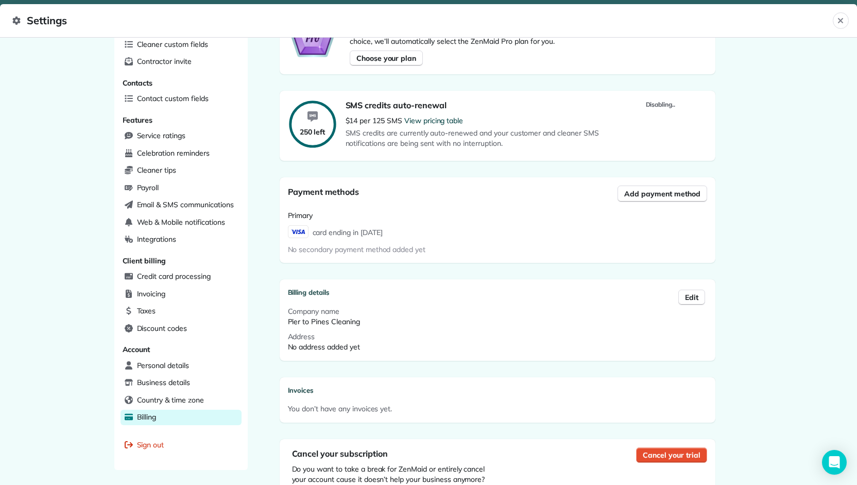
scroll to position [205, 0]
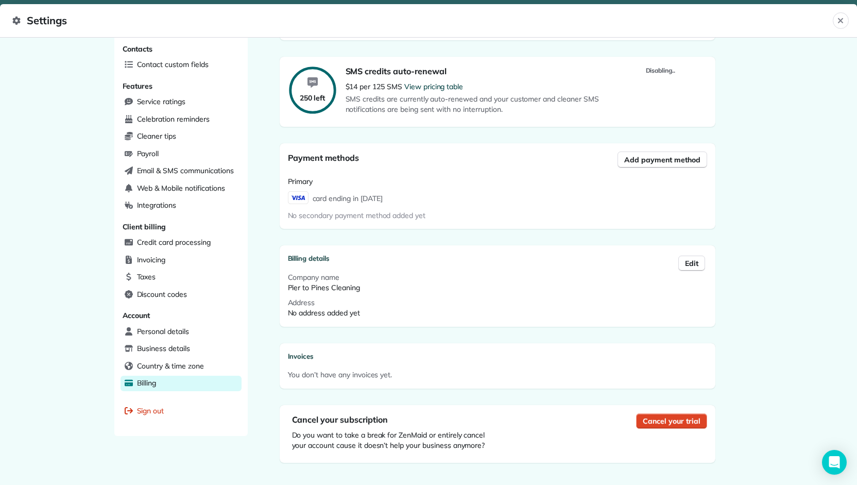
click at [647, 418] on span "Cancel your trial" at bounding box center [671, 421] width 57 height 10
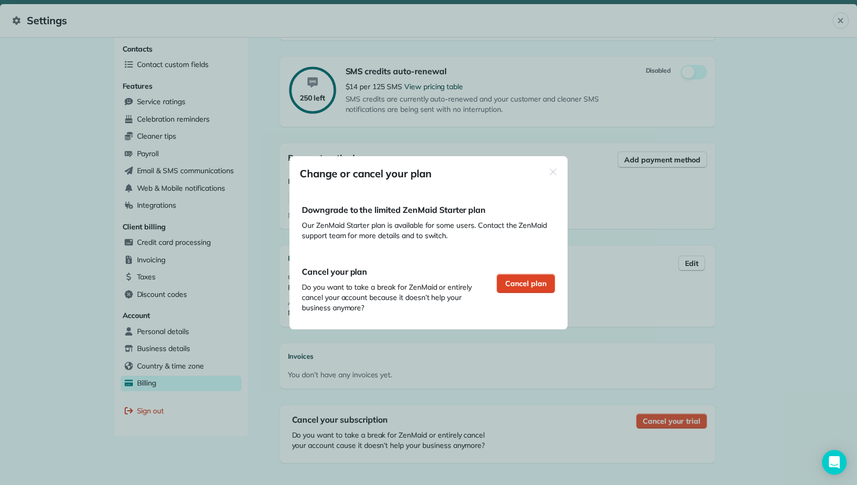
click at [512, 283] on span "Cancel plan" at bounding box center [525, 283] width 41 height 10
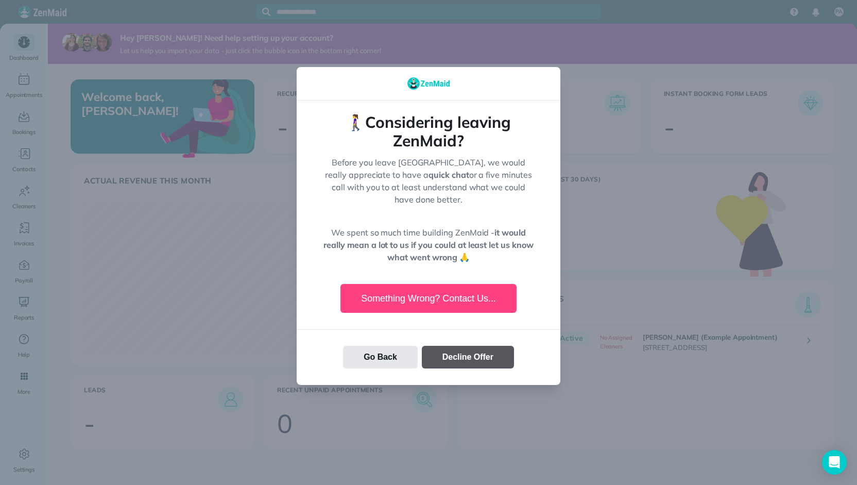
click at [465, 350] on button "Decline Offer" at bounding box center [468, 356] width 92 height 23
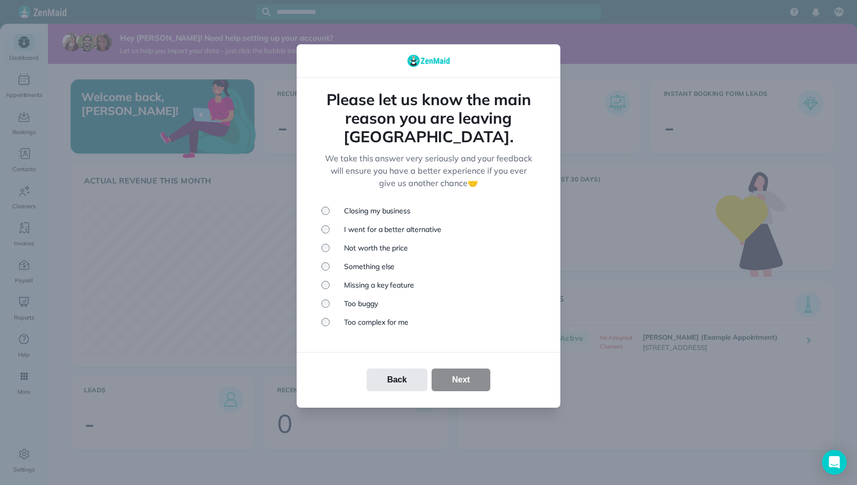
click at [384, 280] on li "Missing a key feature" at bounding box center [428, 285] width 214 height 10
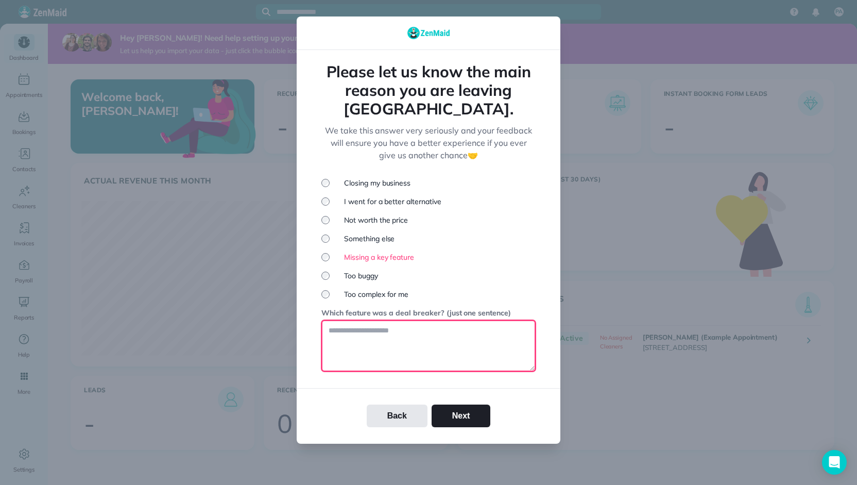
click at [409, 324] on textarea at bounding box center [428, 345] width 214 height 51
type textarea "**********"
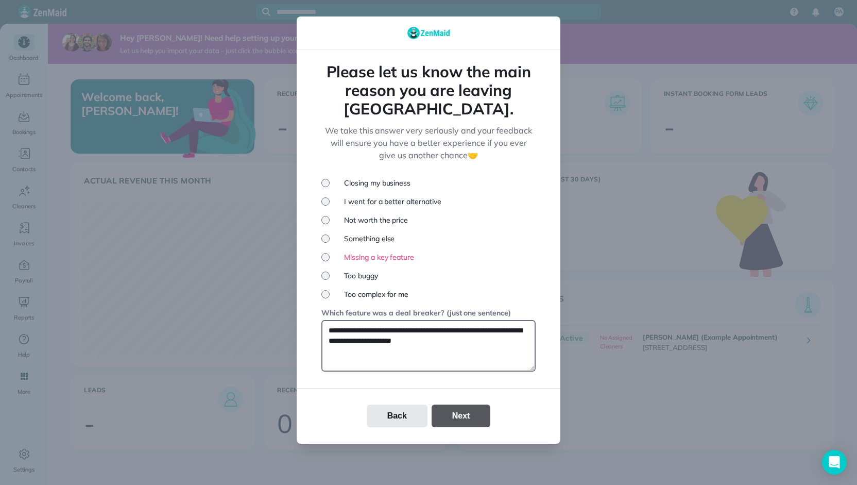
click at [466, 410] on button "Next" at bounding box center [460, 415] width 59 height 23
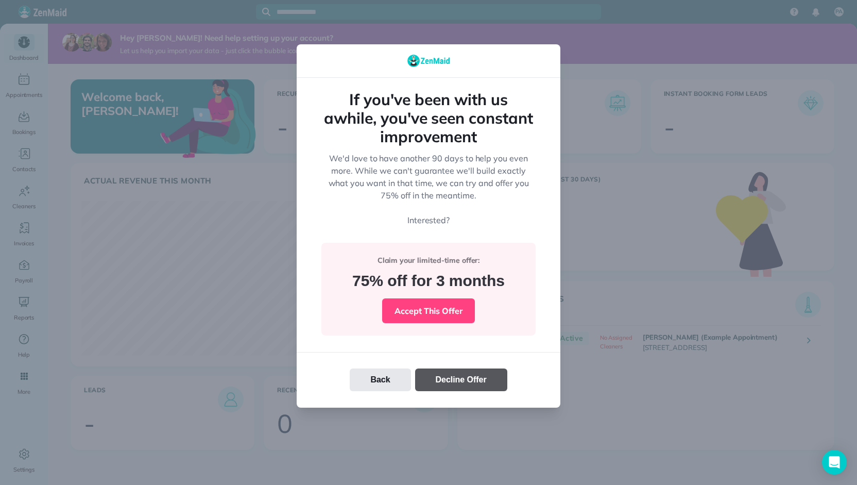
click at [458, 375] on button "Decline Offer" at bounding box center [461, 379] width 92 height 23
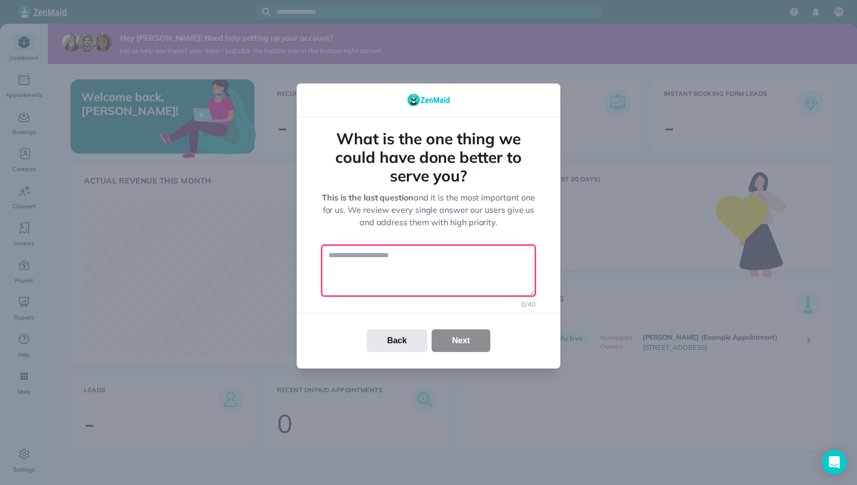
click at [442, 270] on textarea at bounding box center [428, 270] width 214 height 51
click at [472, 353] on div "Back Next" at bounding box center [429, 341] width 264 height 56
click at [466, 339] on div "Back Next" at bounding box center [429, 340] width 264 height 23
click at [445, 258] on textarea "***" at bounding box center [428, 270] width 214 height 51
type textarea "*"
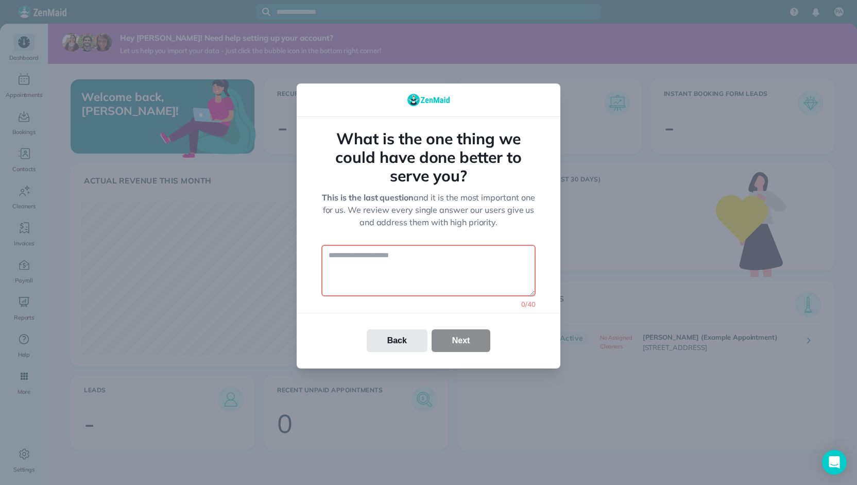
click at [463, 339] on div "Back Next" at bounding box center [429, 340] width 264 height 23
drag, startPoint x: 463, startPoint y: 339, endPoint x: 447, endPoint y: 281, distance: 60.5
click at [463, 333] on div "Back Next" at bounding box center [429, 340] width 264 height 23
click at [444, 275] on textarea at bounding box center [428, 270] width 214 height 51
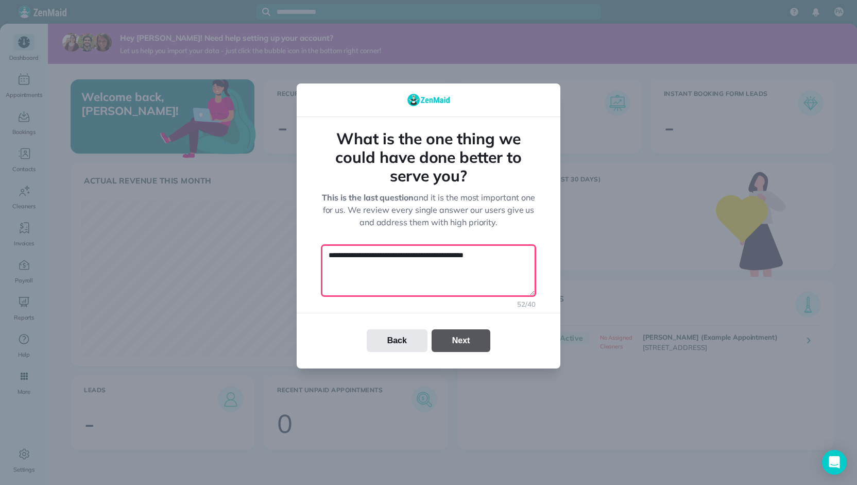
type textarea "********"
click at [464, 336] on button "Next" at bounding box center [460, 340] width 59 height 23
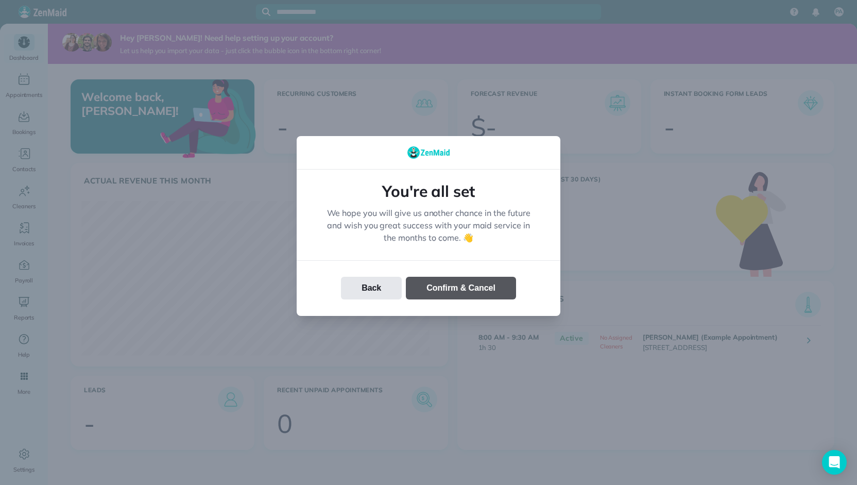
click at [462, 292] on button "Confirm & Cancel" at bounding box center [461, 287] width 110 height 23
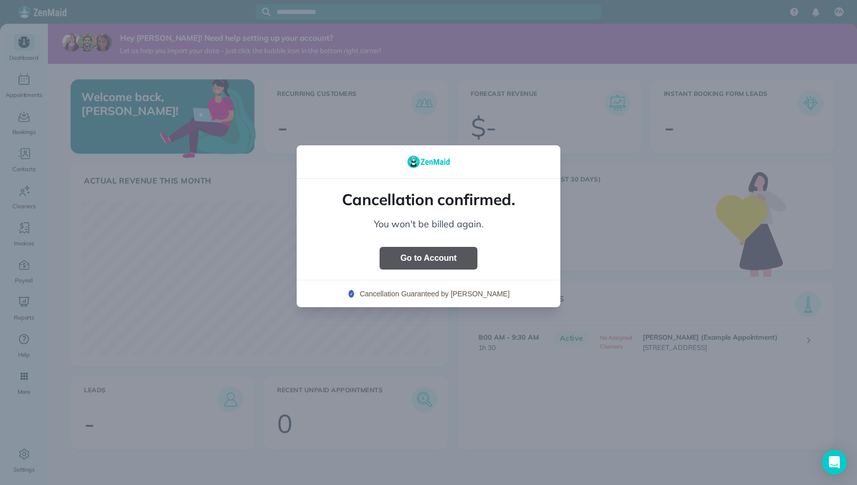
click at [417, 258] on button "Go to Account" at bounding box center [427, 258] width 97 height 23
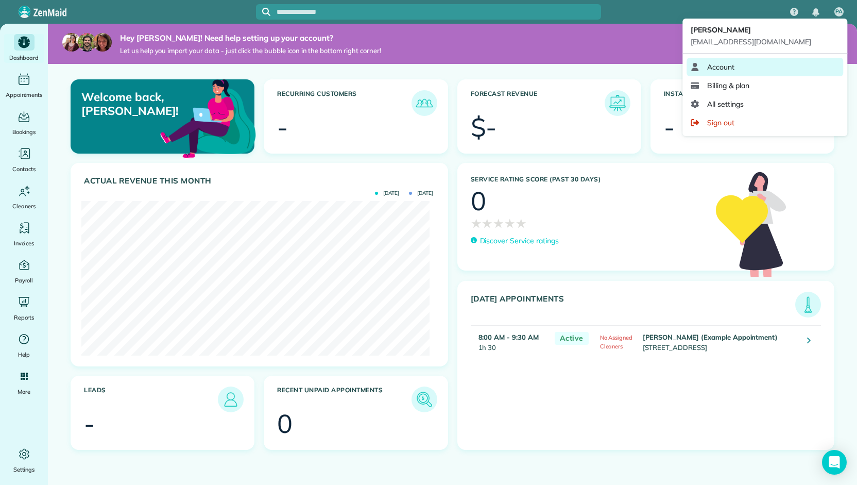
click at [771, 65] on link "Account" at bounding box center [764, 67] width 157 height 19
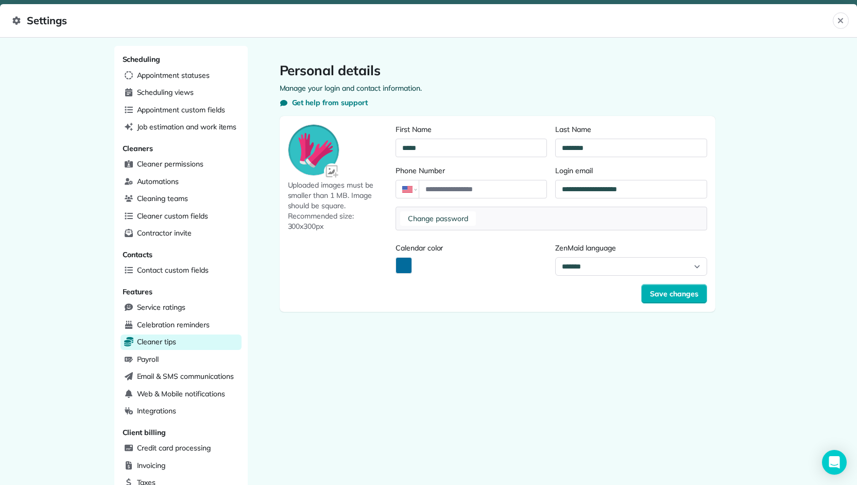
scroll to position [189, 0]
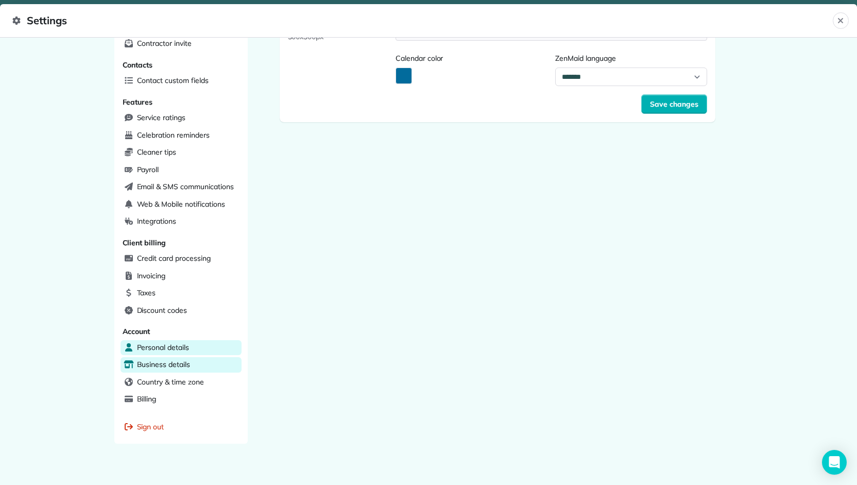
click at [167, 359] on span "Business details" at bounding box center [163, 364] width 53 height 10
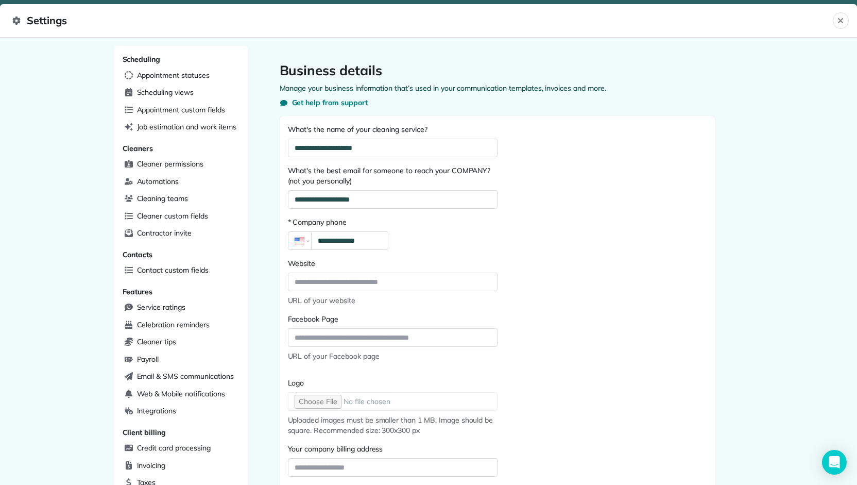
scroll to position [189, 0]
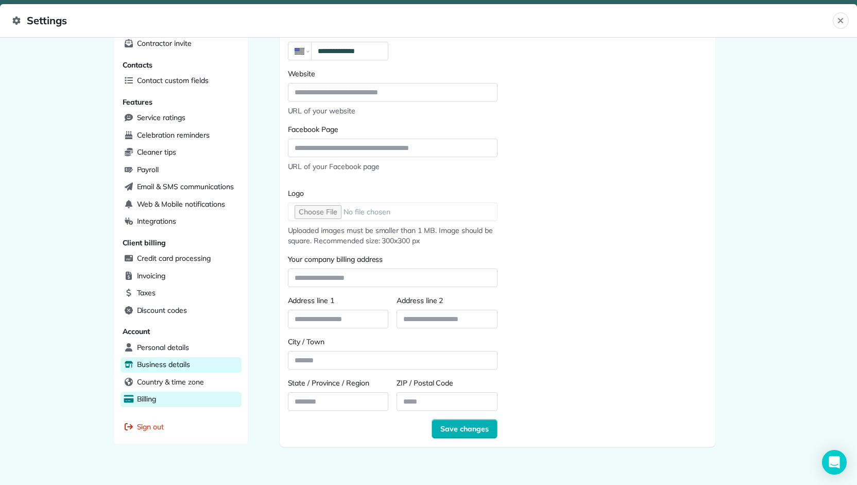
click at [179, 391] on div "Billing" at bounding box center [180, 398] width 121 height 15
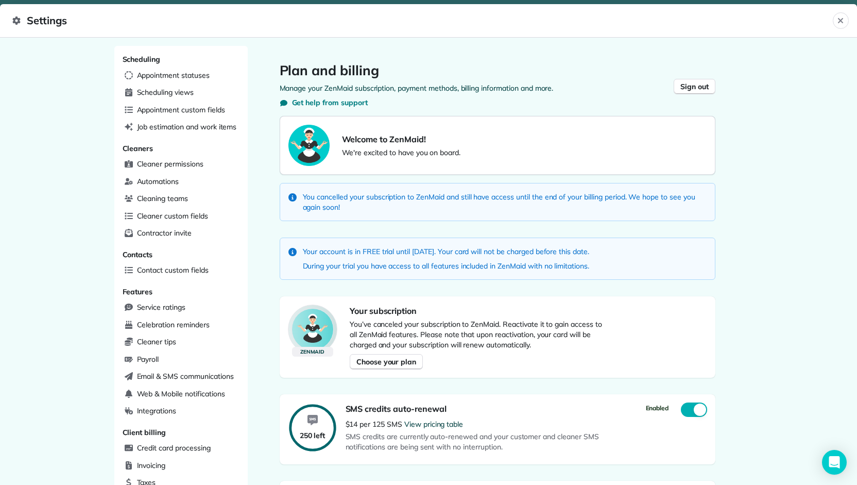
drag, startPoint x: 759, startPoint y: 127, endPoint x: 759, endPoint y: 101, distance: 25.7
click at [759, 101] on div "Scheduling Appointment statuses Scheduling views Appointment custom fields Job …" at bounding box center [428, 261] width 857 height 447
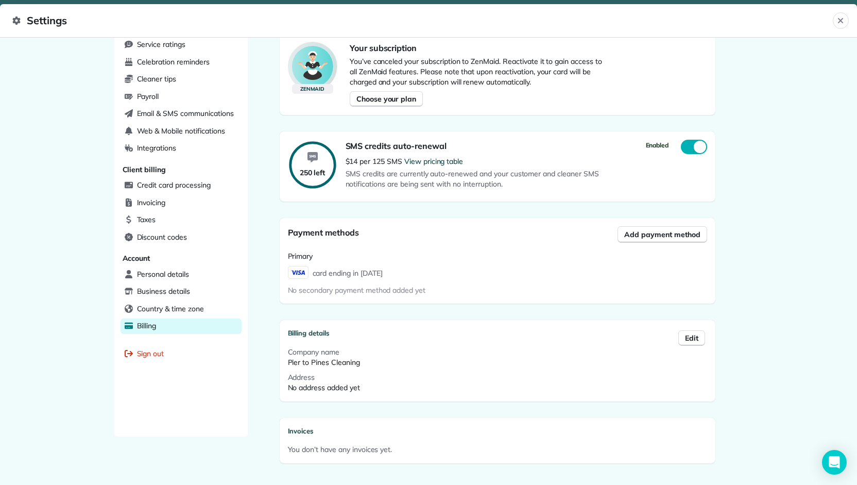
click at [741, 248] on main "Plan and billing Manage your ZenMaid subscription, payment methods, billing inf…" at bounding box center [497, 135] width 499 height 704
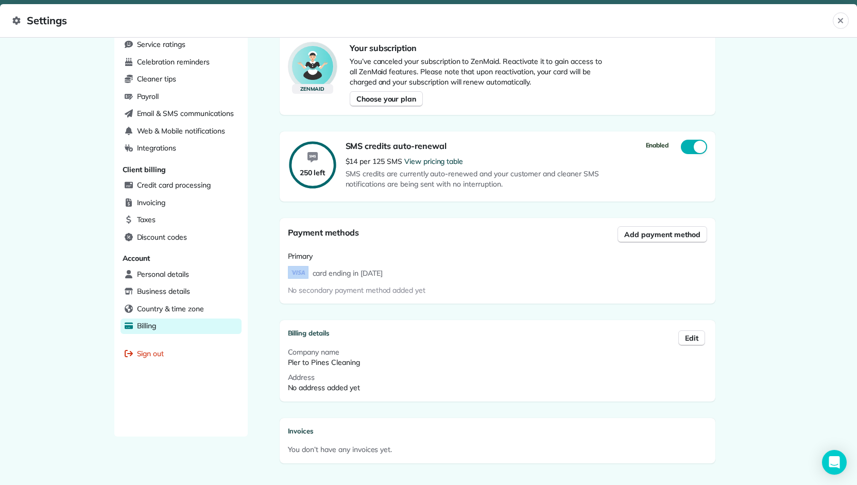
click at [741, 248] on main "Plan and billing Manage your ZenMaid subscription, payment methods, billing inf…" at bounding box center [497, 135] width 499 height 704
drag, startPoint x: 741, startPoint y: 248, endPoint x: 729, endPoint y: 265, distance: 20.6
click at [742, 262] on main "Plan and billing Manage your ZenMaid subscription, payment methods, billing inf…" at bounding box center [497, 135] width 499 height 704
click at [170, 305] on div "Country & time zone" at bounding box center [180, 308] width 121 height 15
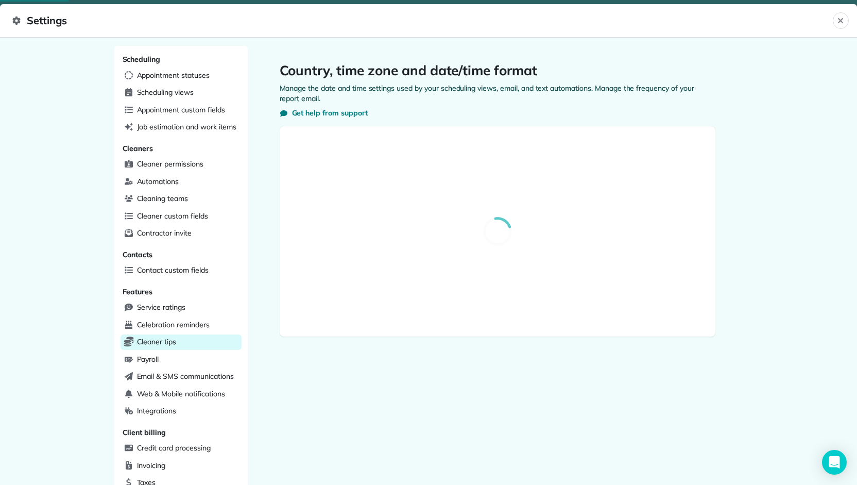
select select "**"
select select "**********"
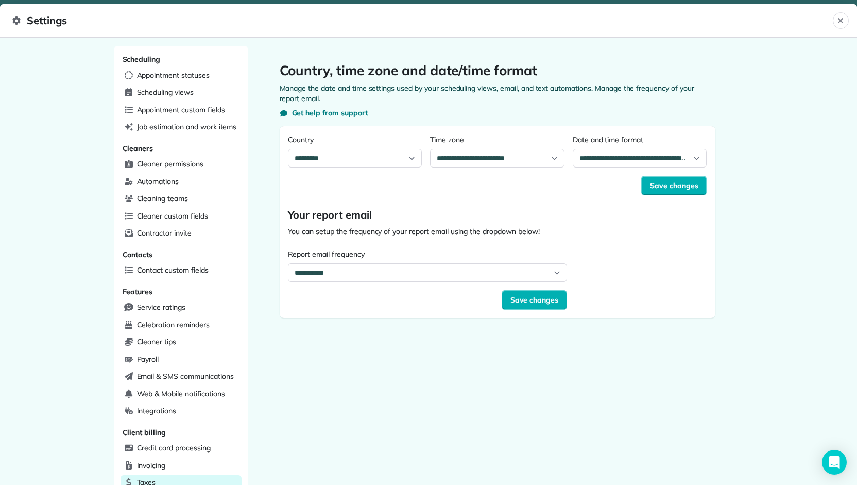
scroll to position [189, 0]
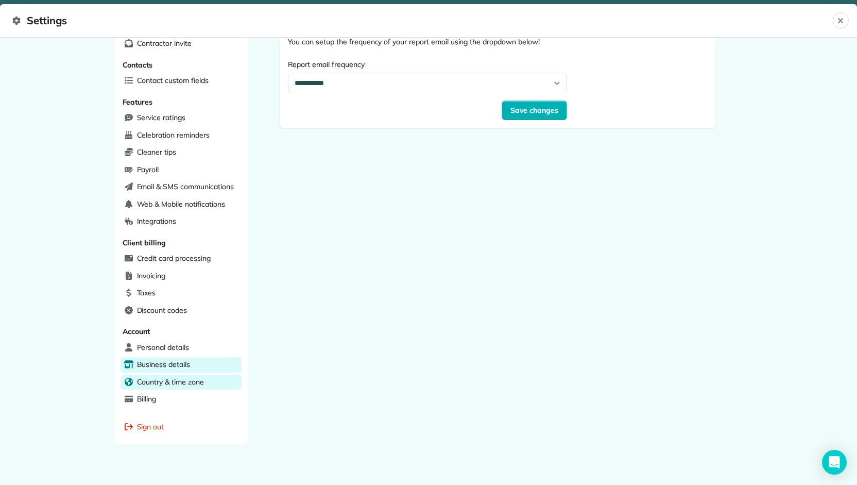
click at [174, 359] on span "Business details" at bounding box center [163, 364] width 53 height 10
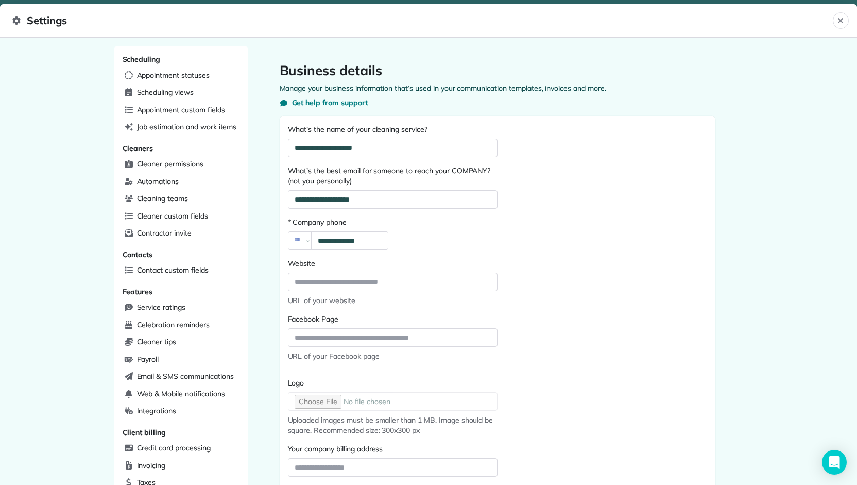
scroll to position [86, 0]
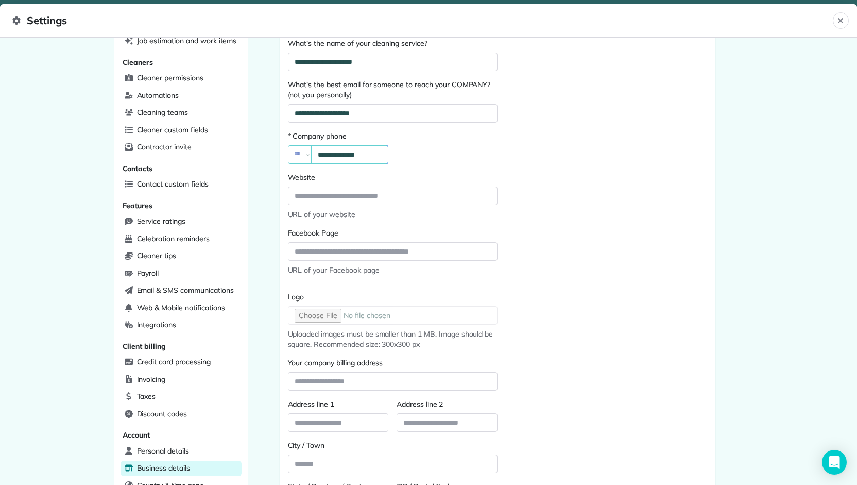
click at [330, 158] on input "**********" at bounding box center [349, 154] width 77 height 19
click at [329, 157] on input "**********" at bounding box center [349, 154] width 77 height 19
click at [58, 195] on div "**********" at bounding box center [428, 261] width 857 height 447
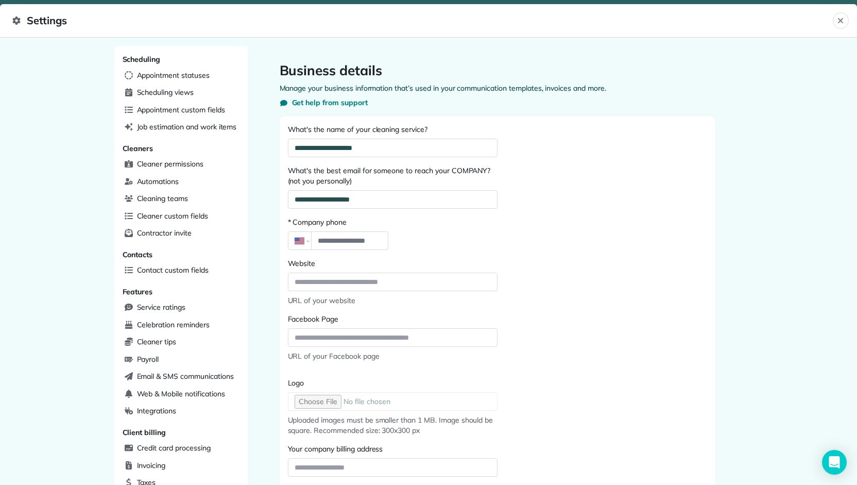
scroll to position [189, 0]
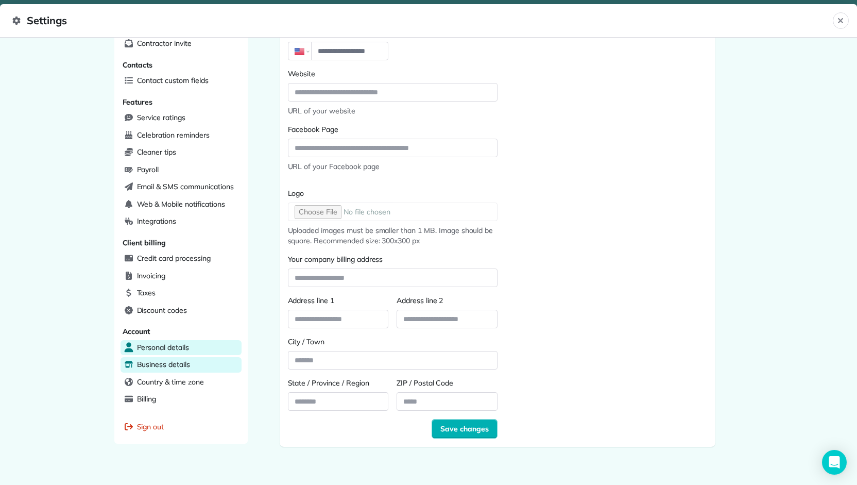
click at [198, 340] on div "Personal details" at bounding box center [180, 347] width 121 height 15
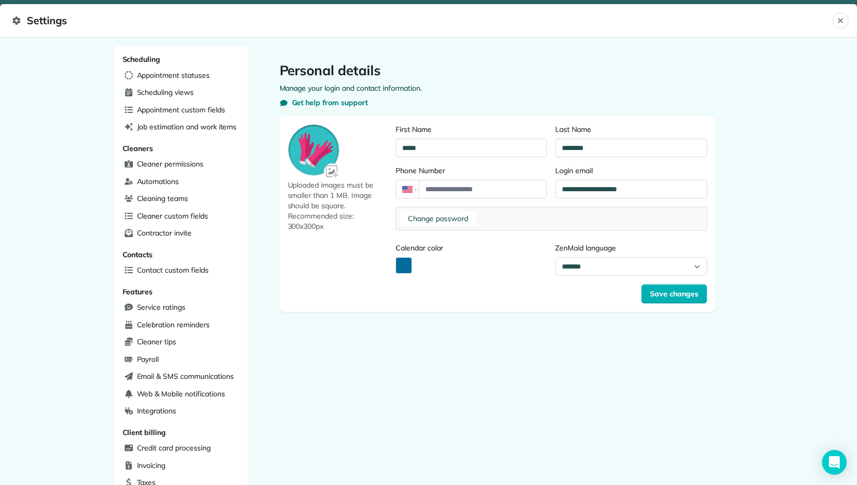
click at [22, 21] on span "Settings" at bounding box center [422, 20] width 820 height 16
click at [846, 20] on button "Close" at bounding box center [841, 20] width 16 height 16
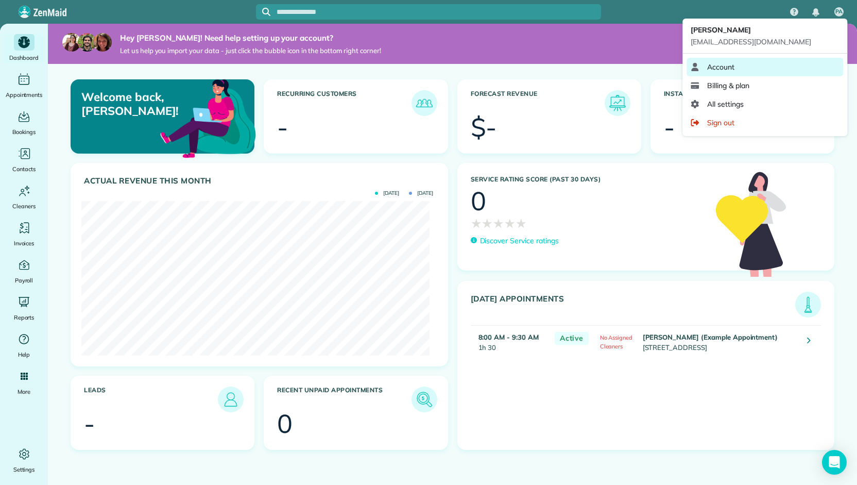
click at [743, 66] on link "Account" at bounding box center [764, 67] width 157 height 19
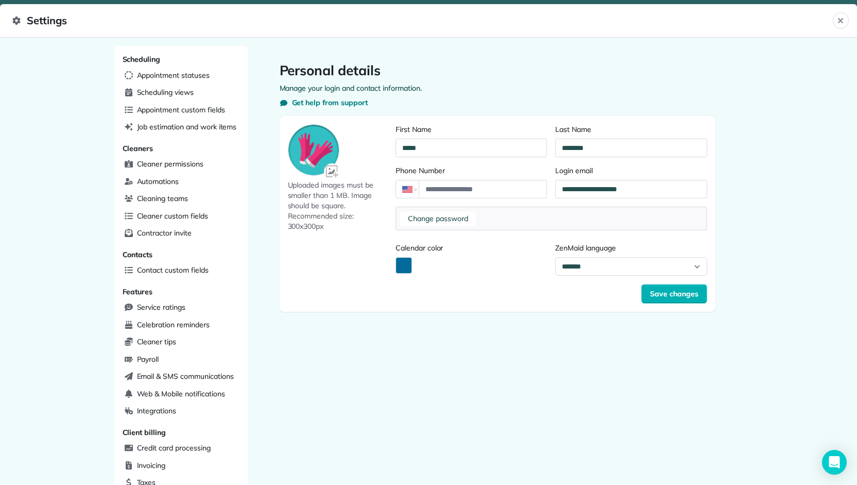
click at [743, 66] on div "**********" at bounding box center [428, 261] width 857 height 447
click at [327, 102] on span "Get help from support" at bounding box center [330, 102] width 76 height 10
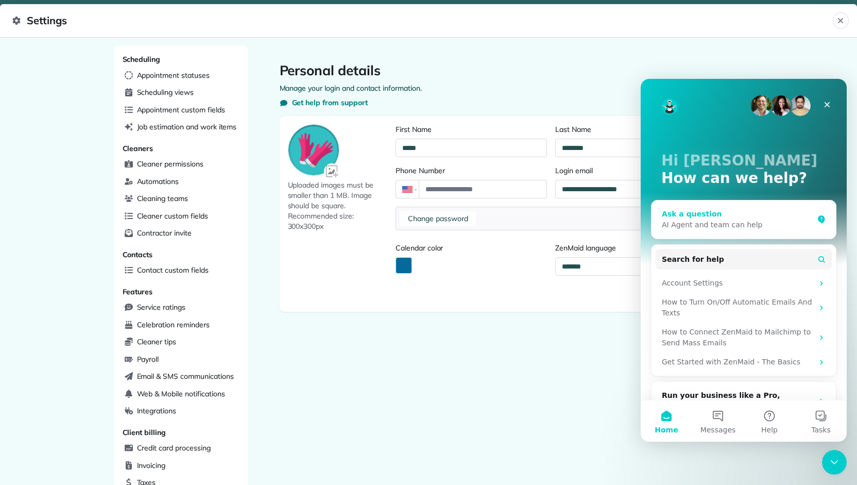
click at [732, 222] on div "AI Agent and team can help" at bounding box center [737, 224] width 151 height 11
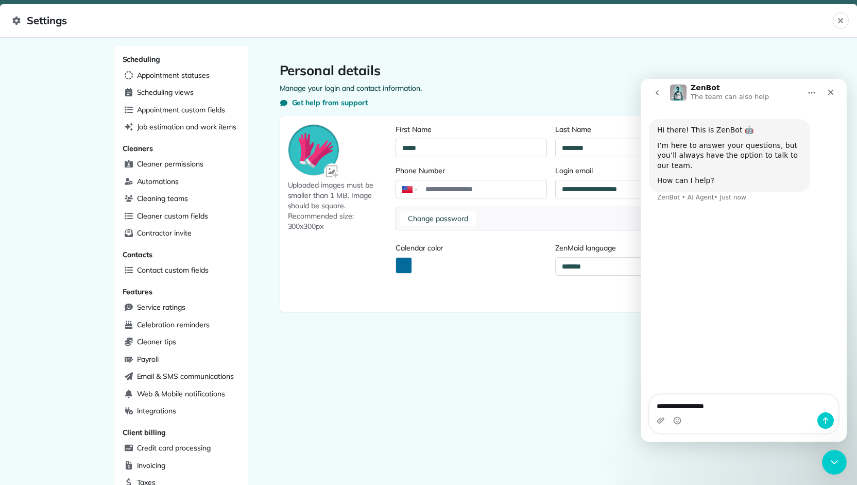
type textarea "**********"
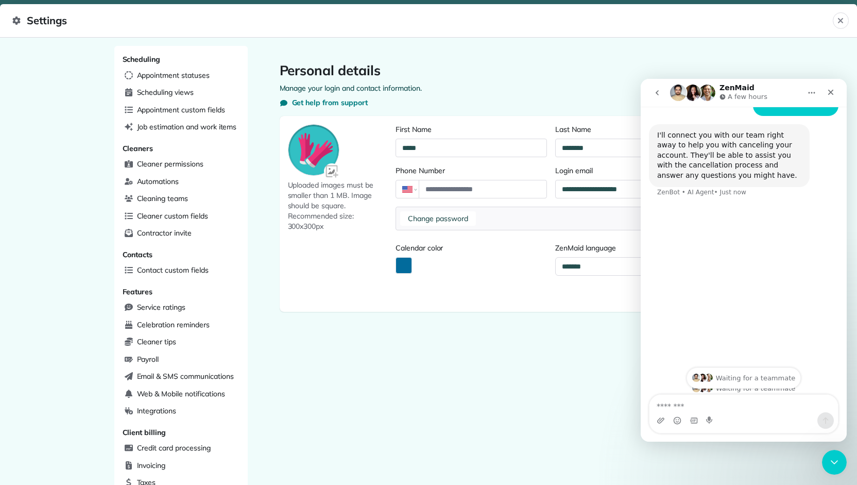
scroll to position [109, 0]
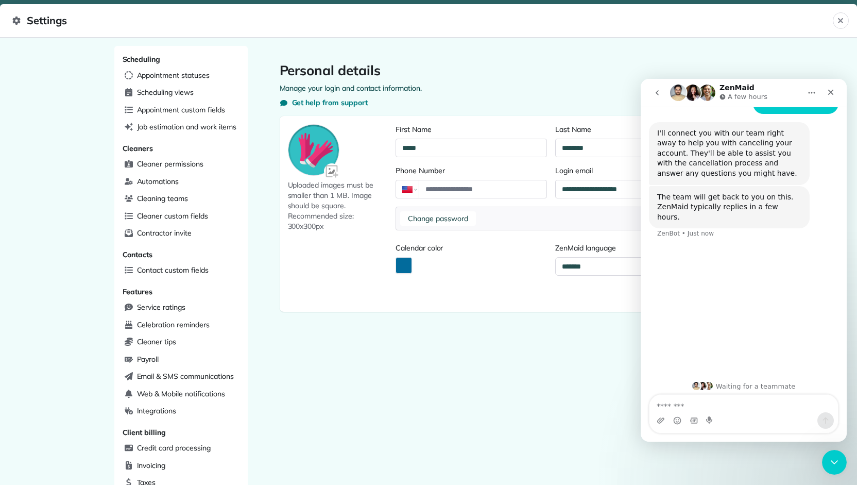
click at [739, 304] on div "Hi there! This is ZenBot 🤖 I’m here to answer your questions, but you’ll always…" at bounding box center [744, 184] width 206 height 375
drag, startPoint x: 739, startPoint y: 304, endPoint x: 739, endPoint y: 290, distance: 13.4
click at [739, 290] on div "Hi there! This is ZenBot 🤖 I’m here to answer your questions, but you’ll always…" at bounding box center [744, 184] width 206 height 375
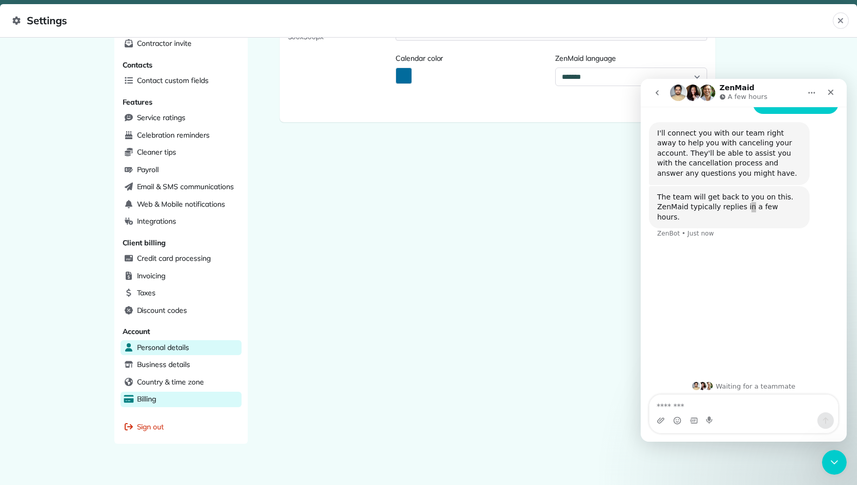
click at [181, 391] on div "Billing" at bounding box center [180, 398] width 121 height 15
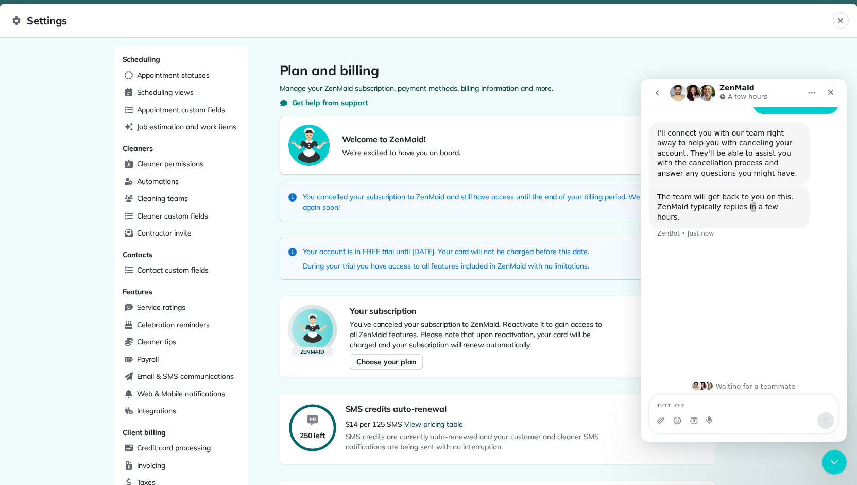
scroll to position [86, 0]
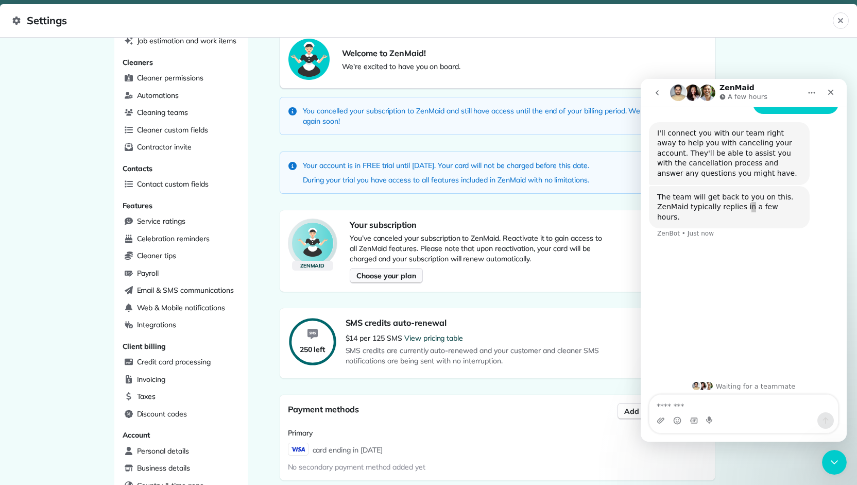
click at [395, 271] on span "Choose your plan" at bounding box center [386, 275] width 60 height 10
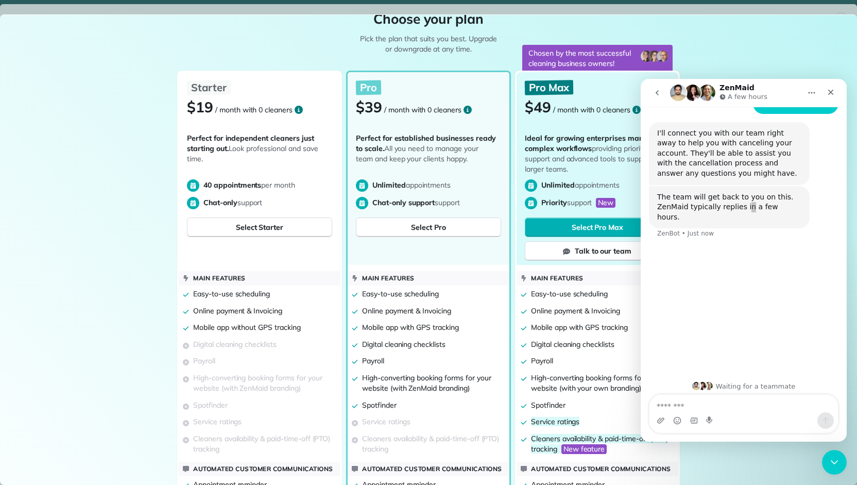
scroll to position [0, 0]
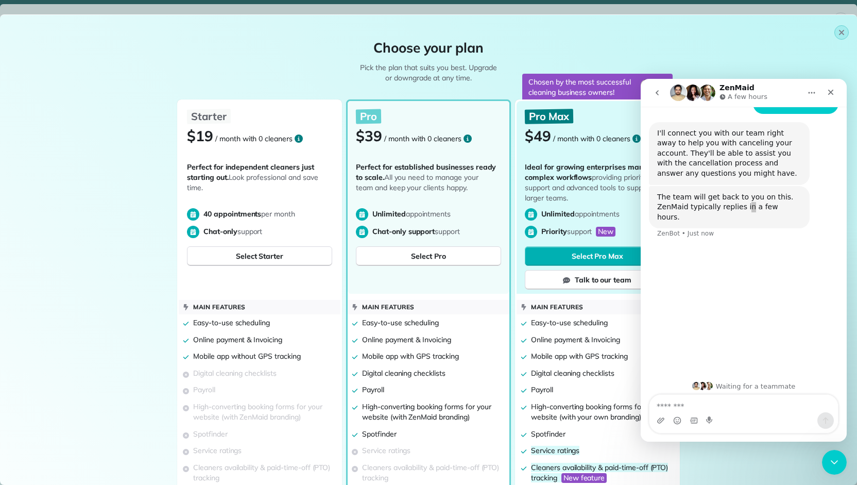
click at [834, 29] on button "button" at bounding box center [841, 32] width 14 height 14
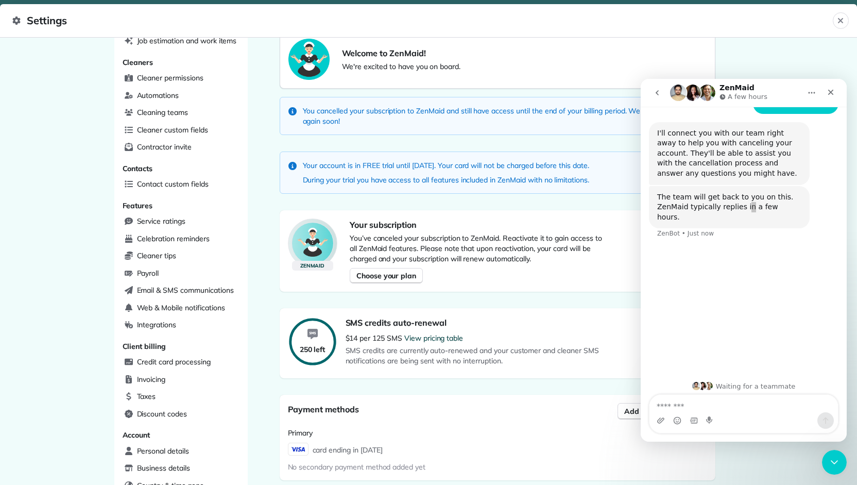
click at [417, 178] on p "During your trial you have access to all features included in ZenMaid with no l…" at bounding box center [446, 180] width 287 height 10
drag, startPoint x: 417, startPoint y: 178, endPoint x: 390, endPoint y: 174, distance: 26.6
click at [415, 178] on p "During your trial you have access to all features included in ZenMaid with no l…" at bounding box center [446, 180] width 287 height 10
click at [387, 175] on p "During your trial you have access to all features included in ZenMaid with no l…" at bounding box center [446, 180] width 287 height 10
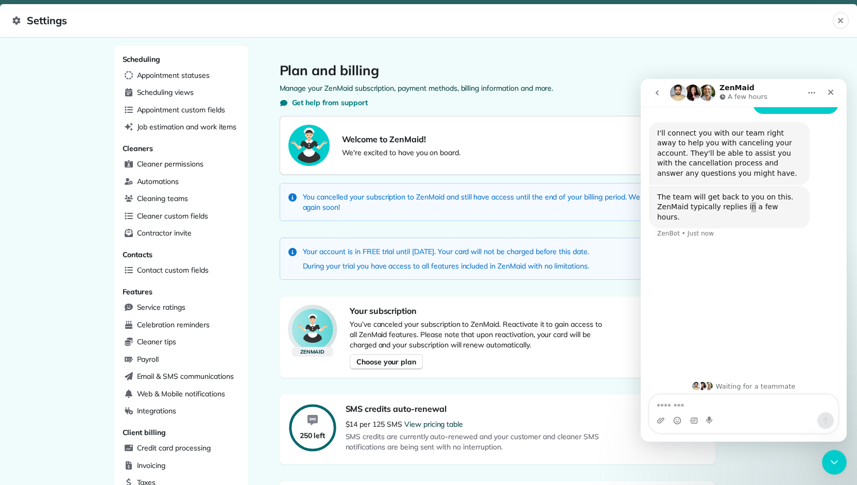
scroll to position [263, 0]
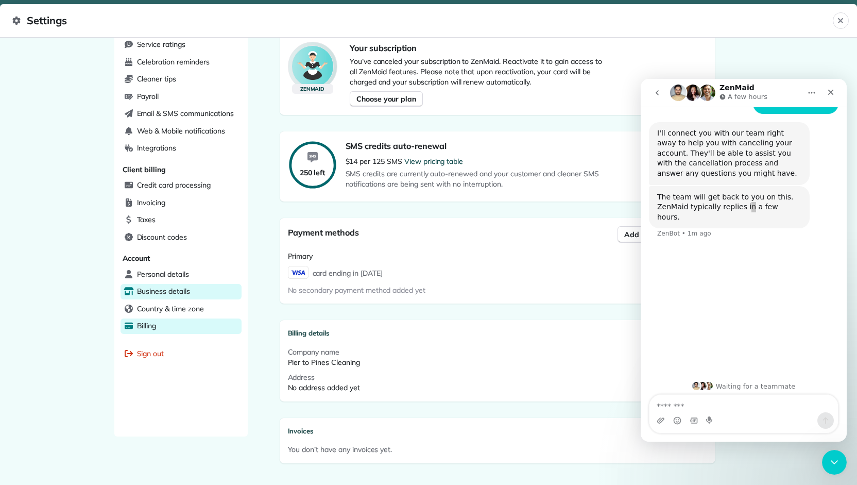
click at [161, 286] on span "Business details" at bounding box center [163, 291] width 53 height 10
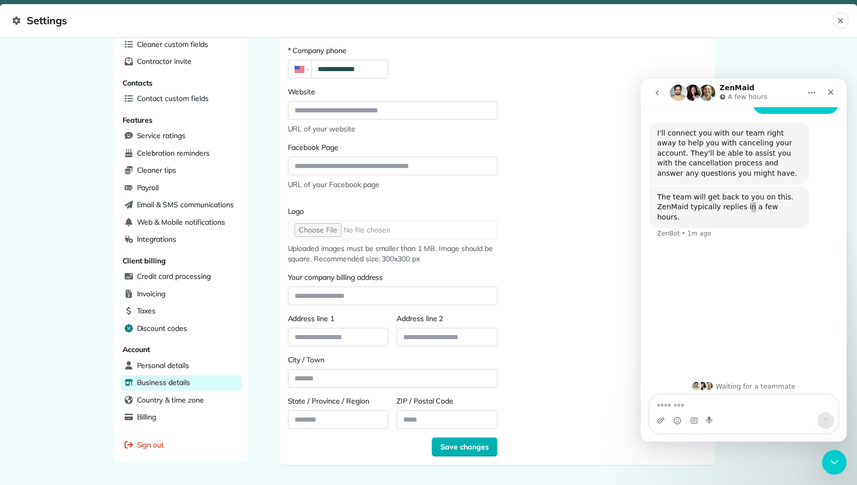
scroll to position [189, 0]
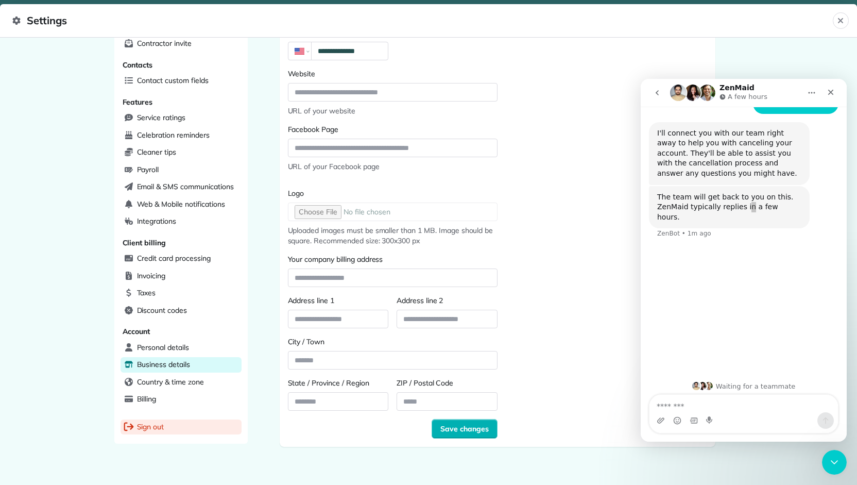
click at [186, 419] on div "Sign out" at bounding box center [180, 426] width 121 height 15
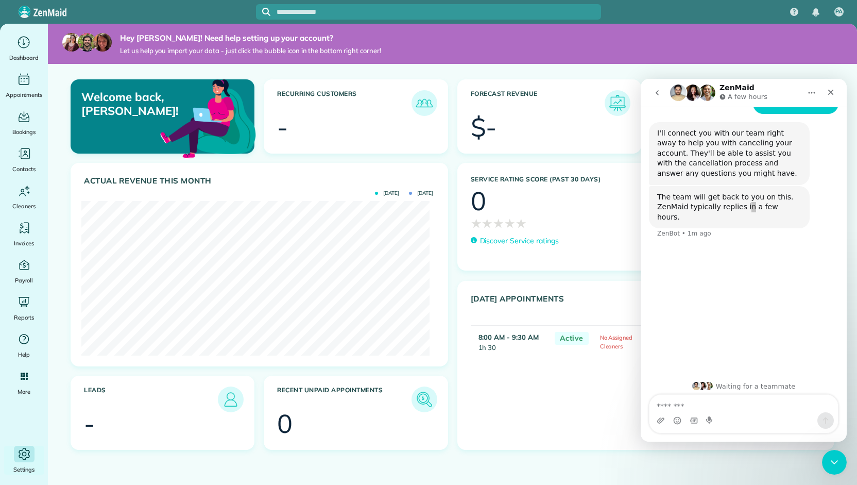
click at [22, 451] on icon "Main" at bounding box center [23, 453] width 15 height 15
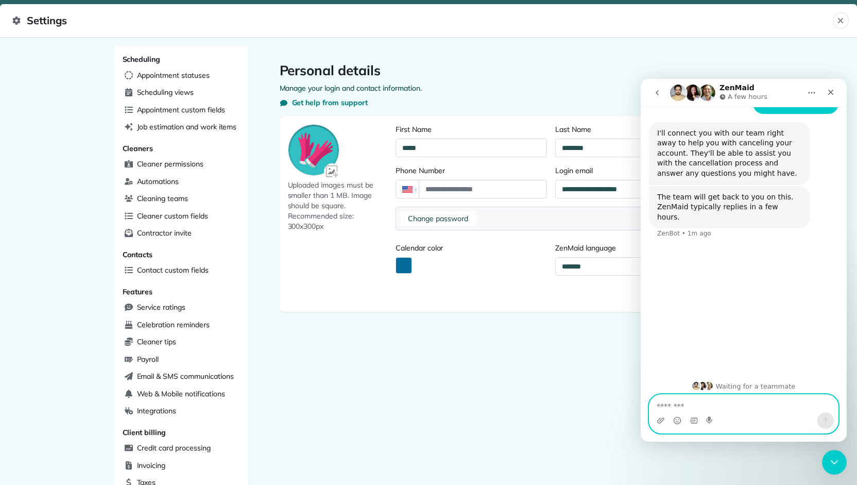
click at [768, 402] on textarea "Message…" at bounding box center [743, 403] width 188 height 18
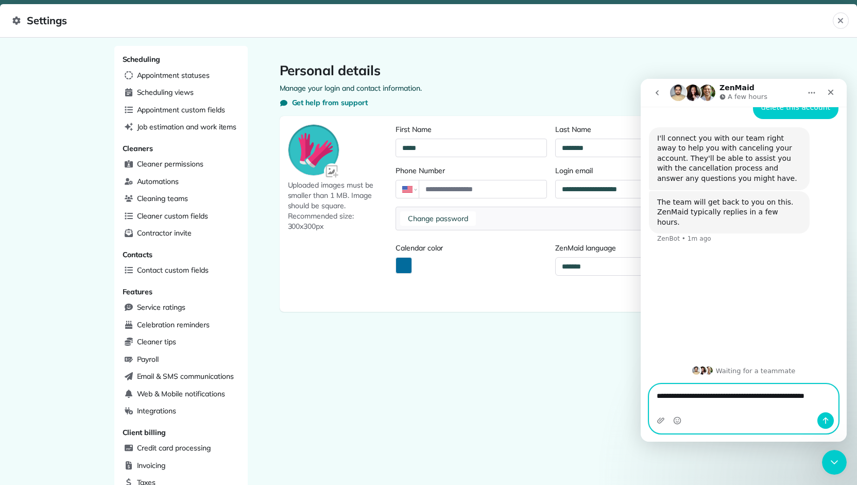
scroll to position [105, 0]
type textarea "**********"
